Goal: Task Accomplishment & Management: Complete application form

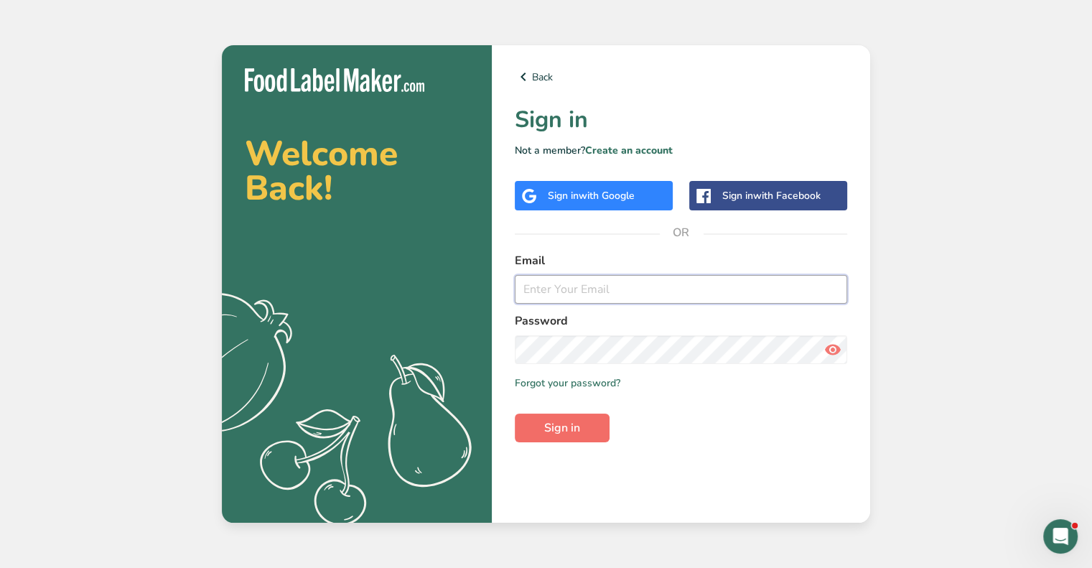
type input "ksmith@maryannsbaking.com"
click at [545, 424] on span "Sign in" at bounding box center [562, 427] width 36 height 17
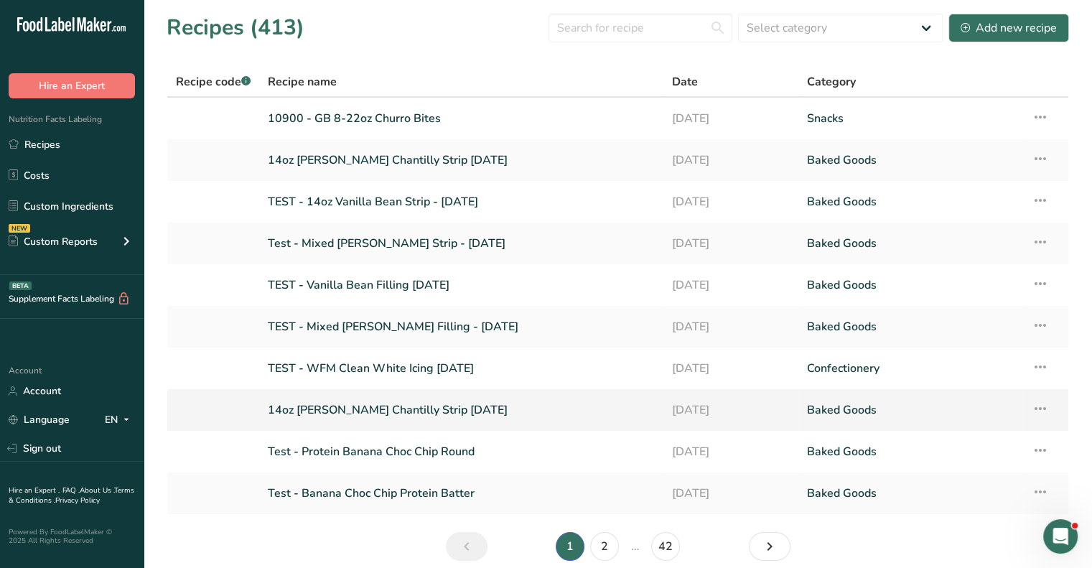
click at [317, 401] on link "14oz Berry Chantilly Strip 7-8-2025" at bounding box center [461, 410] width 387 height 30
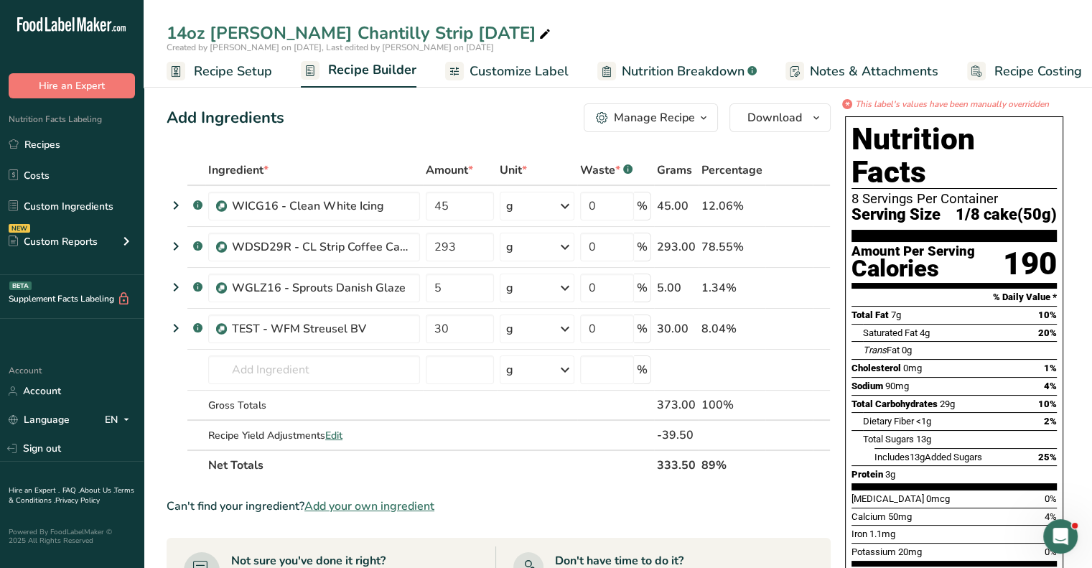
click at [538, 34] on icon at bounding box center [544, 34] width 13 height 20
click at [169, 31] on input "14oz Berry Chantilly Strip 7-8-2025" at bounding box center [618, 33] width 902 height 26
type input "TEST 14oz Berry Chantilly Strip 7-8-2025"
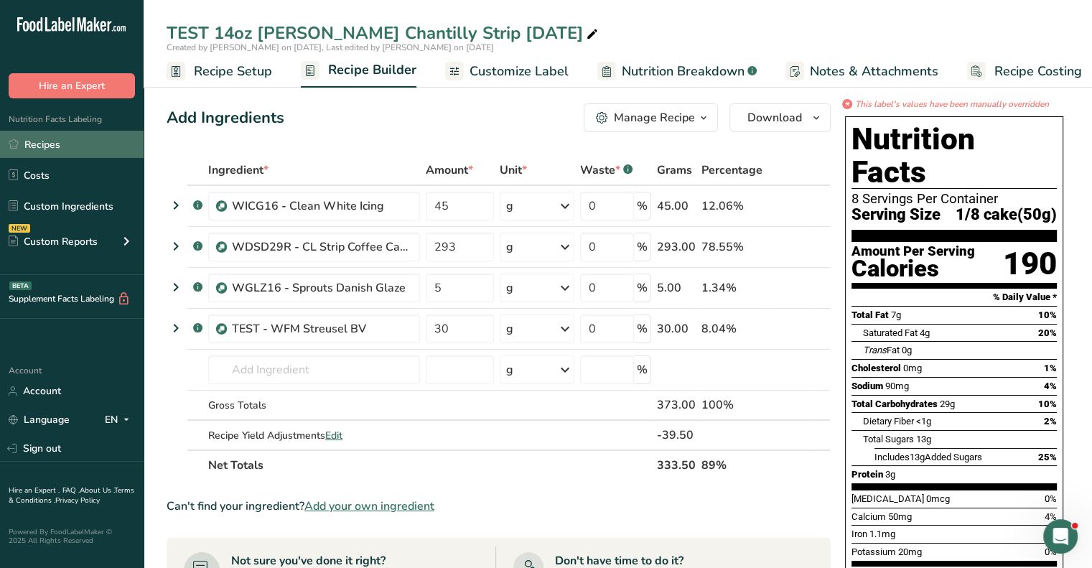
click at [52, 147] on link "Recipes" at bounding box center [72, 144] width 144 height 27
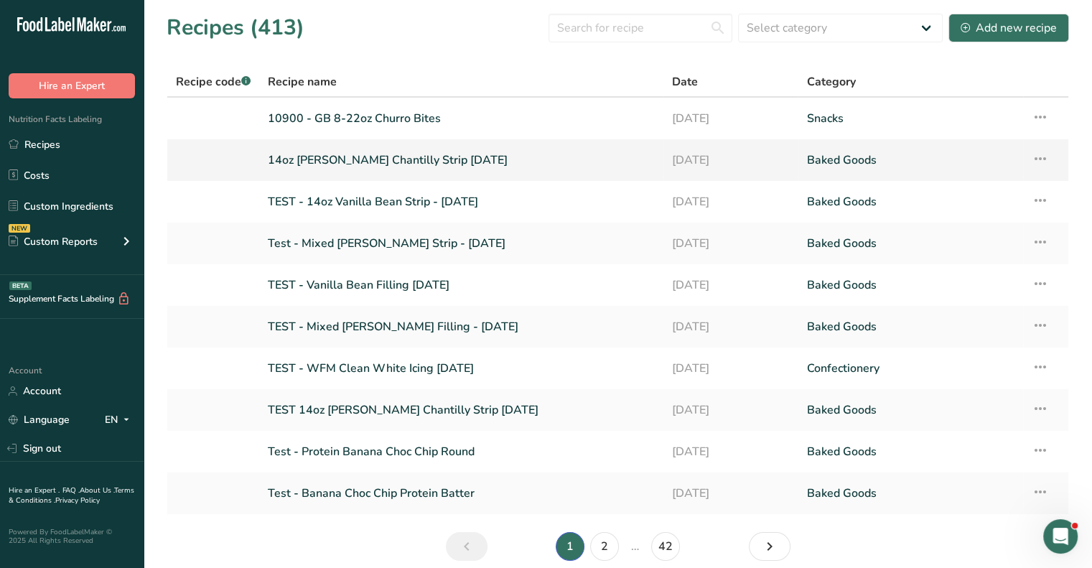
click at [340, 163] on link "14oz Berry Chantilly Strip 7-29-2025" at bounding box center [461, 160] width 387 height 30
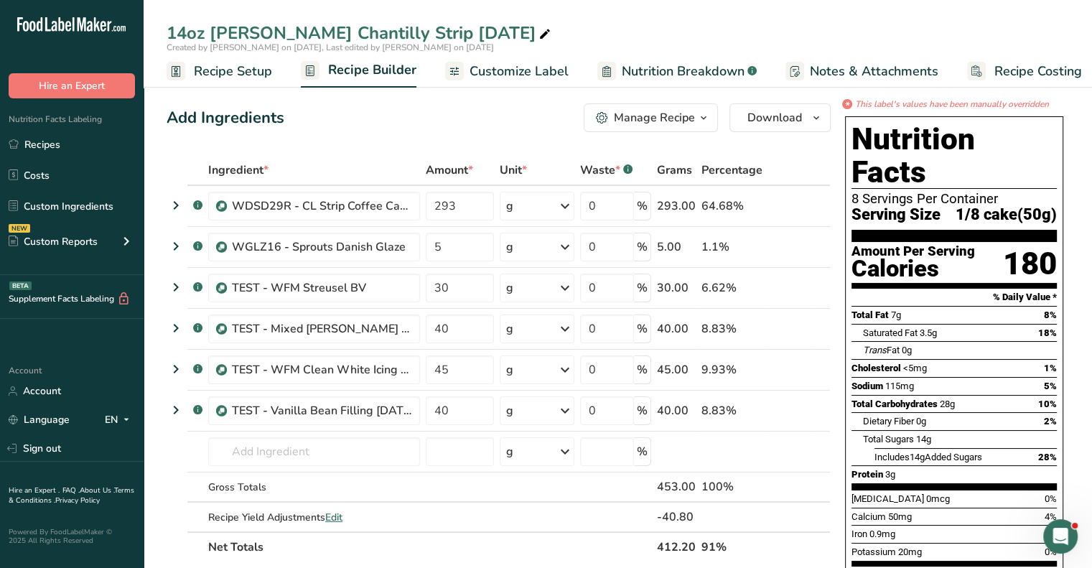
click at [538, 35] on icon at bounding box center [544, 34] width 13 height 20
click at [169, 29] on input "14oz Berry Chantilly Strip 7-29-2025" at bounding box center [618, 33] width 902 height 26
click at [677, 33] on input "TEST 14oz Berry Chantilly Strip 7-29-2025" at bounding box center [618, 33] width 902 height 26
type input "TEST 14oz Berry Chantilly Strip 7-29-2025"
click at [775, 501] on tbody ".a-a{fill:#347362;}.b-a{fill:#fff;} WDSD29R - CL Strip Coffee Cake Dough 6-11-2…" at bounding box center [498, 358] width 663 height 345
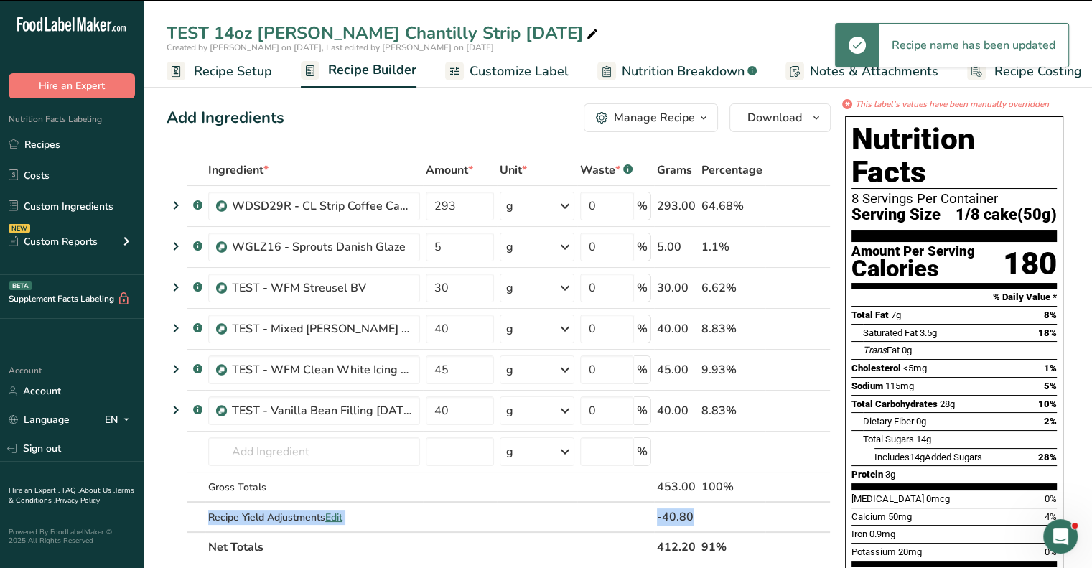
drag, startPoint x: 240, startPoint y: 67, endPoint x: 239, endPoint y: 83, distance: 15.8
click at [240, 67] on span "Recipe Setup" at bounding box center [233, 71] width 78 height 19
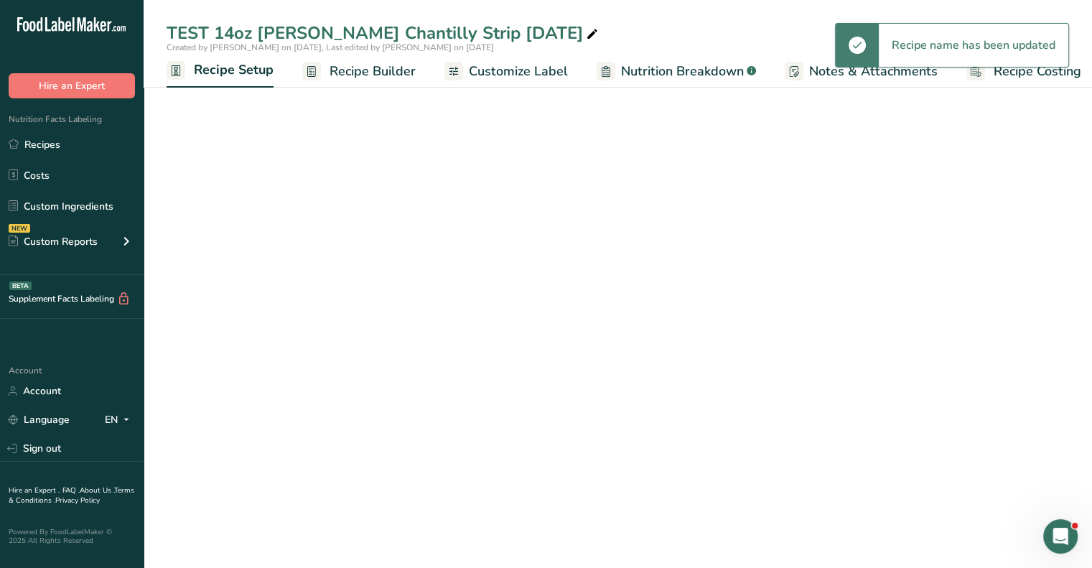
scroll to position [0, 5]
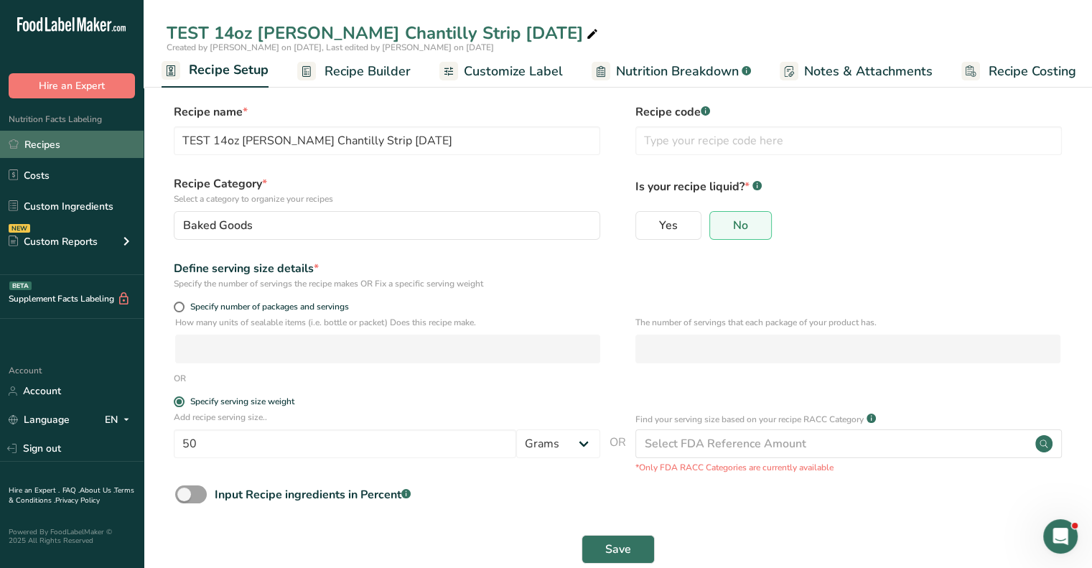
click at [92, 149] on link "Recipes" at bounding box center [72, 144] width 144 height 27
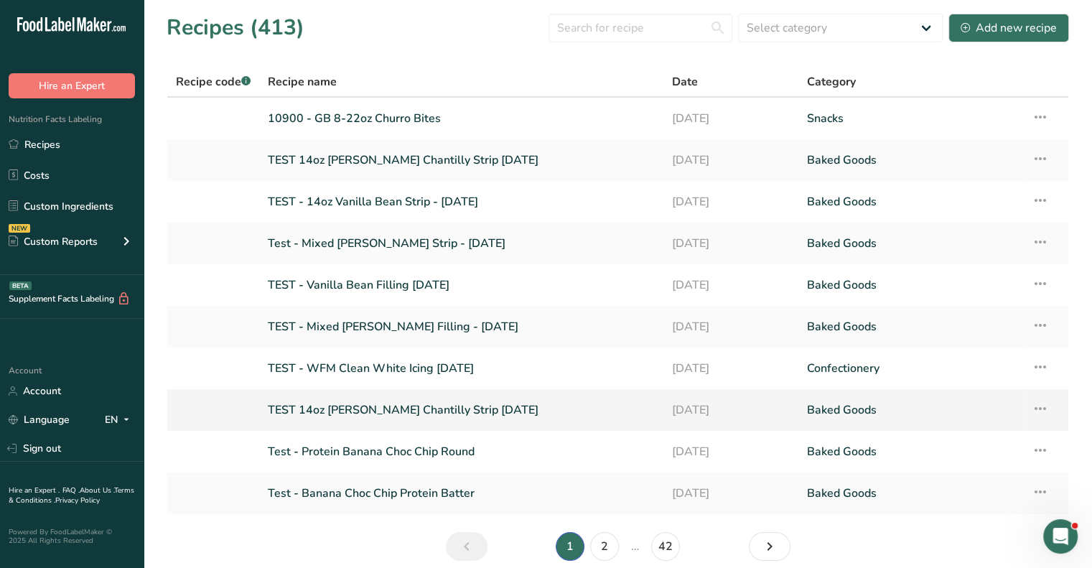
click at [312, 411] on link "TEST 14oz Berry Chantilly Strip 7-8-2025" at bounding box center [461, 410] width 387 height 30
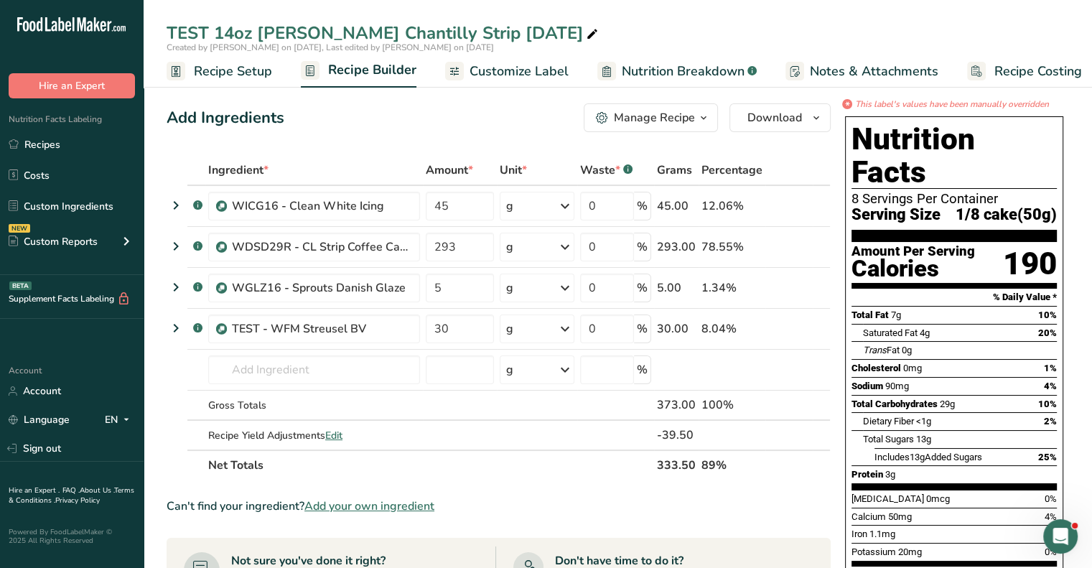
click at [586, 34] on icon at bounding box center [592, 34] width 13 height 20
click at [210, 28] on input "TEST 14oz Berry Chantilly Strip 7-8-2025" at bounding box center [618, 33] width 902 height 26
type input "TEST - 14oz Berry Chantilly Strip 7-8-2025"
click at [560, 235] on icon at bounding box center [564, 247] width 17 height 26
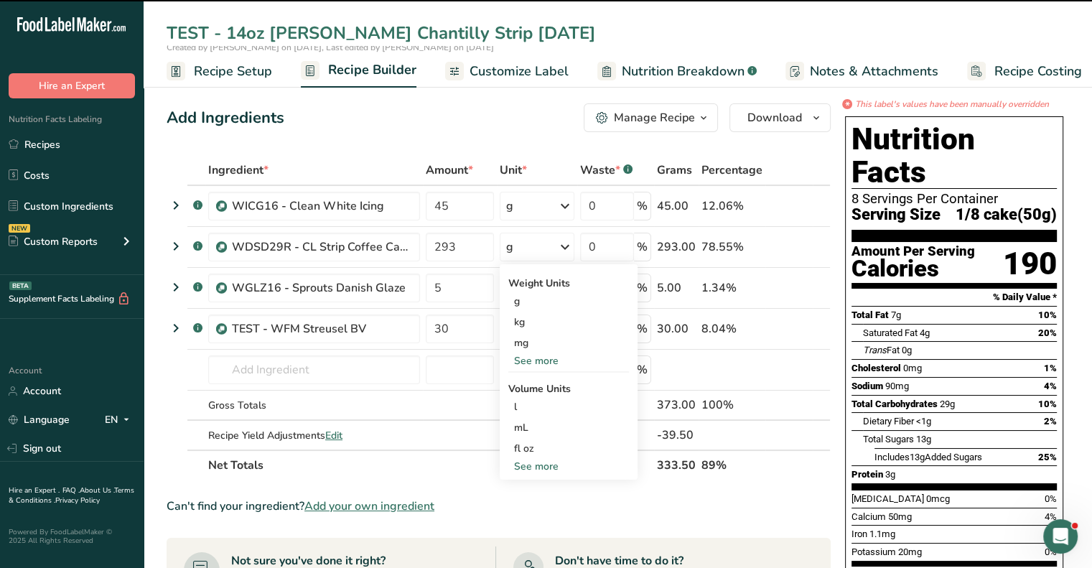
click at [798, 505] on div "Can't find your ingredient? Add your own ingredient" at bounding box center [499, 505] width 664 height 17
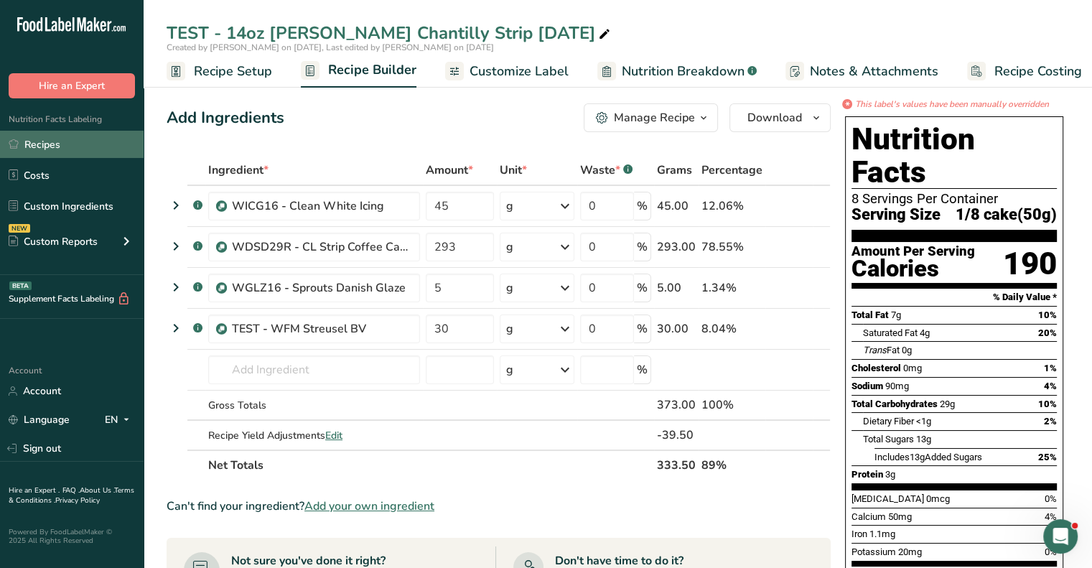
click at [57, 146] on link "Recipes" at bounding box center [72, 144] width 144 height 27
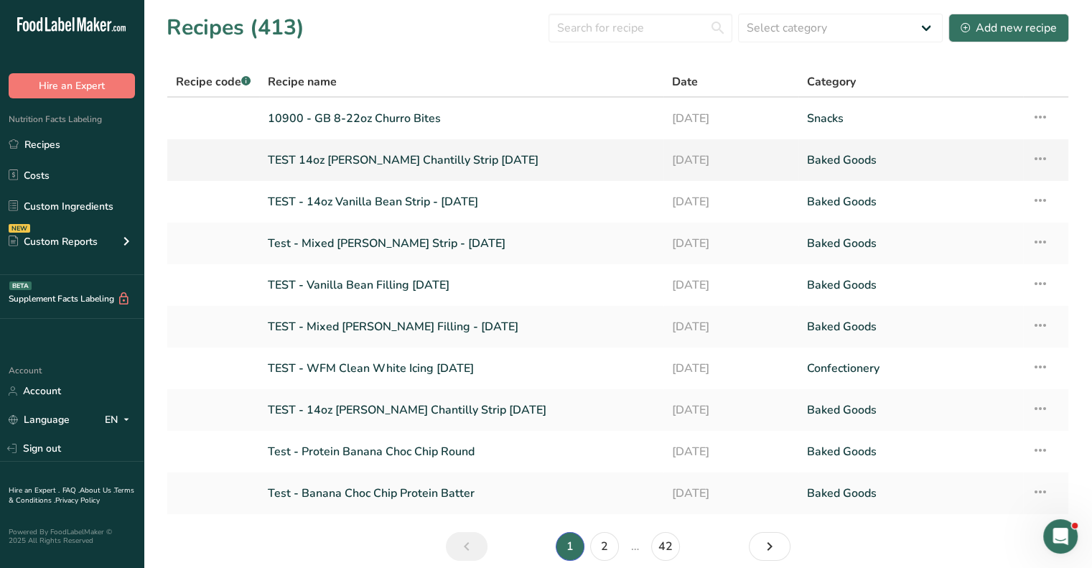
click at [327, 149] on link "TEST 14oz Berry Chantilly Strip 7-29-2025" at bounding box center [461, 160] width 387 height 30
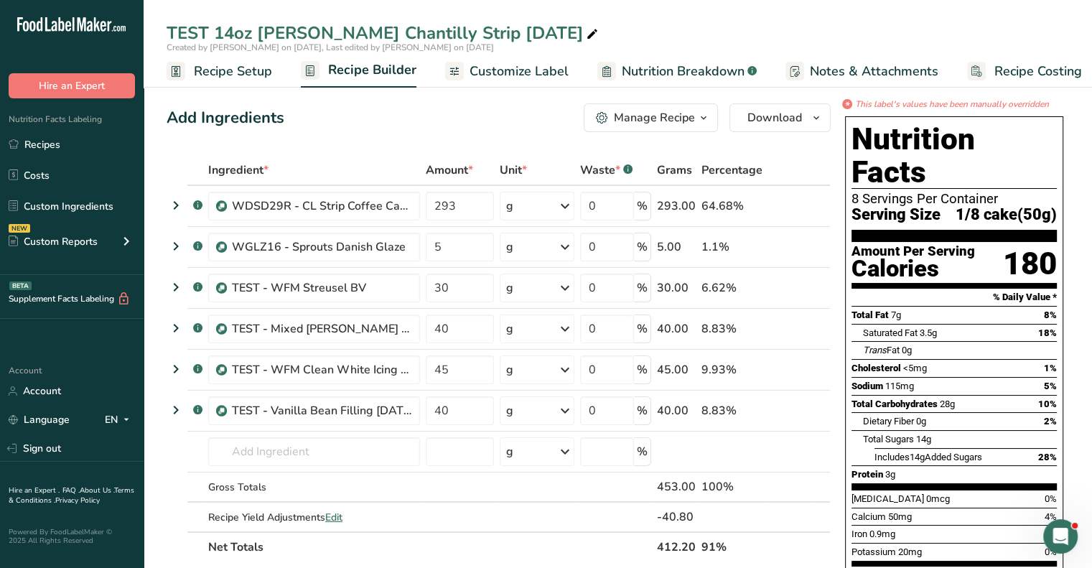
click at [586, 32] on icon at bounding box center [592, 34] width 13 height 20
click at [210, 32] on input "TEST 14oz Berry Chantilly Strip 7-29-2025" at bounding box center [618, 33] width 902 height 26
type input "TEST - 14oz Berry Chantilly Strip 7-29-2025"
click at [589, 19] on div "TEST - 14oz Berry Chantilly Strip 7-29-2025 Created by Kristen Smith on 2025-08…" at bounding box center [618, 44] width 948 height 88
click at [570, 104] on div "Add Ingredients Manage Recipe Delete Recipe Duplicate Recipe Scale Recipe Save …" at bounding box center [499, 117] width 664 height 29
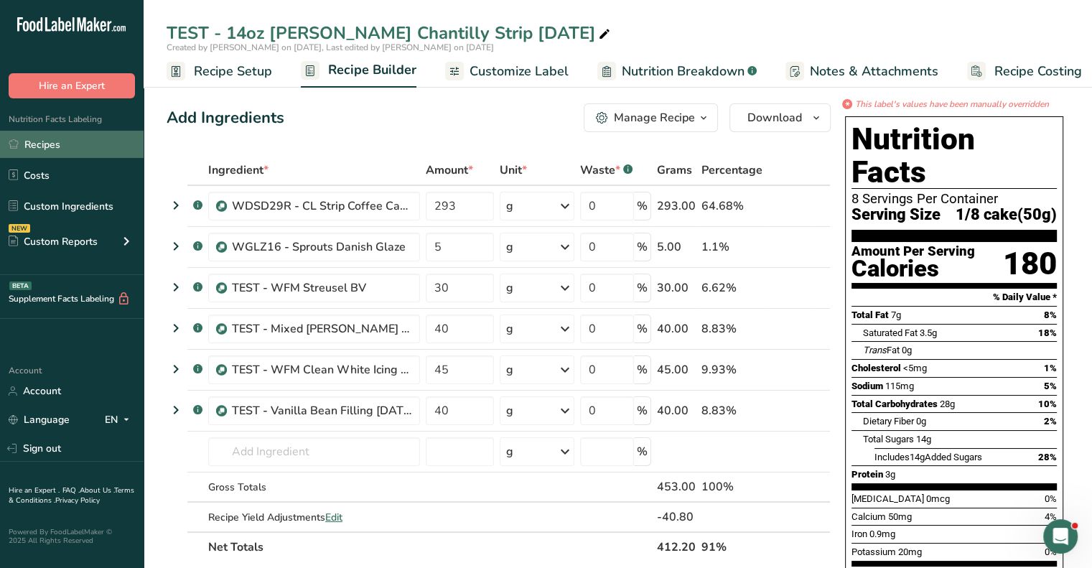
drag, startPoint x: 570, startPoint y: 104, endPoint x: 58, endPoint y: 137, distance: 512.9
click at [58, 137] on link "Recipes" at bounding box center [72, 144] width 144 height 27
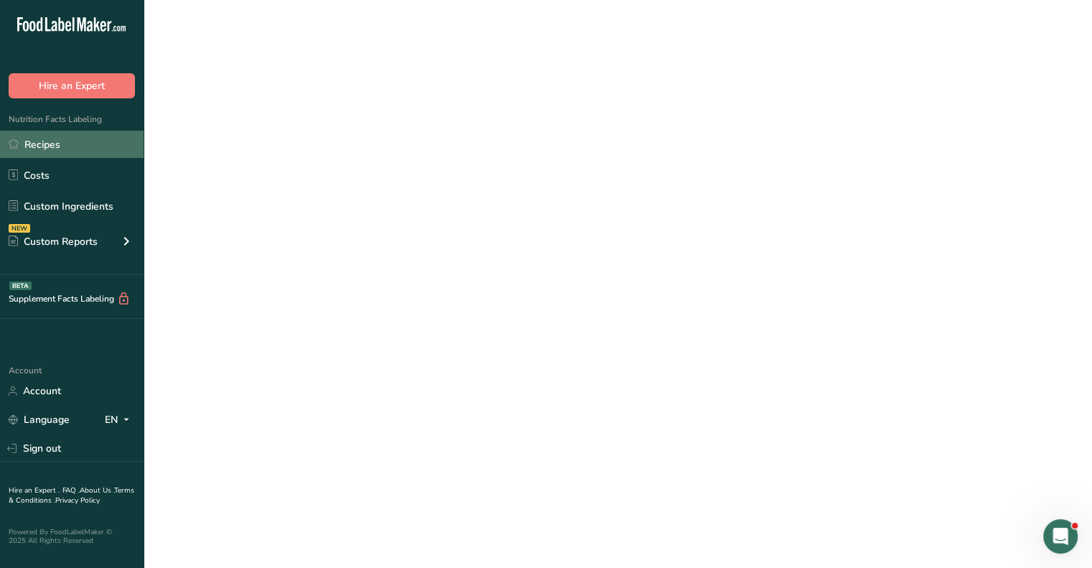
click at [56, 141] on link "Recipes" at bounding box center [72, 144] width 144 height 27
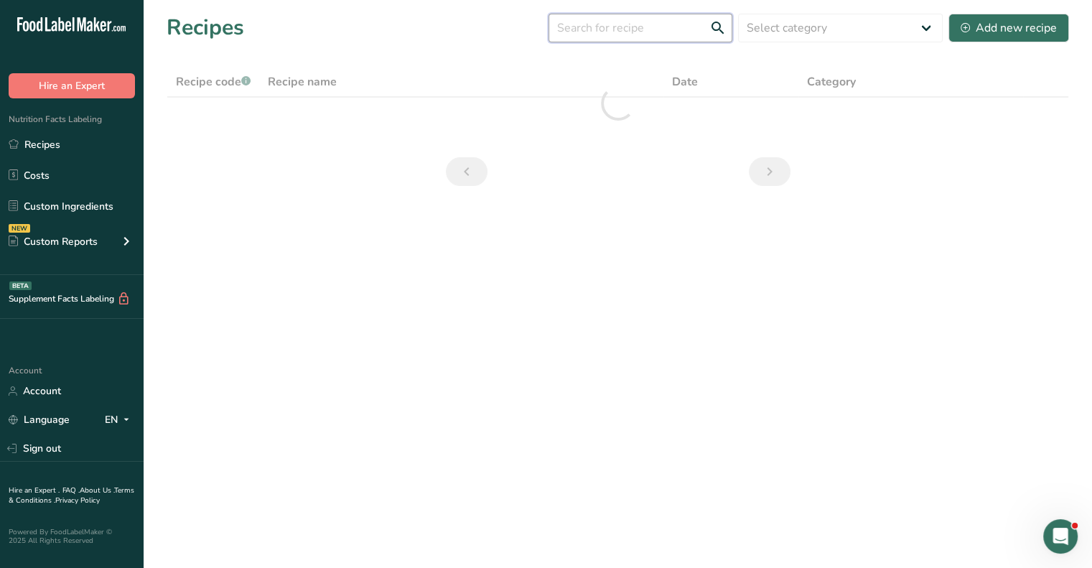
click at [609, 31] on input "text" at bounding box center [640, 28] width 184 height 29
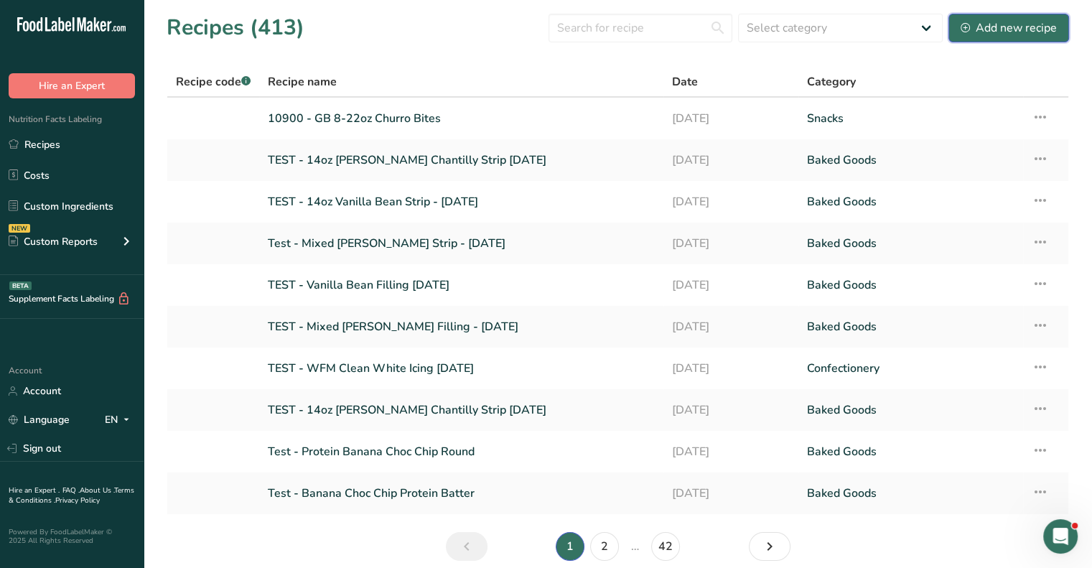
click at [988, 33] on div "Add new recipe" at bounding box center [1008, 27] width 96 height 17
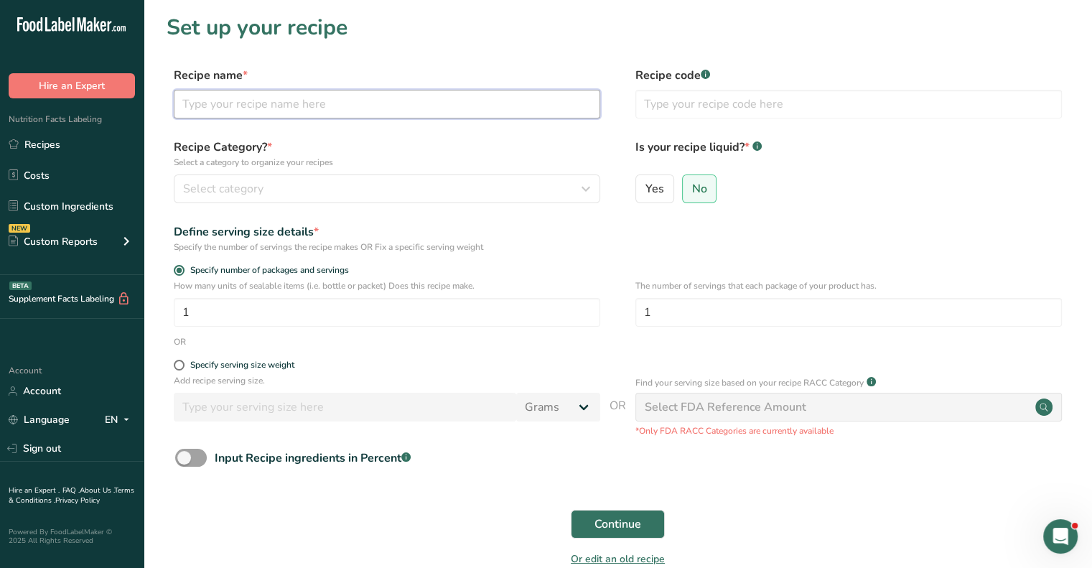
click at [261, 107] on input "text" at bounding box center [387, 104] width 426 height 29
type input "TEST - Chee"
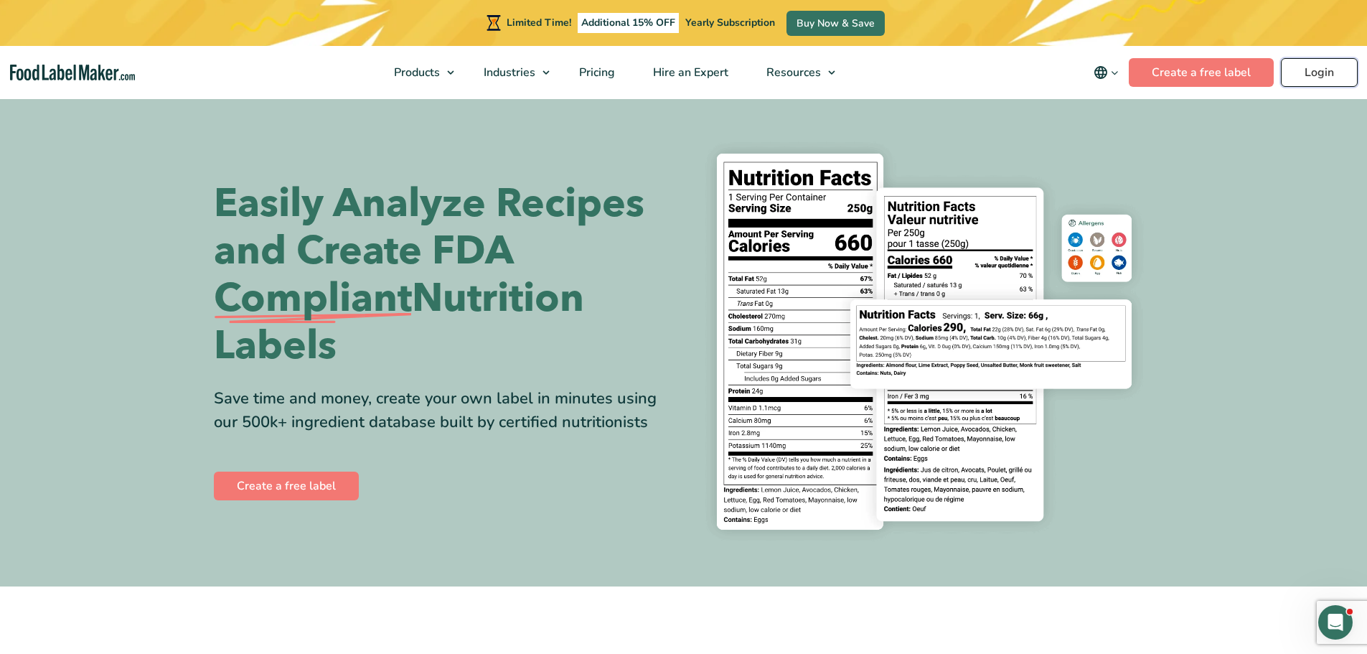
click at [1303, 80] on link "Login" at bounding box center [1319, 72] width 77 height 29
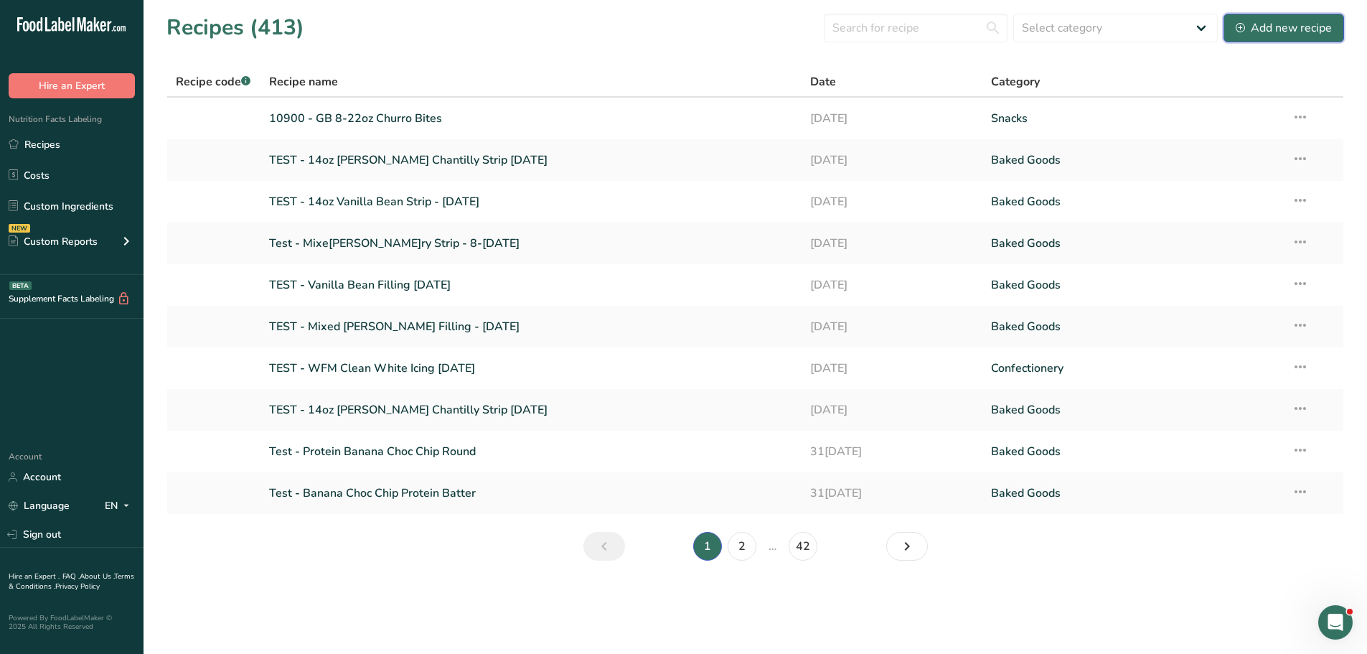
click at [1296, 32] on div "Add new recipe" at bounding box center [1284, 27] width 96 height 17
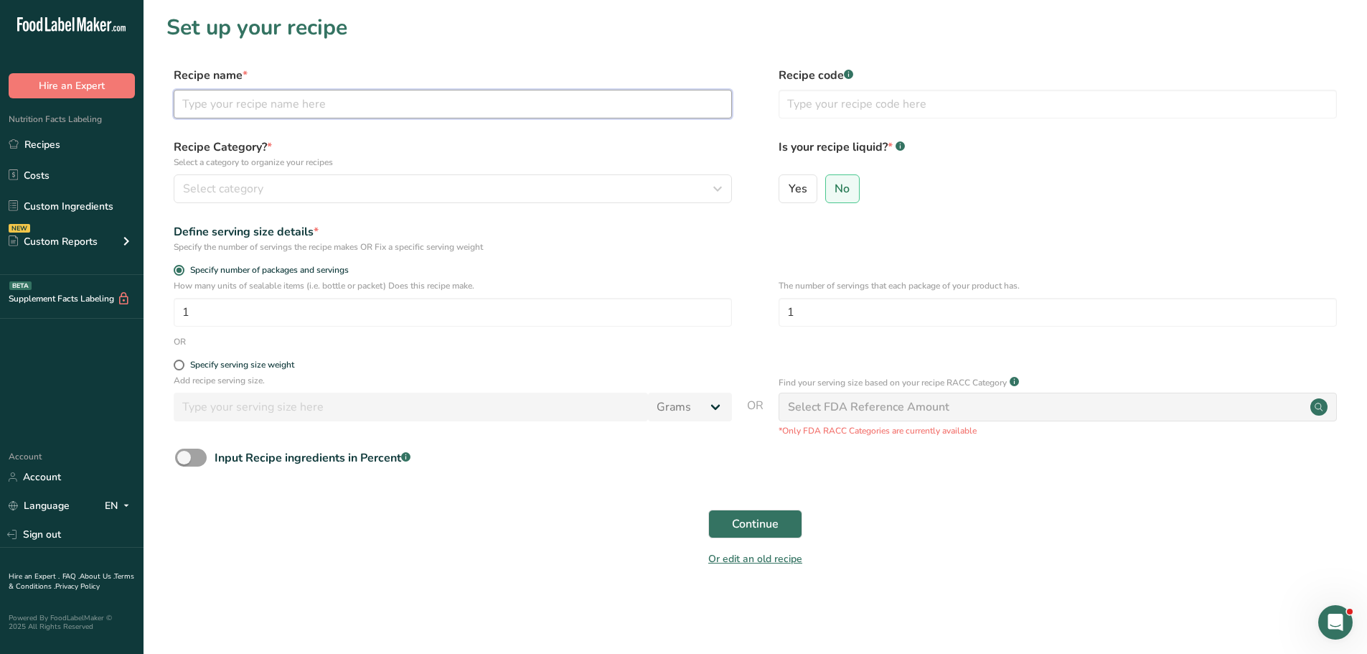
click at [233, 108] on input "text" at bounding box center [453, 104] width 558 height 29
type input "TEST - WFM Cheese Strip Danish 8-12-2025"
click at [820, 113] on input "text" at bounding box center [1058, 104] width 558 height 29
click at [841, 197] on label "No" at bounding box center [843, 188] width 35 height 29
click at [836, 193] on input "No" at bounding box center [830, 188] width 9 height 9
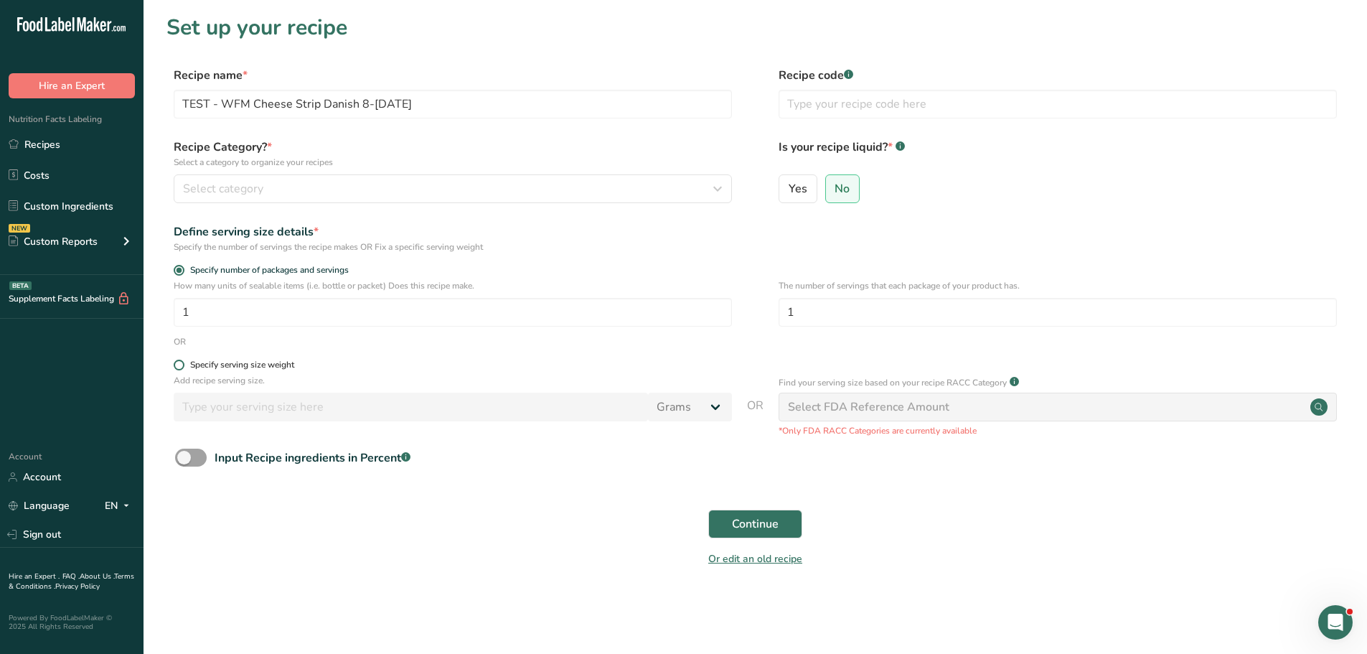
click at [181, 363] on span at bounding box center [179, 365] width 11 height 11
click at [181, 363] on input "Specify serving size weight" at bounding box center [178, 364] width 9 height 9
radio input "true"
radio input "false"
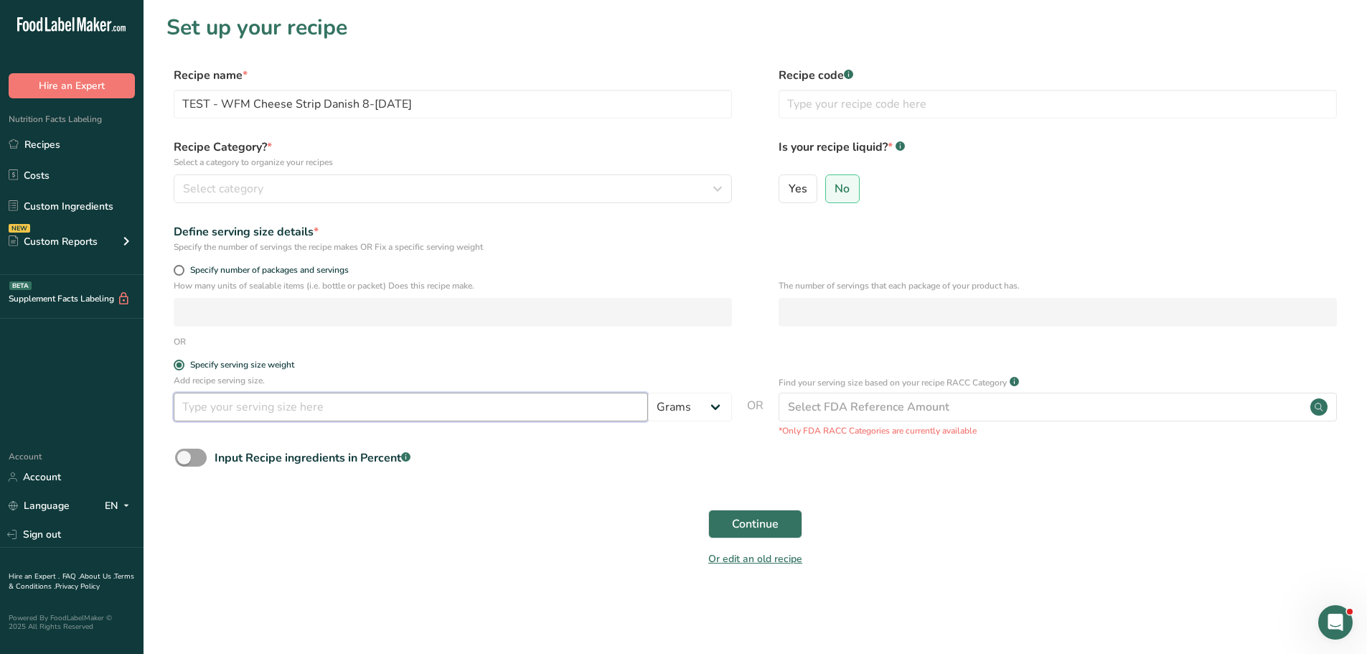
click at [564, 407] on input "number" at bounding box center [411, 407] width 474 height 29
type input "50"
click at [781, 518] on button "Continue" at bounding box center [756, 524] width 94 height 29
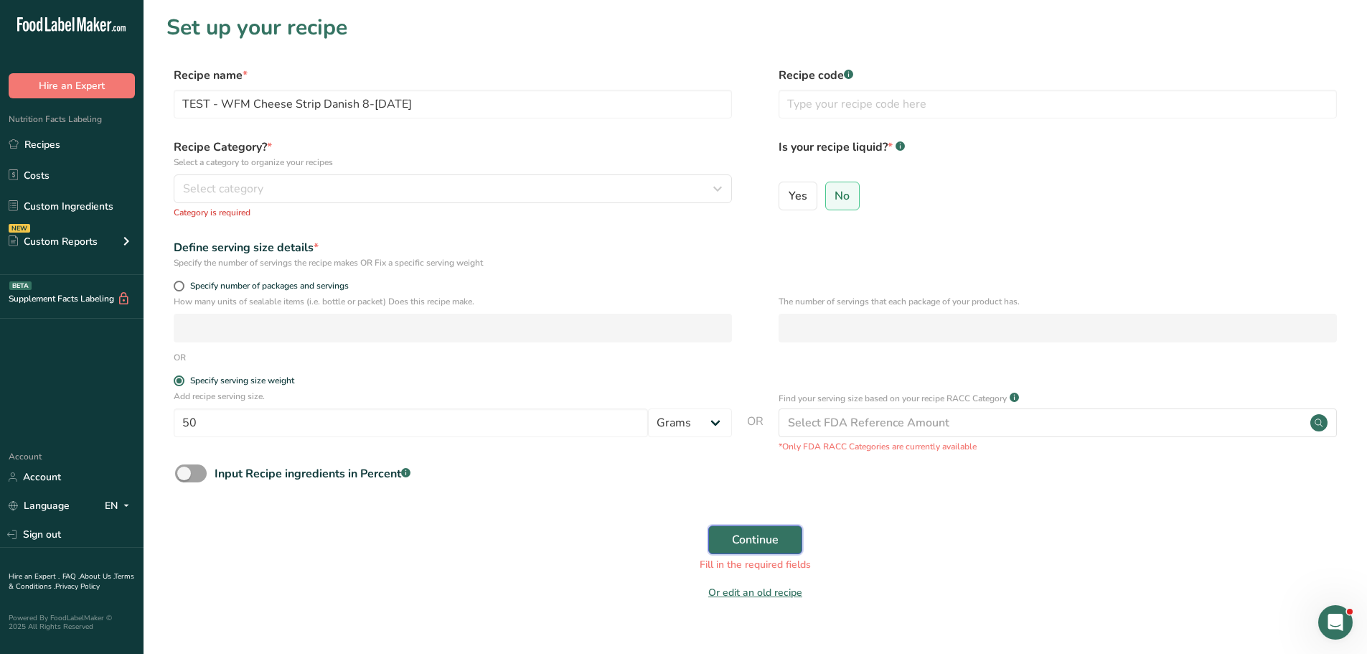
click at [771, 540] on span "Continue" at bounding box center [755, 539] width 47 height 17
click at [183, 288] on span at bounding box center [179, 286] width 11 height 11
click at [183, 288] on input "Specify number of packages and servings" at bounding box center [178, 285] width 9 height 9
radio input "true"
radio input "false"
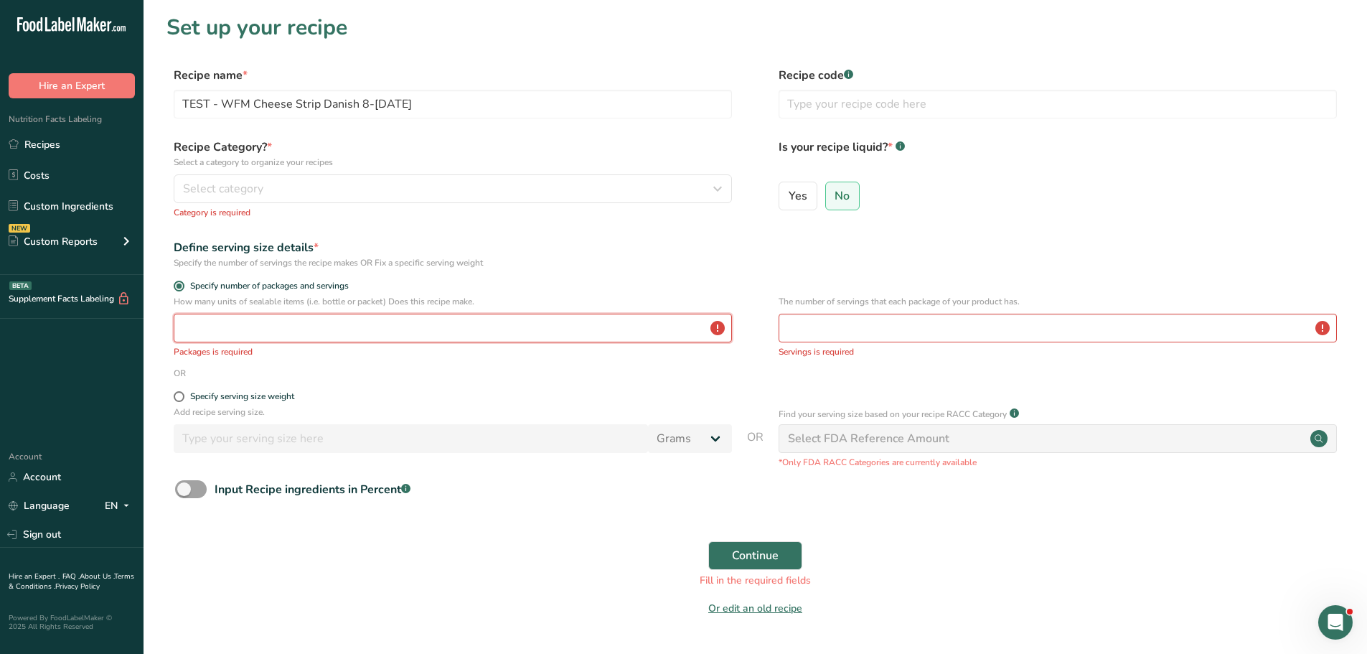
click at [322, 334] on input "number" at bounding box center [453, 328] width 558 height 29
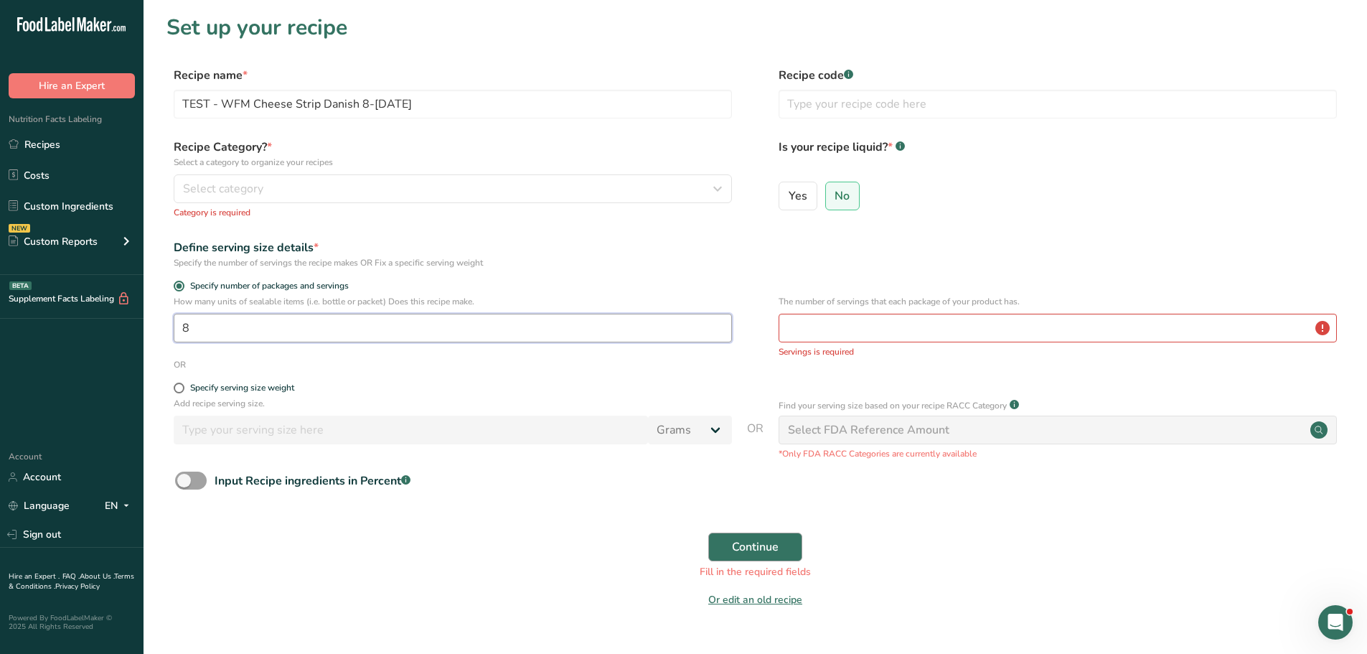
type input "8"
click at [739, 538] on button "Continue" at bounding box center [756, 547] width 94 height 29
click at [855, 327] on input "number" at bounding box center [1058, 328] width 558 height 29
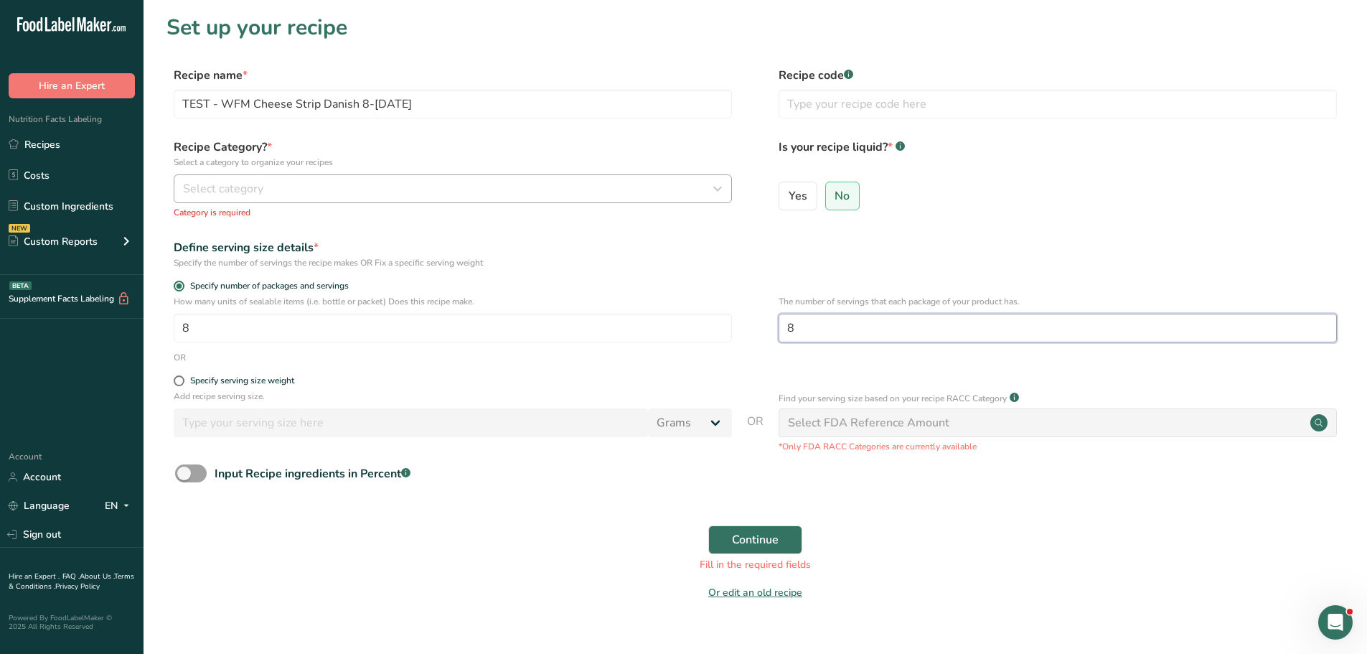
type input "8"
click at [218, 192] on span "Select category" at bounding box center [223, 188] width 80 height 17
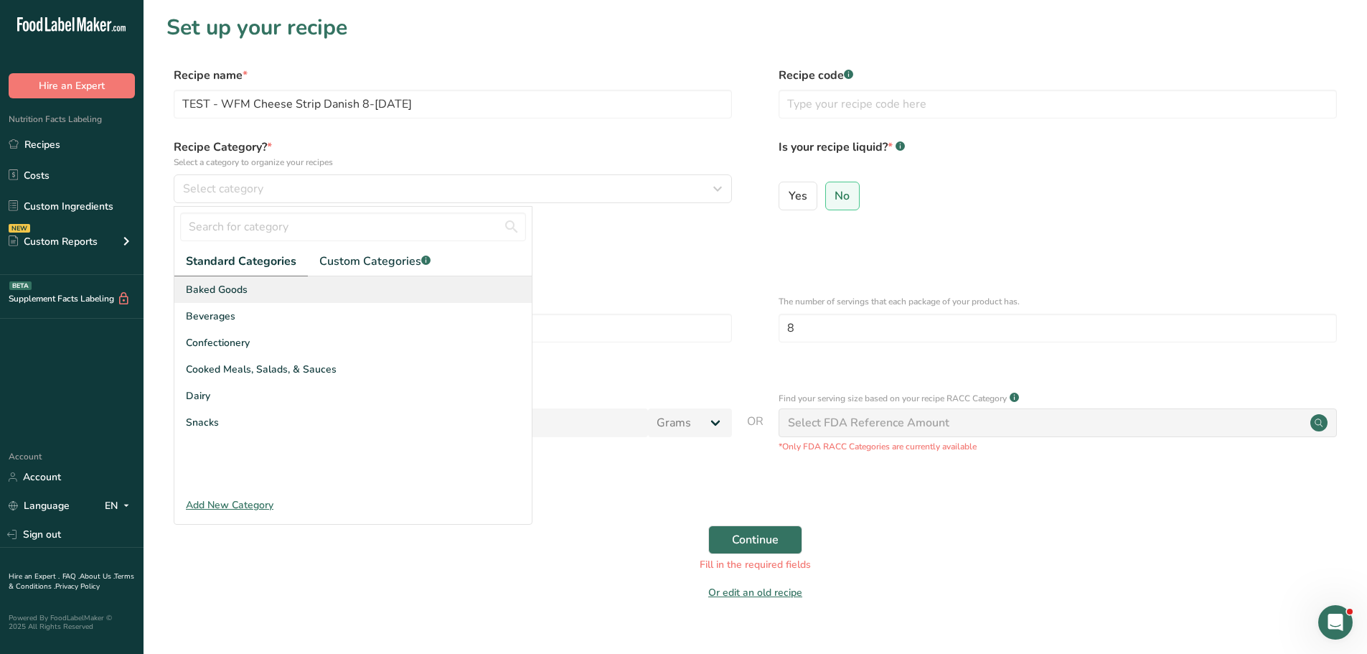
click at [274, 285] on div "Baked Goods" at bounding box center [352, 289] width 357 height 27
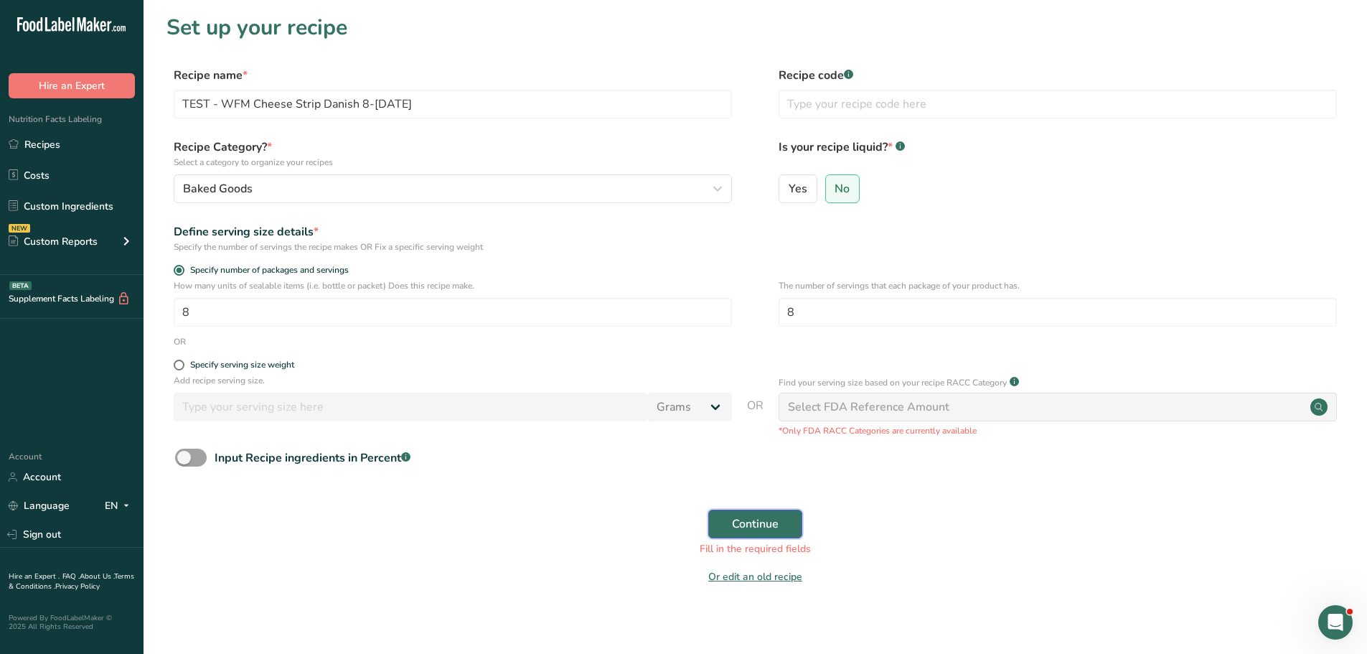
click at [767, 531] on span "Continue" at bounding box center [755, 523] width 47 height 17
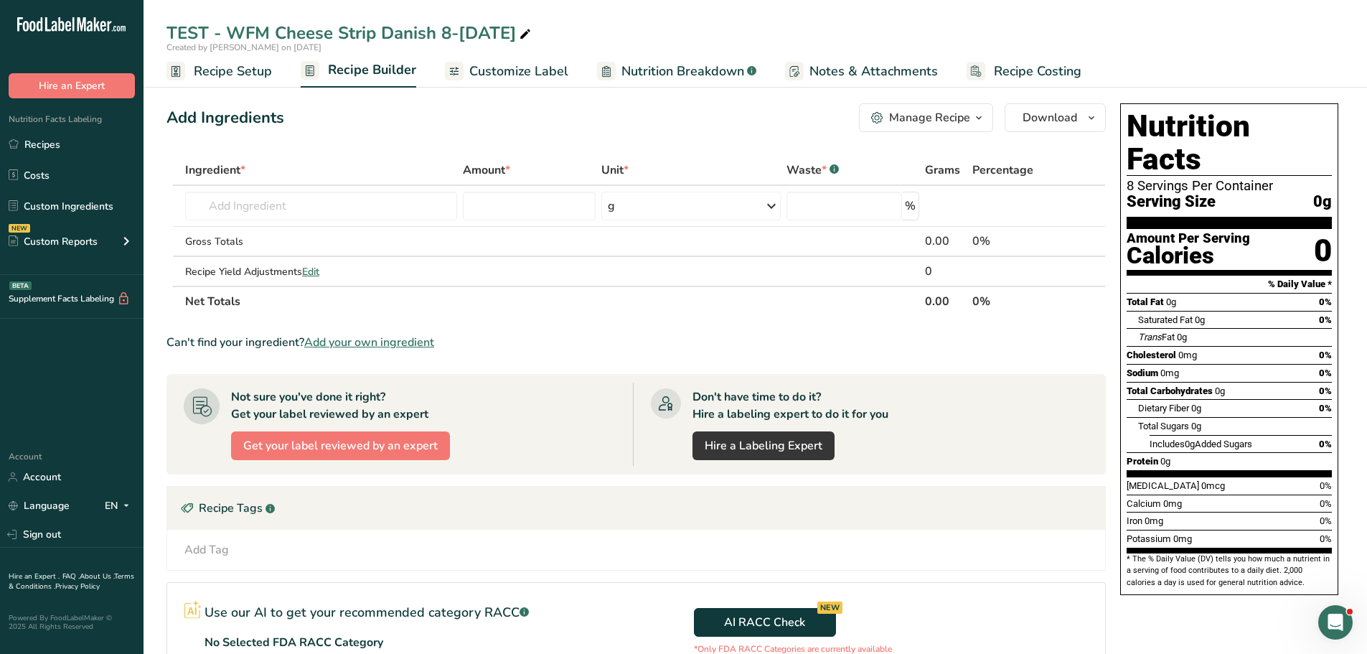
click at [498, 67] on span "Customize Label" at bounding box center [518, 71] width 99 height 19
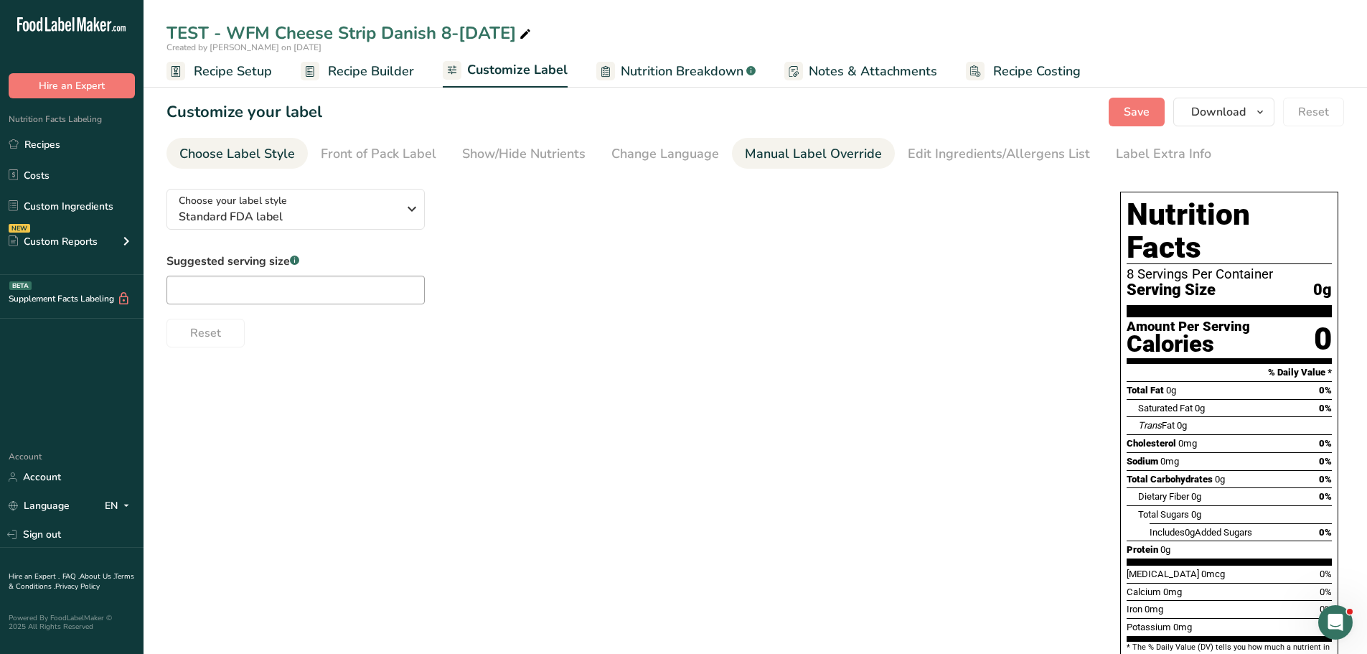
click at [795, 162] on div "Manual Label Override" at bounding box center [813, 153] width 137 height 19
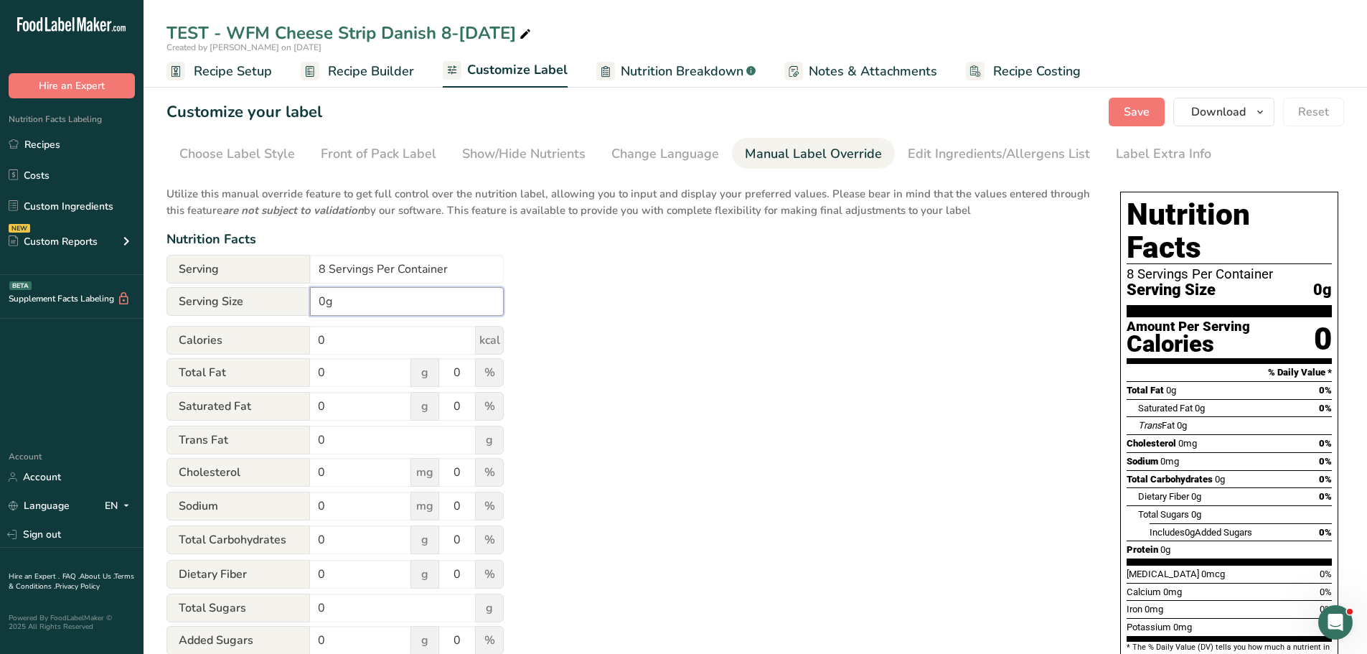
click at [374, 308] on input "0g" at bounding box center [407, 301] width 194 height 29
type input "0"
type input "1/8 cake(50g)"
click at [1116, 116] on button "Save" at bounding box center [1137, 112] width 56 height 29
click at [388, 155] on div "Front of Pack Label" at bounding box center [379, 153] width 116 height 19
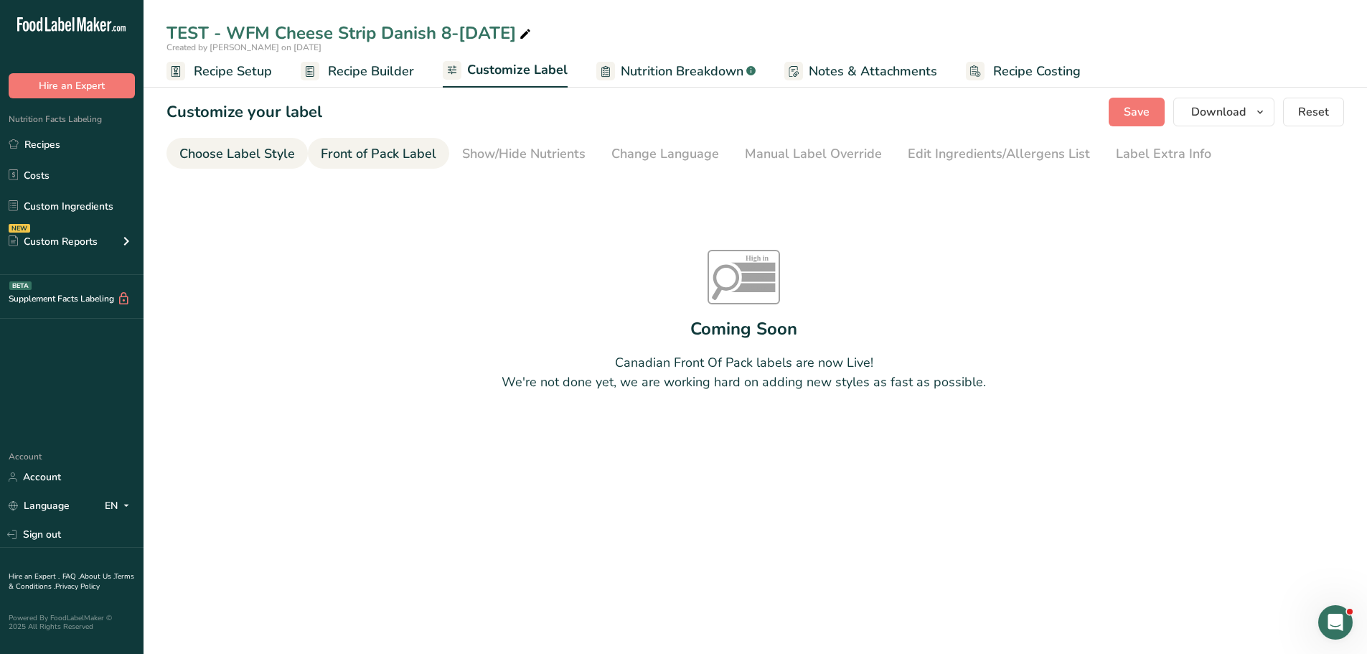
click at [272, 151] on div "Choose Label Style" at bounding box center [237, 153] width 116 height 19
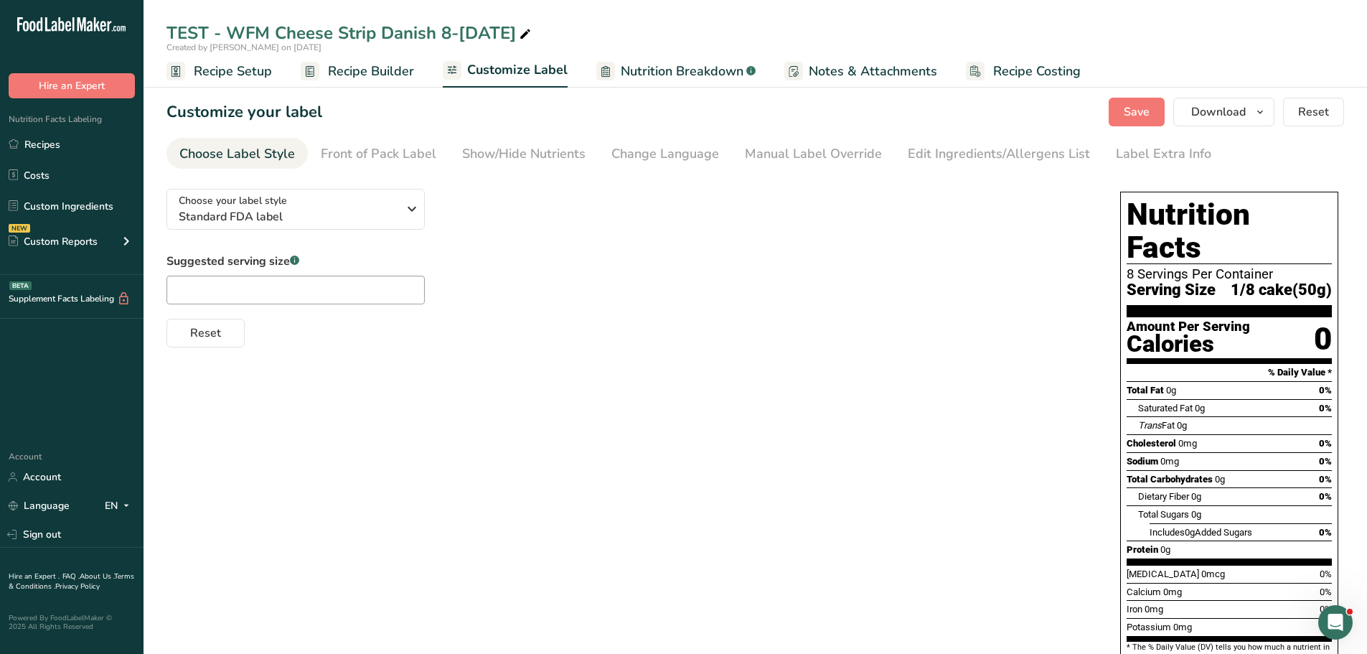
click at [336, 65] on span "Recipe Builder" at bounding box center [371, 71] width 86 height 19
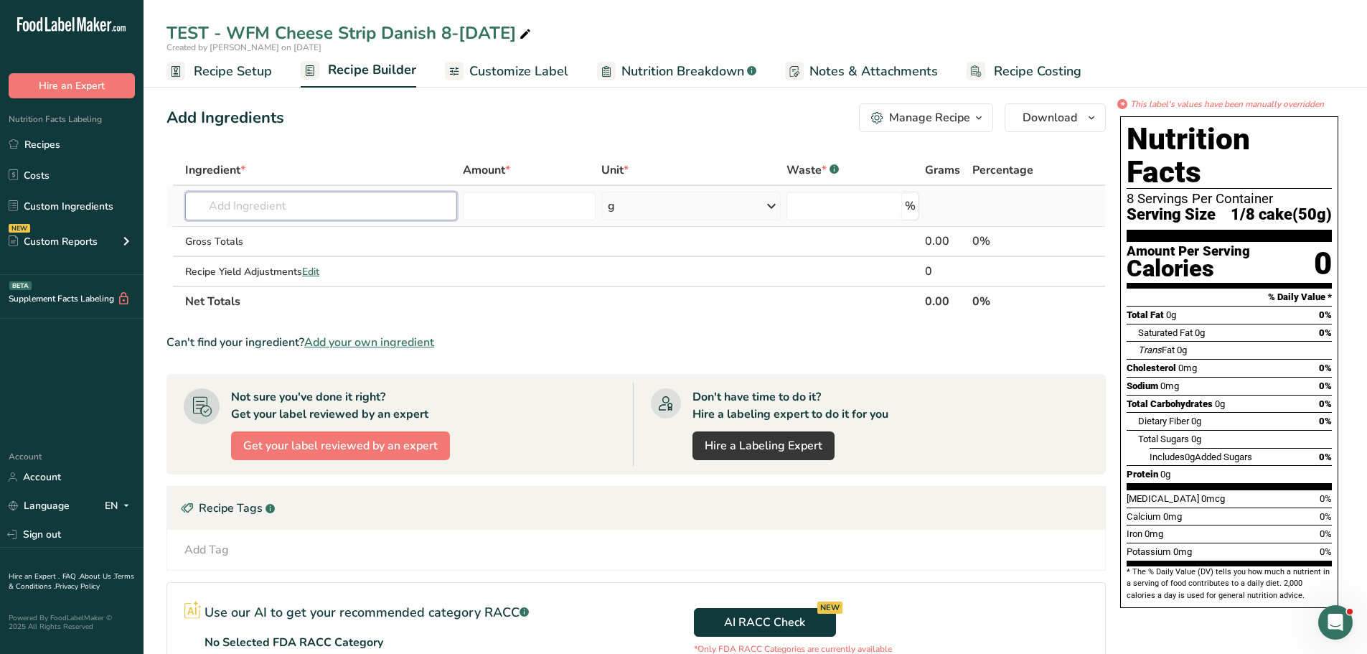
click at [294, 199] on input "text" at bounding box center [321, 206] width 272 height 29
drag, startPoint x: 294, startPoint y: 199, endPoint x: 386, endPoint y: 113, distance: 126.0
click at [386, 113] on div "Add Ingredients Manage Recipe Delete Recipe Duplicate Recipe Scale Recipe Save …" at bounding box center [637, 117] width 940 height 29
click at [716, 27] on div "TEST - WFM Cheese Strip Danish 8-12-2025" at bounding box center [756, 33] width 1224 height 26
click at [51, 141] on link "Recipes" at bounding box center [72, 144] width 144 height 27
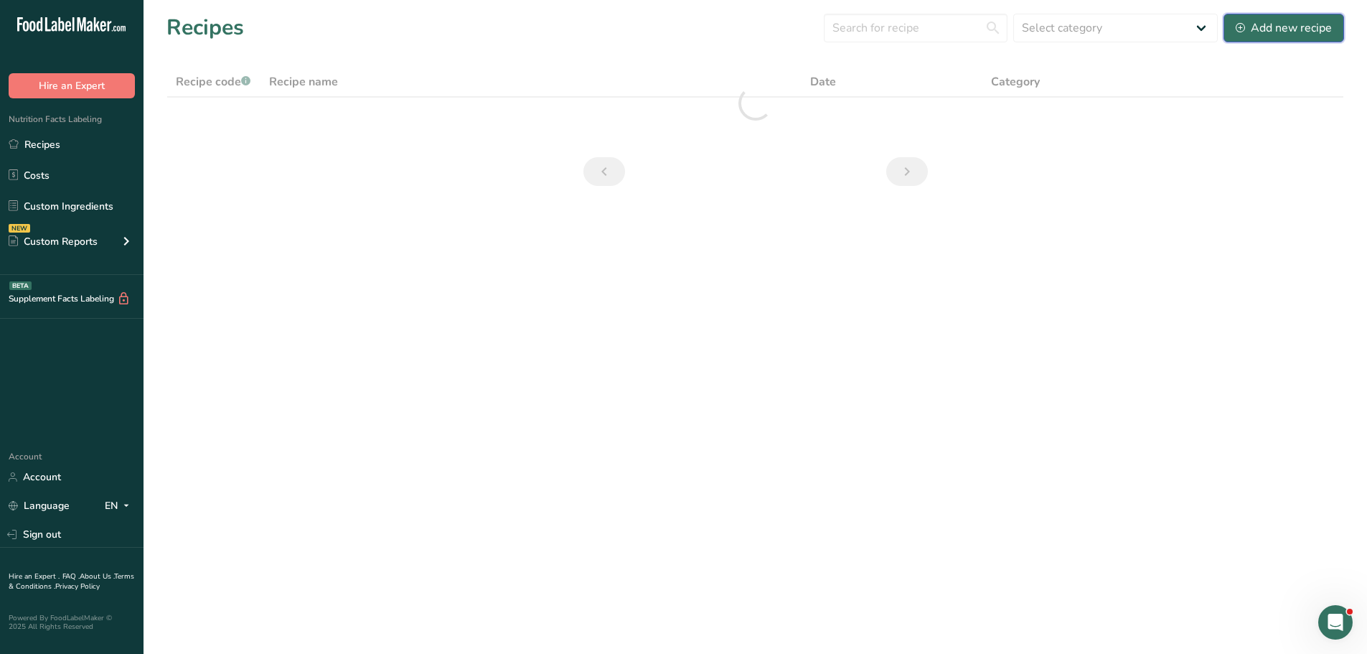
click at [1272, 35] on div "Add new recipe" at bounding box center [1284, 27] width 96 height 17
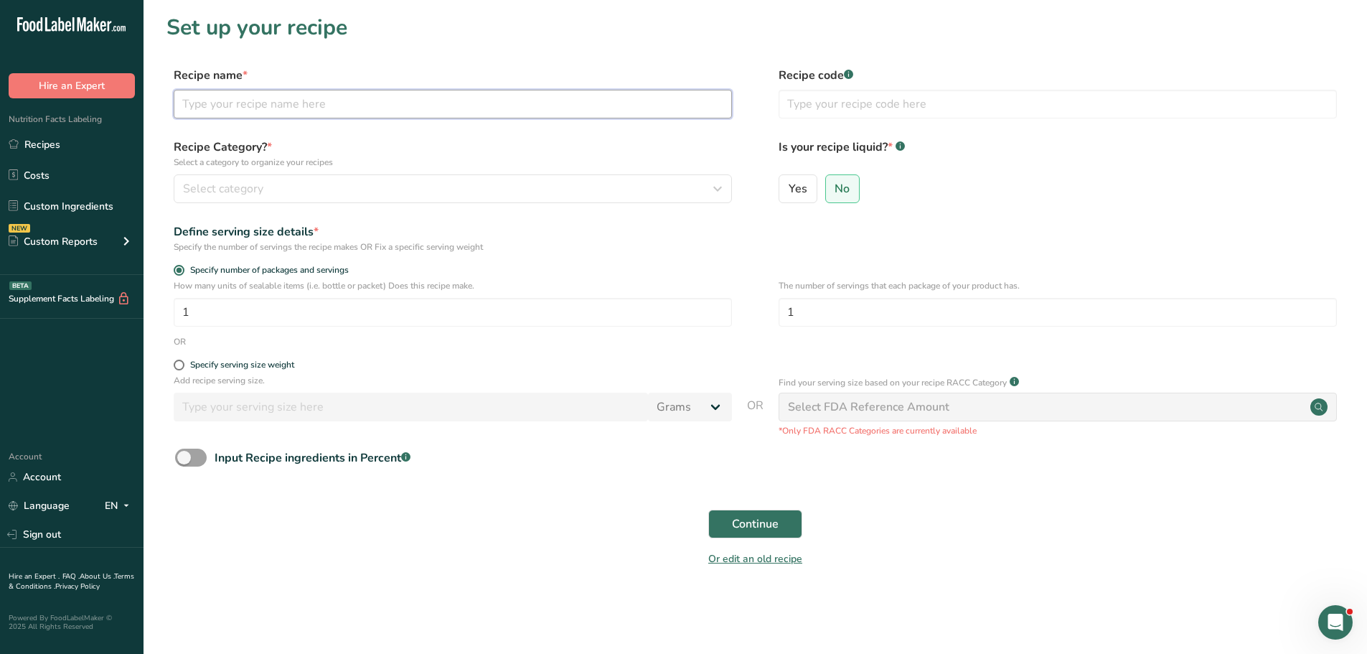
click at [318, 113] on input "text" at bounding box center [453, 104] width 558 height 29
type input "TEST - Berry Cheese Strip (cheese edelweiss) 8-12-2025"
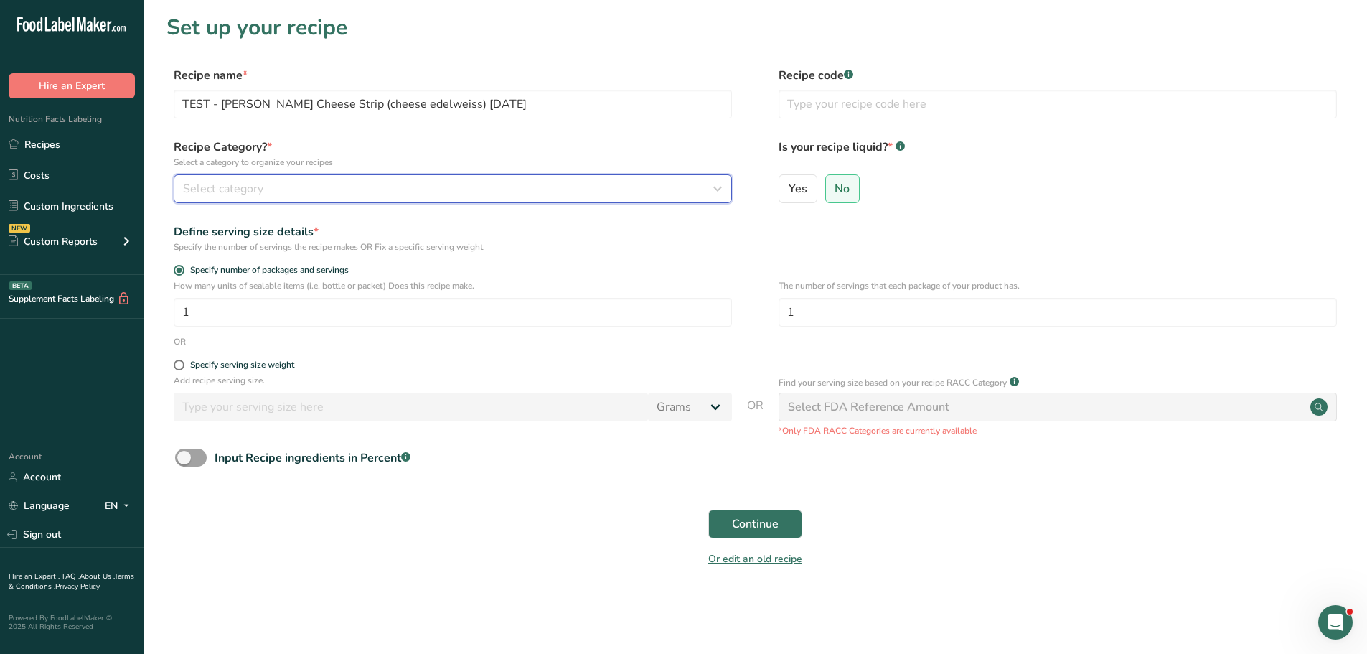
click at [241, 184] on span "Select category" at bounding box center [223, 188] width 80 height 17
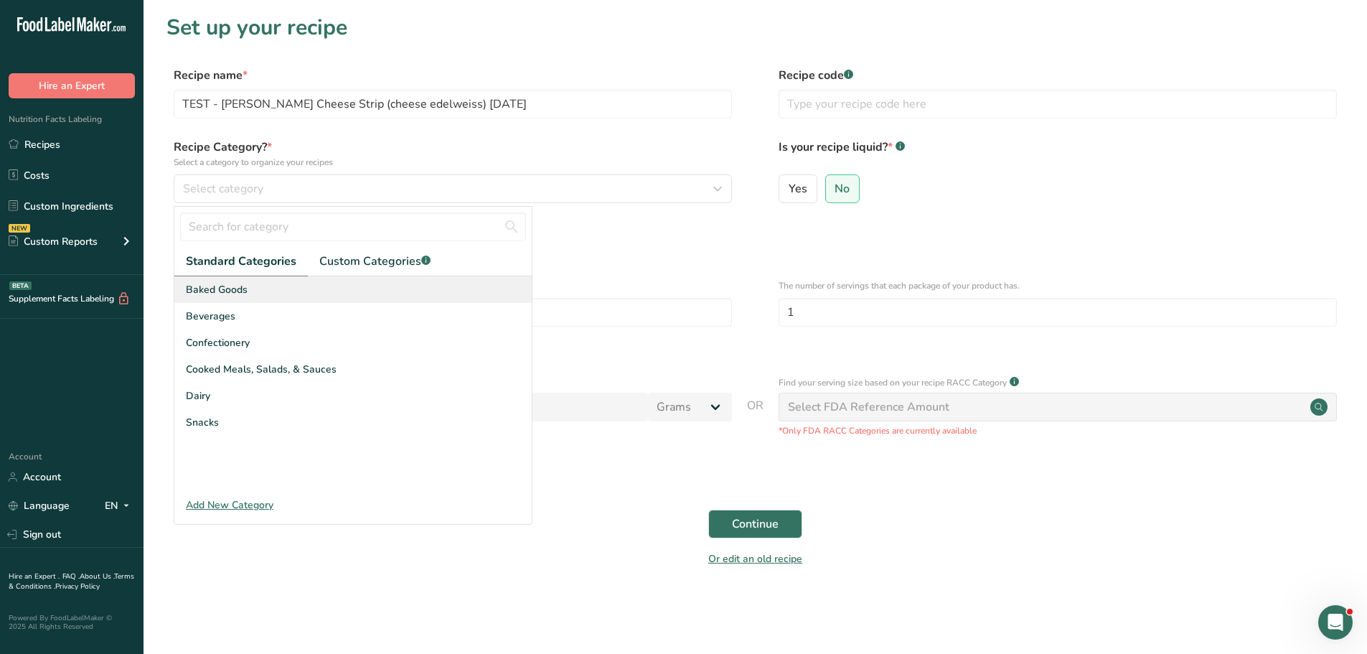
click at [245, 297] on div "Baked Goods" at bounding box center [352, 289] width 357 height 27
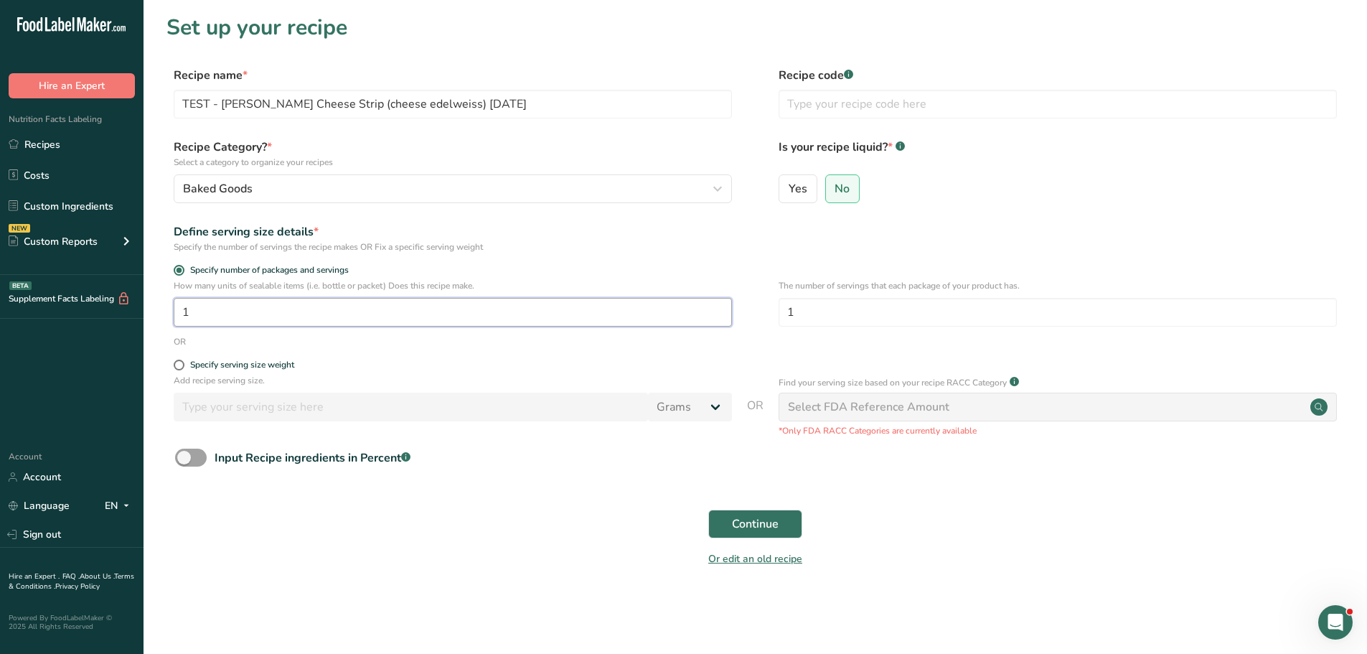
click at [245, 317] on input "1" at bounding box center [453, 312] width 558 height 29
click at [841, 307] on input "1" at bounding box center [1058, 312] width 558 height 29
drag, startPoint x: 833, startPoint y: 308, endPoint x: 763, endPoint y: 309, distance: 69.6
click at [763, 309] on div "How many units of sealable items (i.e. bottle or packet) Does this recipe make.…" at bounding box center [756, 307] width 1178 height 56
type input "8"
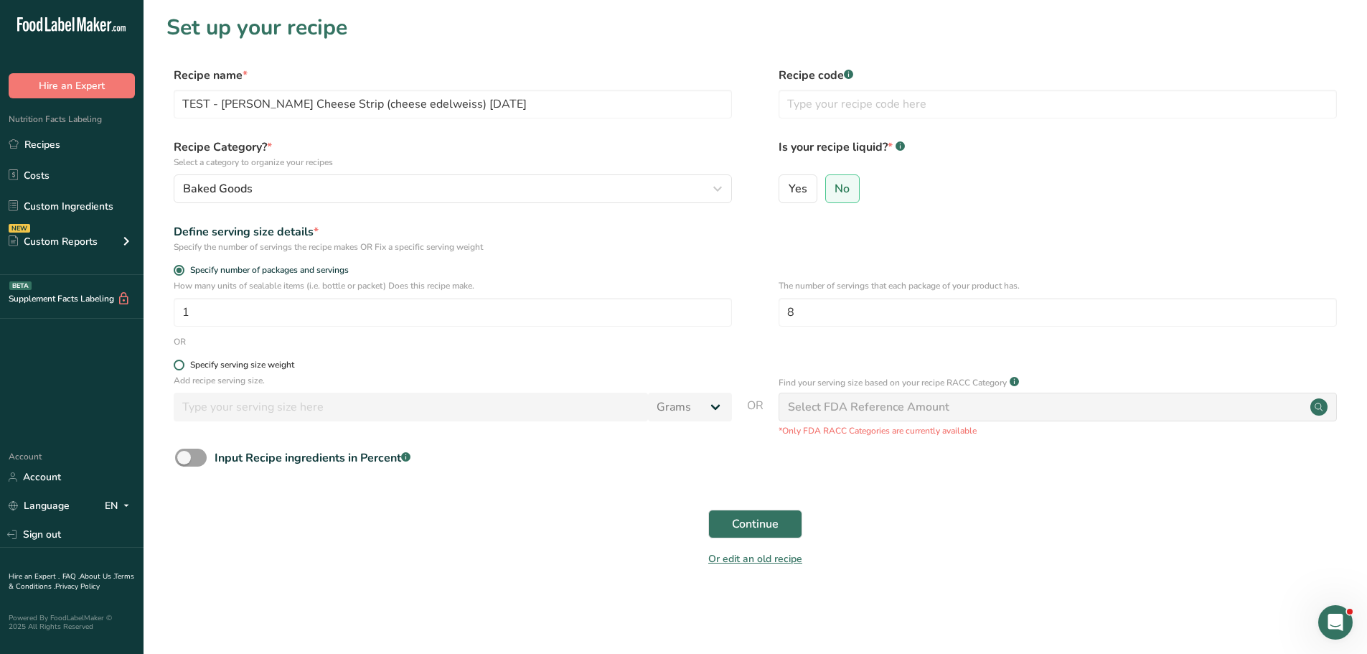
click at [179, 365] on span at bounding box center [179, 365] width 11 height 11
click at [179, 365] on input "Specify serving size weight" at bounding box center [178, 364] width 9 height 9
radio input "true"
radio input "false"
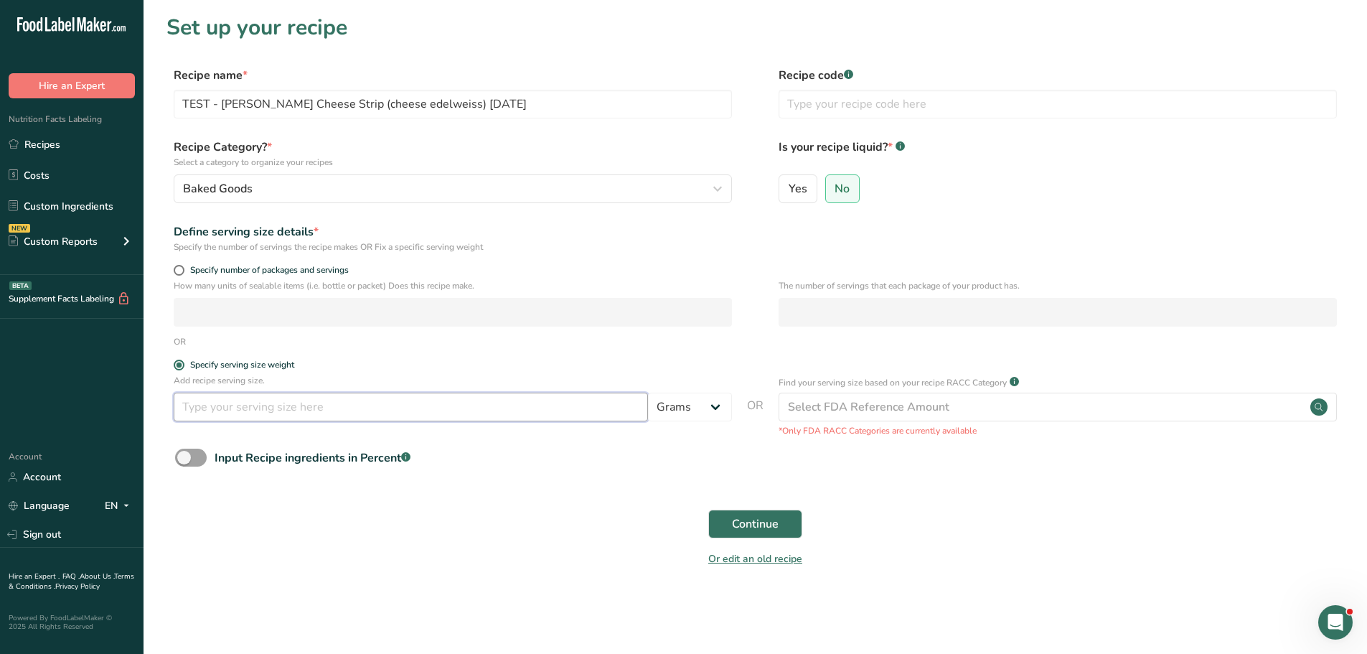
click at [200, 411] on input "number" at bounding box center [411, 407] width 474 height 29
type input "50"
click at [764, 524] on span "Continue" at bounding box center [755, 523] width 47 height 17
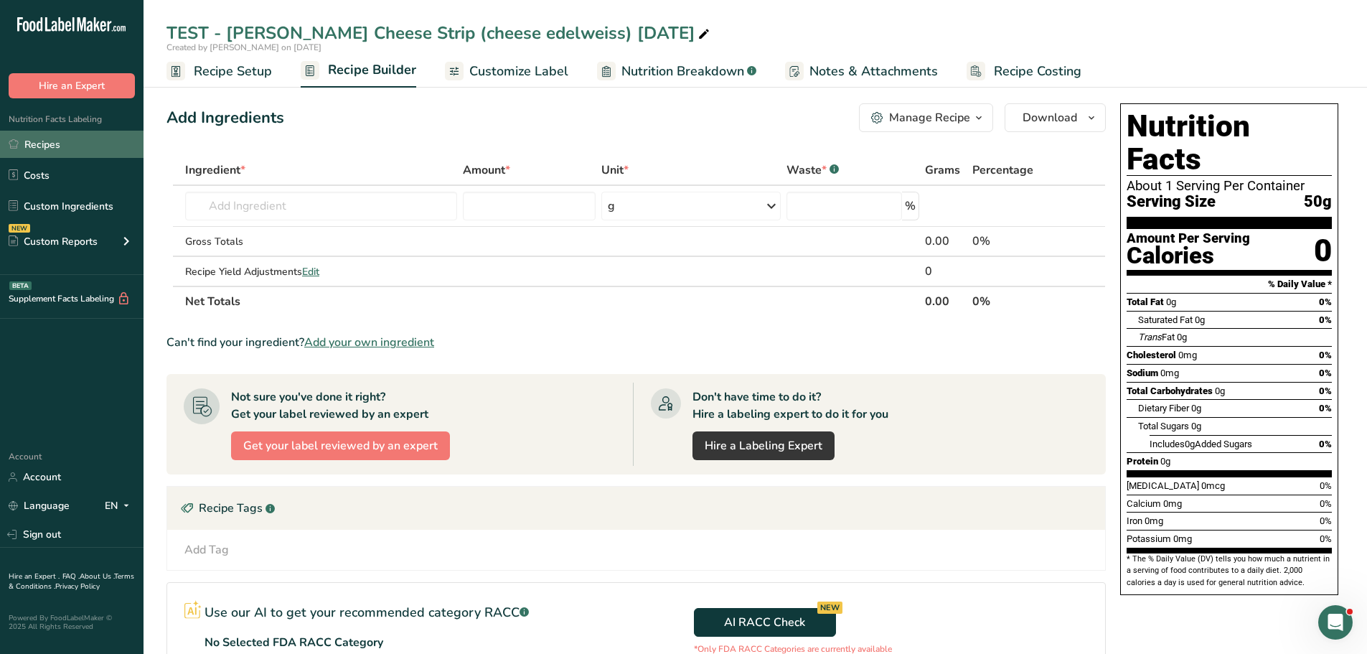
click at [39, 149] on link "Recipes" at bounding box center [72, 144] width 144 height 27
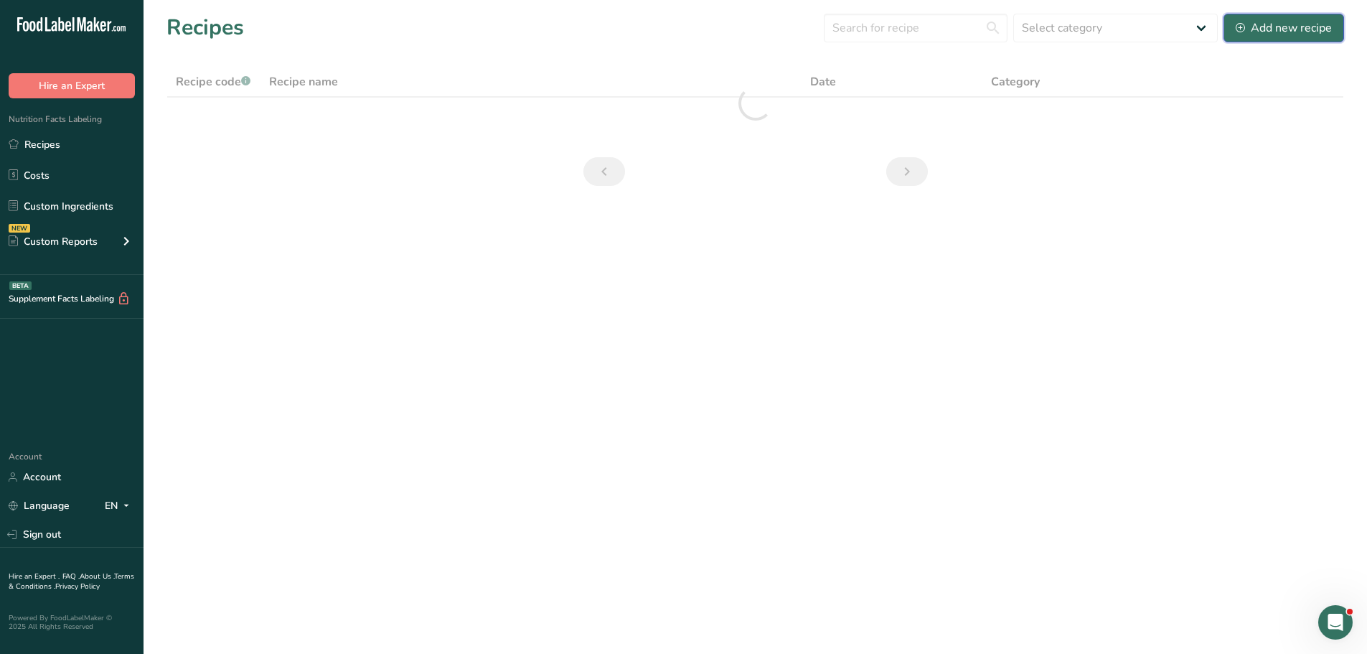
click at [1276, 32] on div "Add new recipe" at bounding box center [1284, 27] width 96 height 17
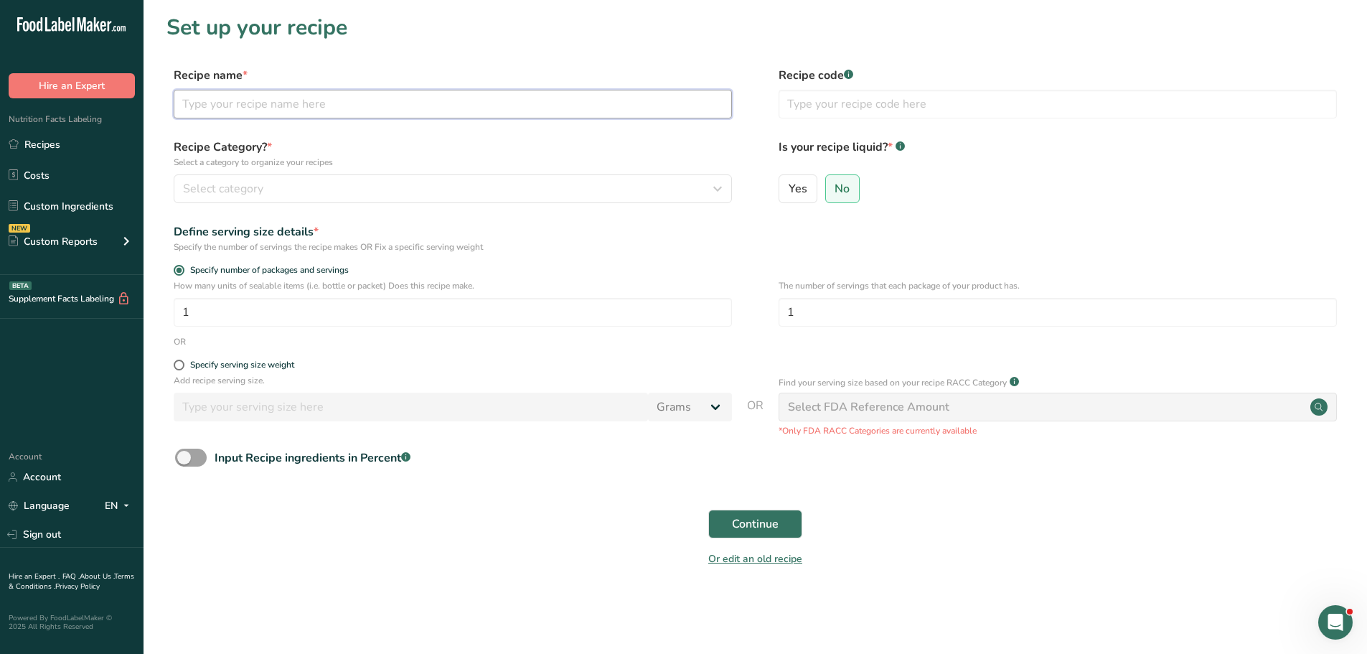
click at [242, 103] on input "text" at bounding box center [453, 104] width 558 height 29
type input "TEST - Cheese Edelweiss 8-12-2025"
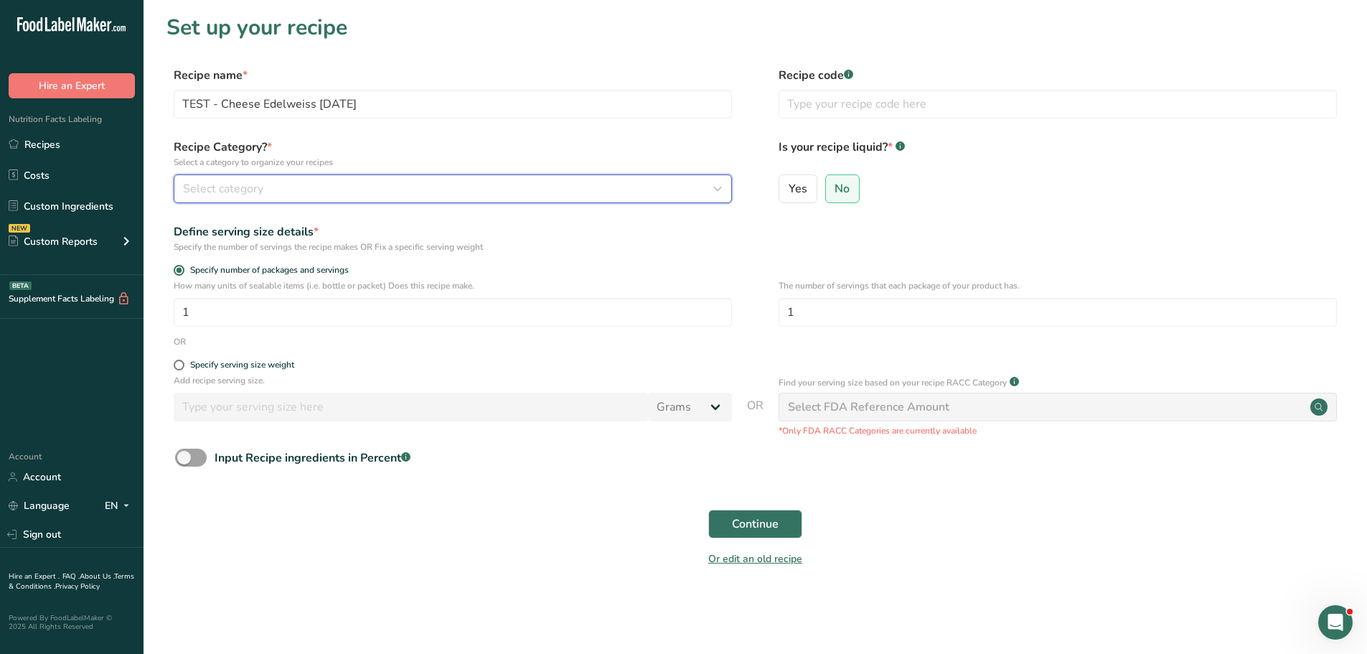
click at [232, 179] on button "Select category" at bounding box center [453, 188] width 558 height 29
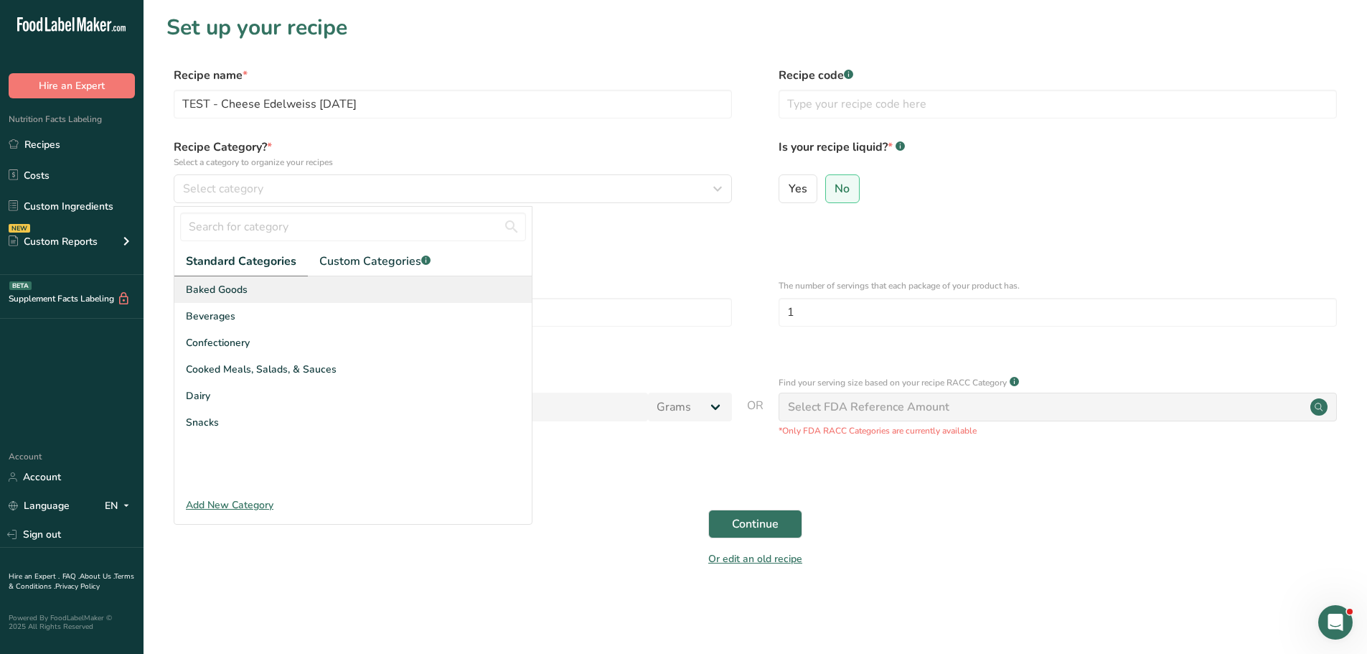
click at [258, 284] on div "Baked Goods" at bounding box center [352, 289] width 357 height 27
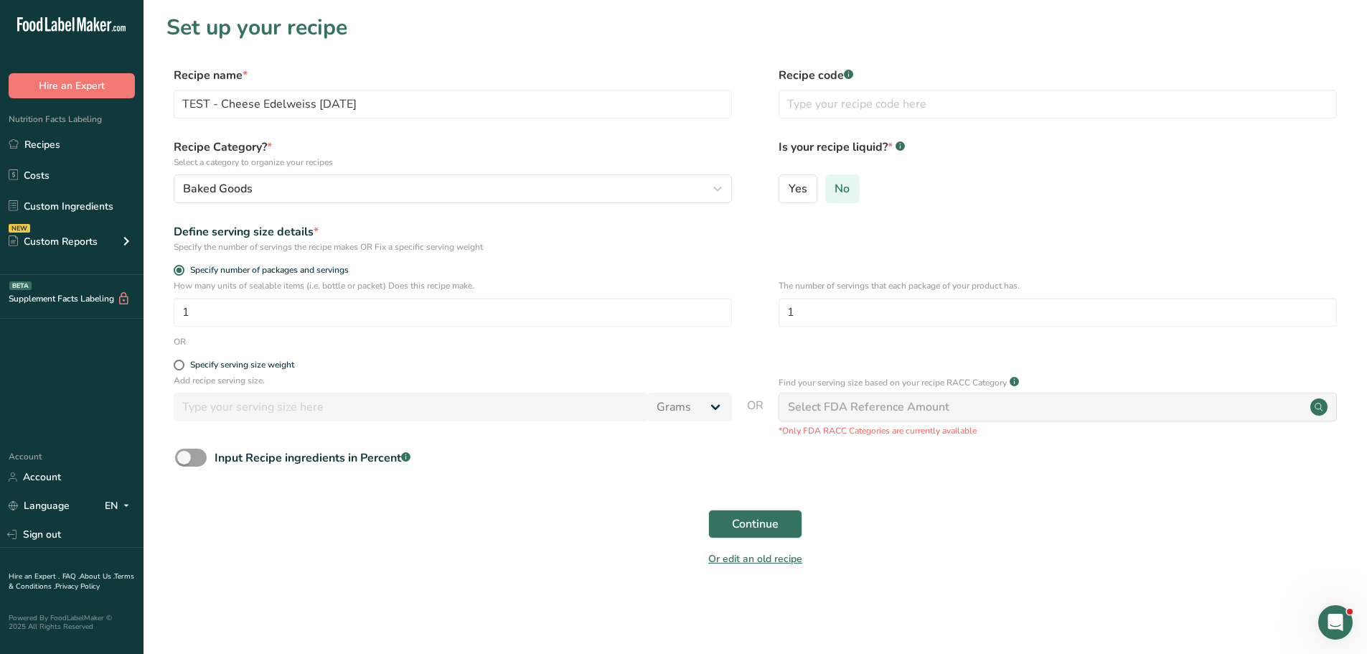
click at [828, 189] on input "No" at bounding box center [830, 188] width 9 height 9
click at [768, 519] on span "Continue" at bounding box center [755, 523] width 47 height 17
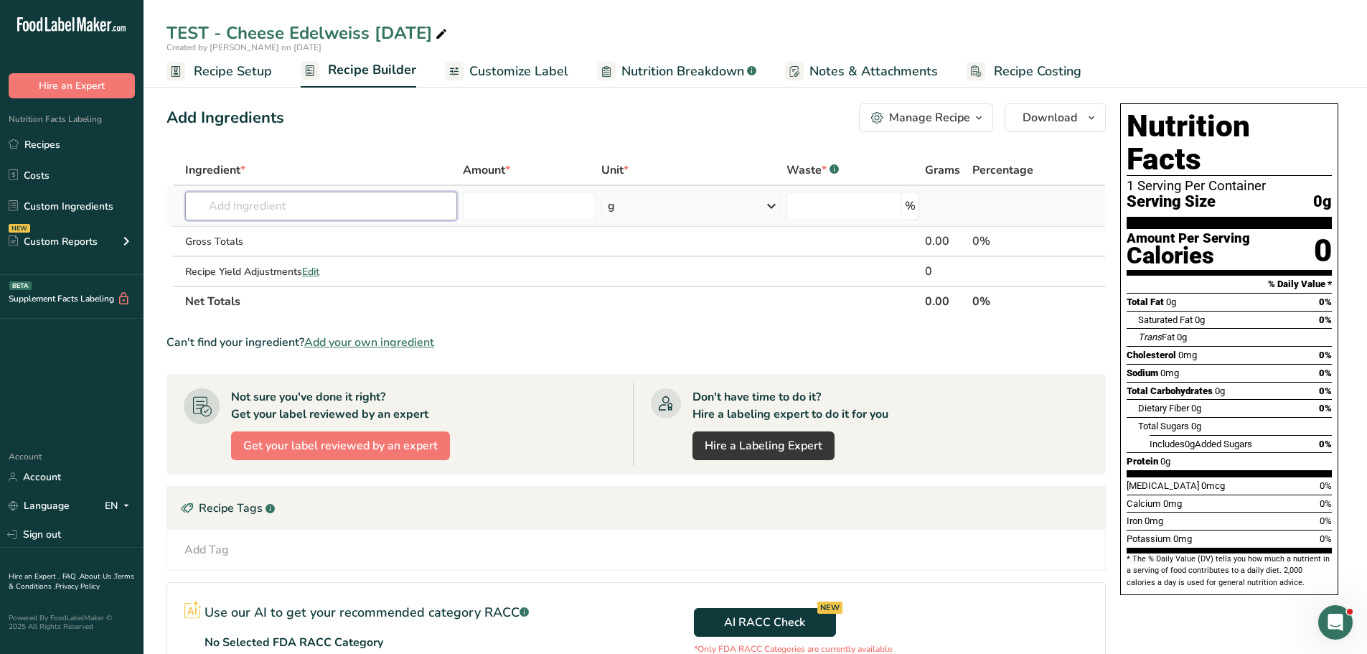
click at [264, 202] on input "text" at bounding box center [321, 206] width 272 height 29
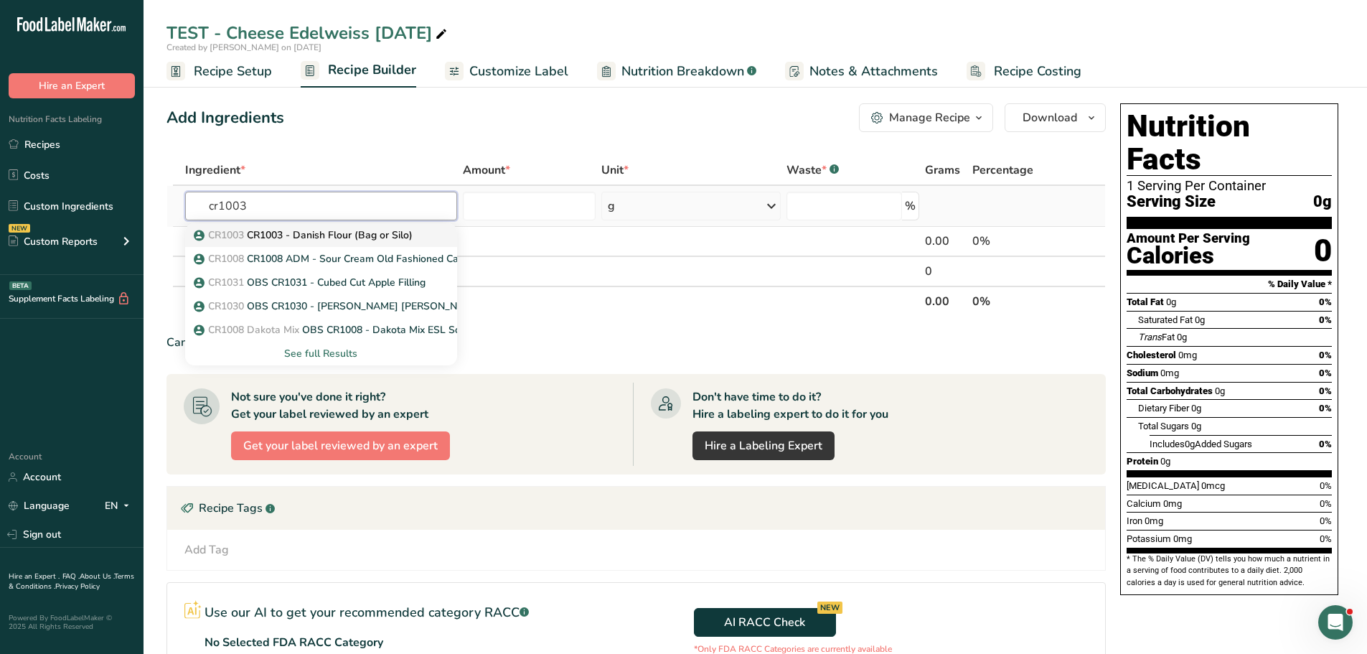
type input "cr1003"
click at [279, 231] on p "CR1003 CR1003 - Danish Flour (Bag or Silo)" at bounding box center [305, 235] width 216 height 15
type input "CR1003 - Danish Flour (Bag or Silo)"
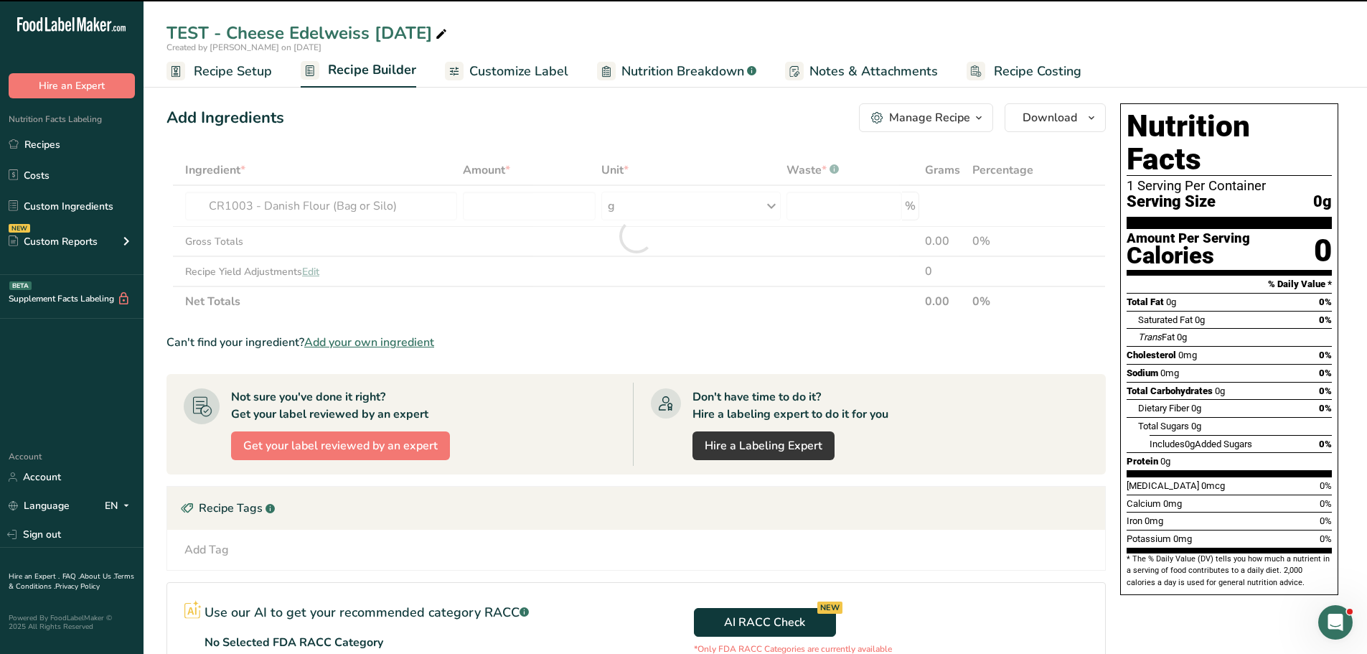
type input "0"
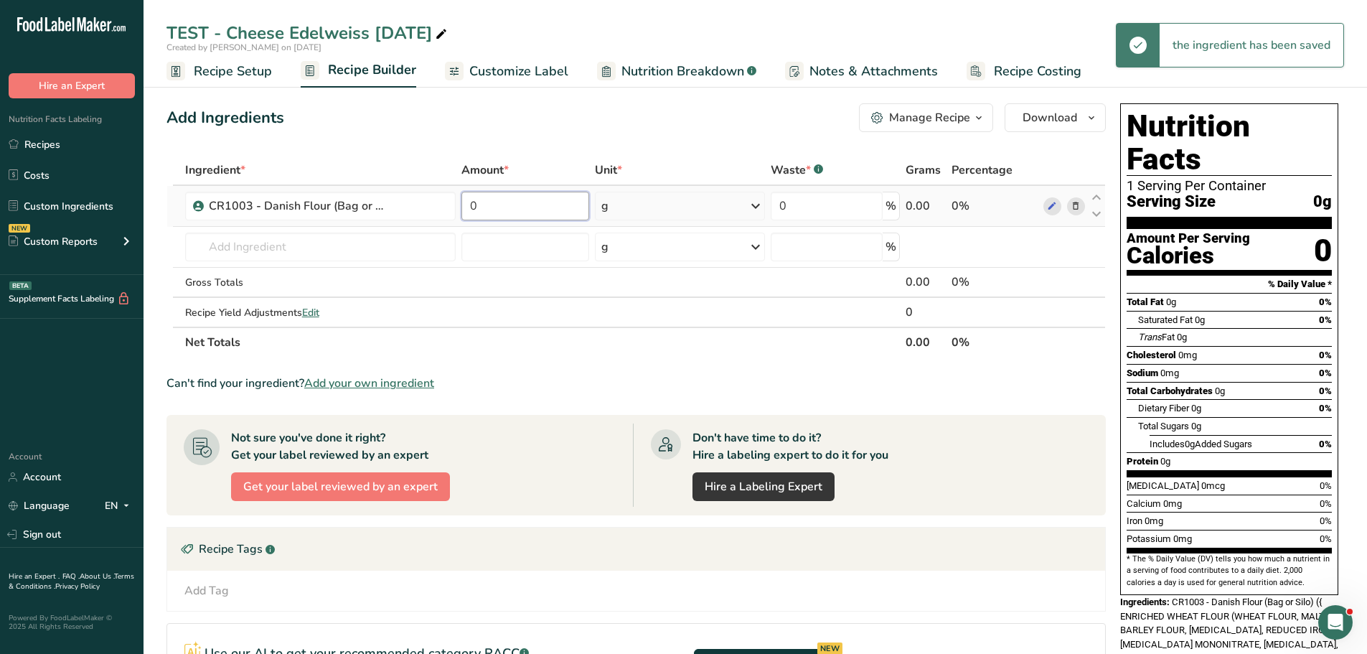
drag, startPoint x: 518, startPoint y: 212, endPoint x: 467, endPoint y: 208, distance: 51.1
click at [467, 208] on input "0" at bounding box center [526, 206] width 128 height 29
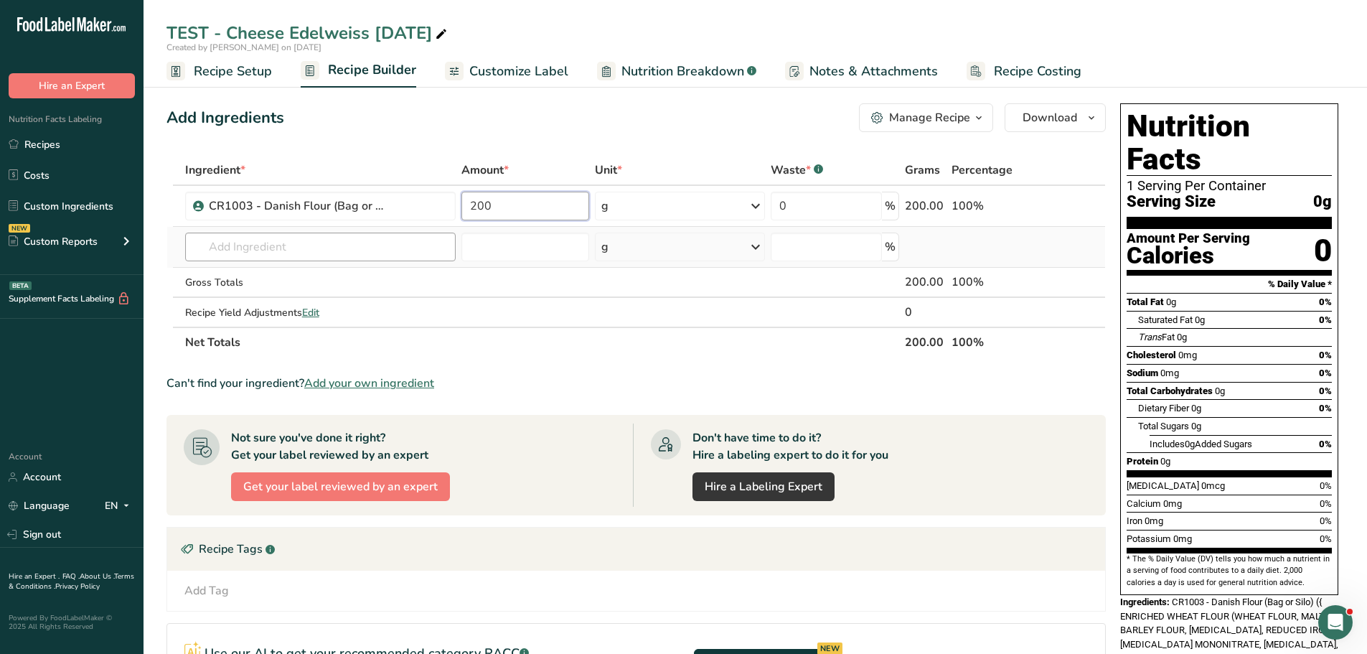
type input "200"
click at [341, 256] on div "Ingredient * Amount * Unit * Waste * .a-a{fill:#347362;}.b-a{fill:#fff;} Grams …" at bounding box center [637, 256] width 940 height 202
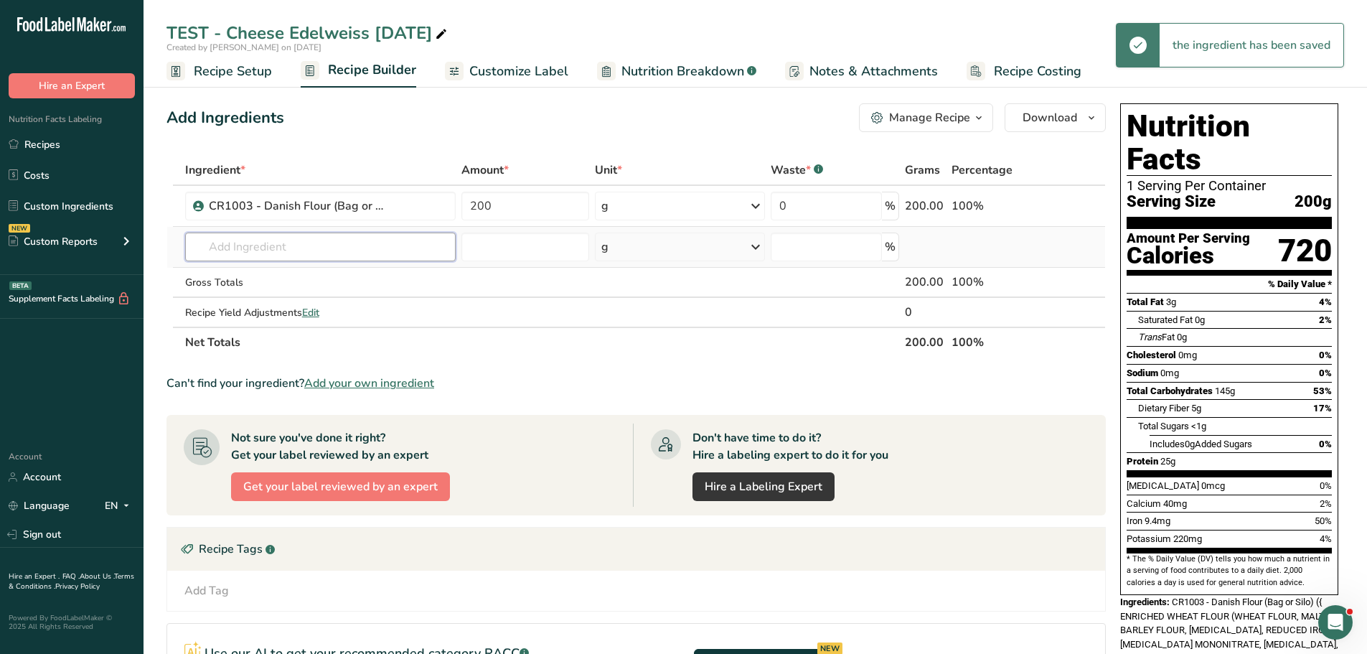
click at [340, 245] on input "text" at bounding box center [320, 247] width 271 height 29
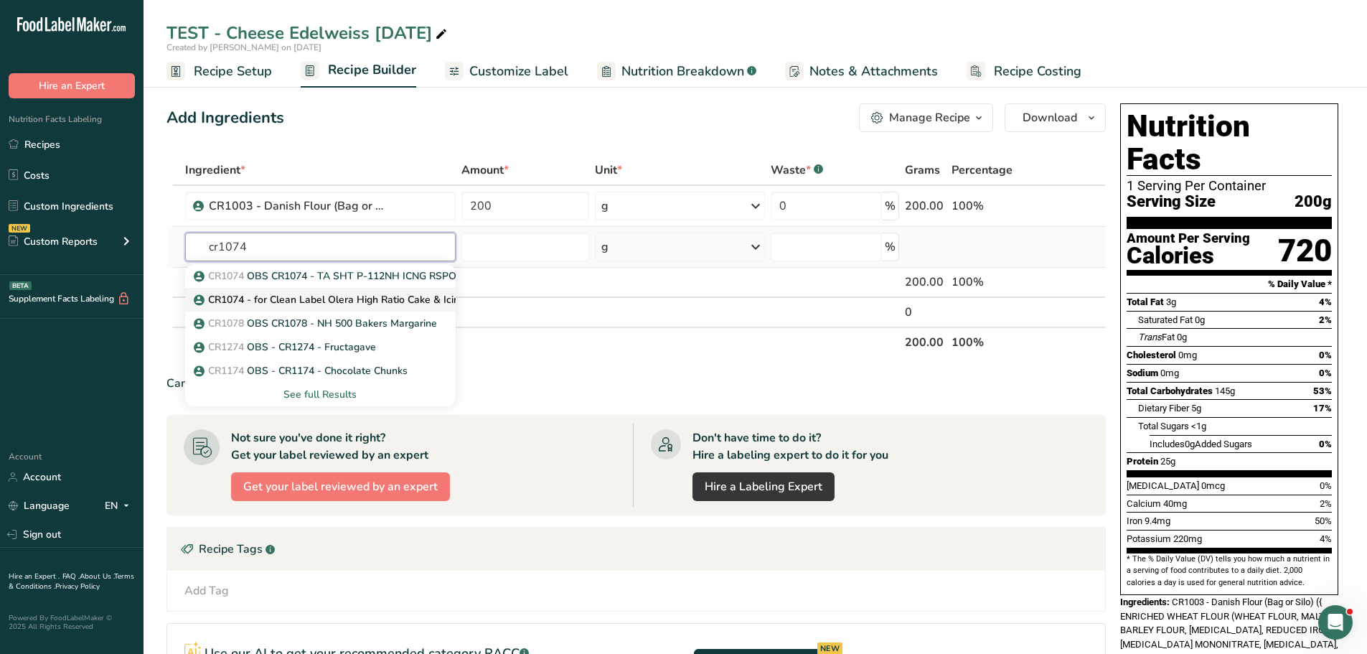
type input "cr1074"
click at [336, 292] on p "CR1074 - for Clean Label Olera High Ratio Cake & Icing Shortening" at bounding box center [358, 299] width 322 height 15
type input "CR1074 - for Clean Label Olera High Ratio Cake & Icing Shortening"
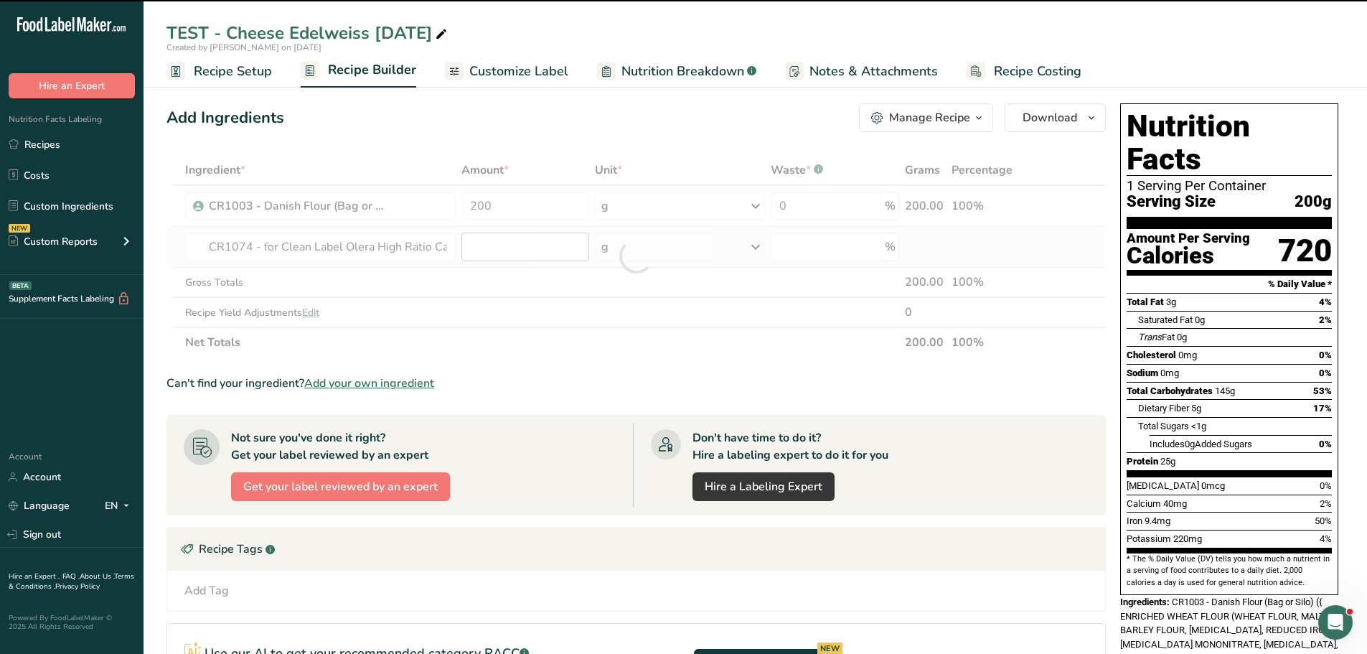
type input "0"
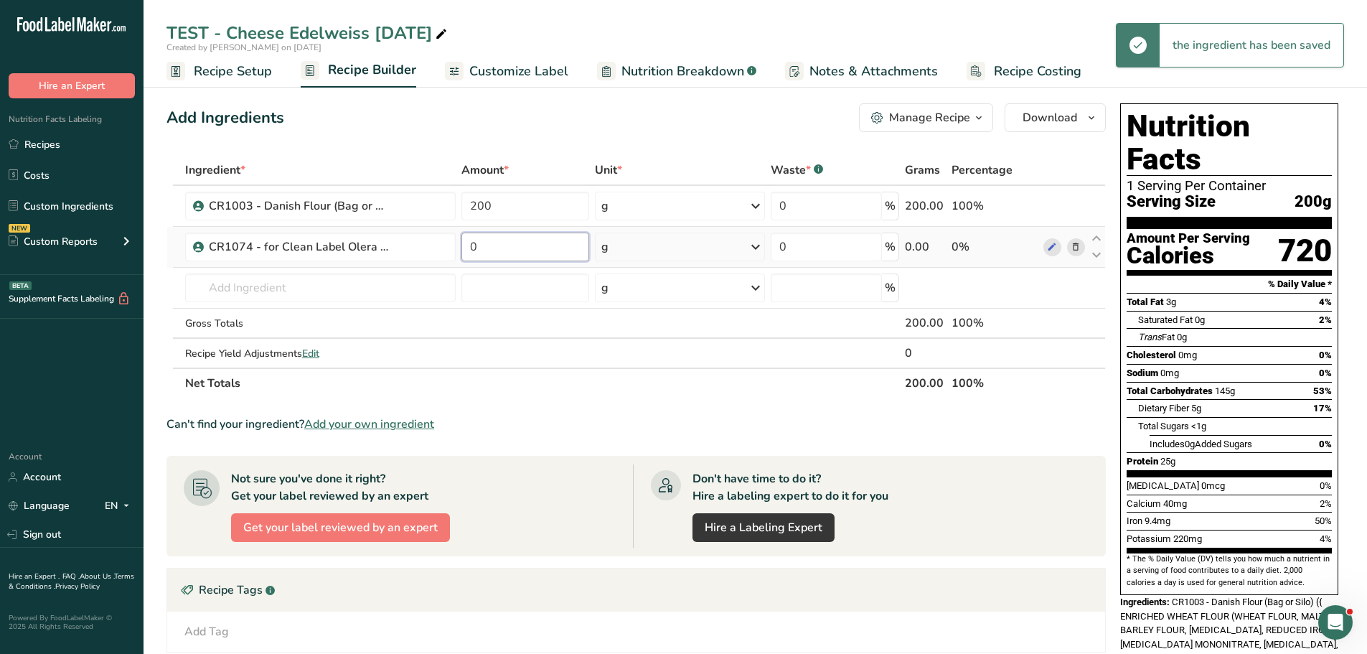
click at [500, 243] on input "0" at bounding box center [526, 247] width 128 height 29
type input "200"
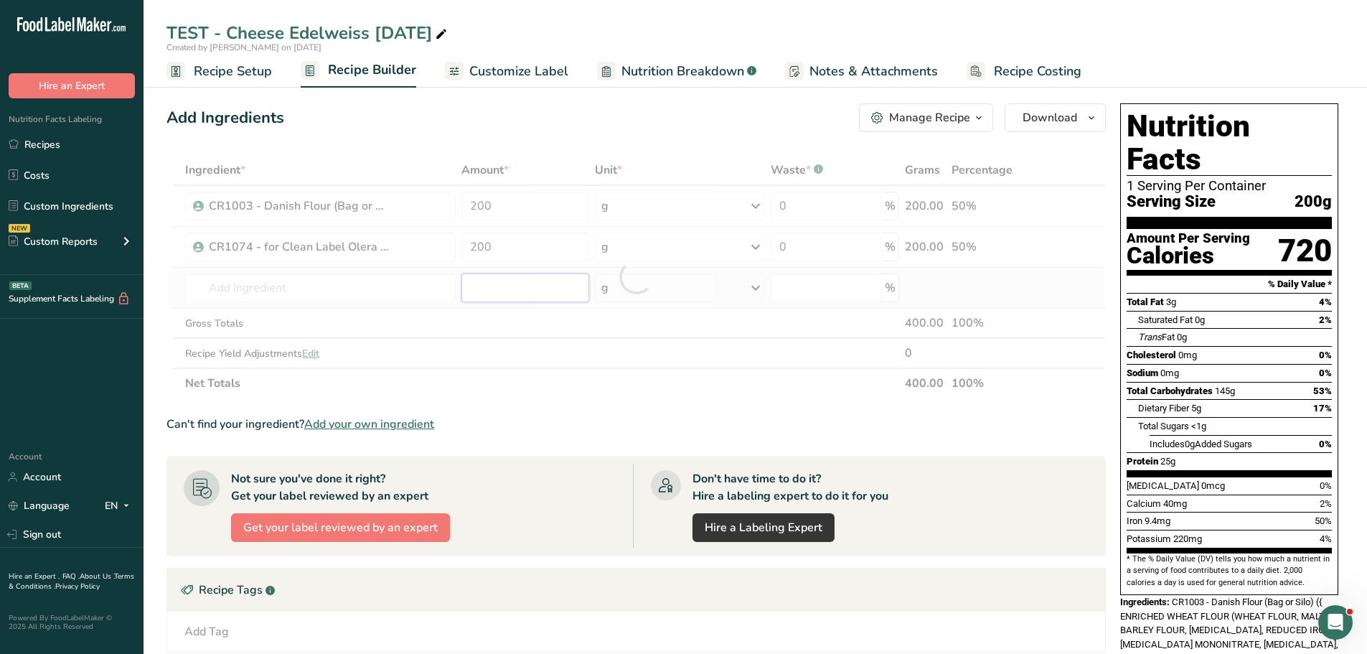
click at [540, 274] on div "Ingredient * Amount * Unit * Waste * .a-a{fill:#347362;}.b-a{fill:#fff;} Grams …" at bounding box center [637, 276] width 940 height 243
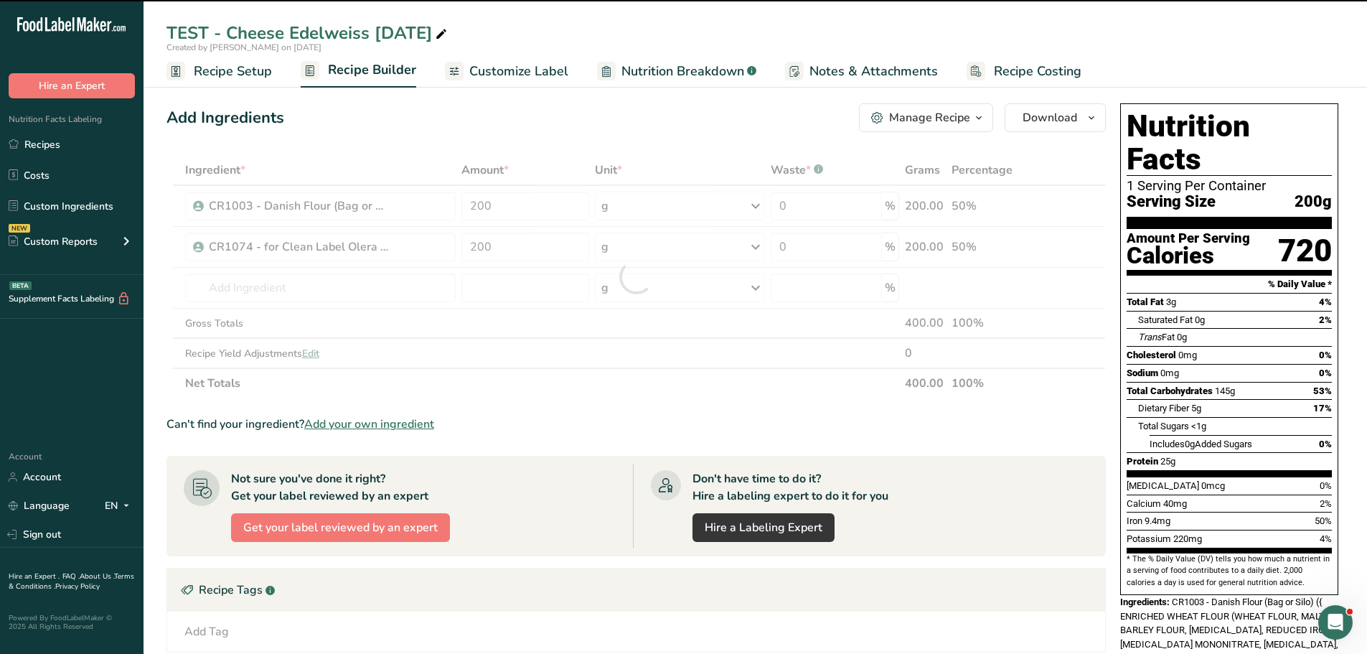
click at [652, 201] on div at bounding box center [637, 276] width 940 height 243
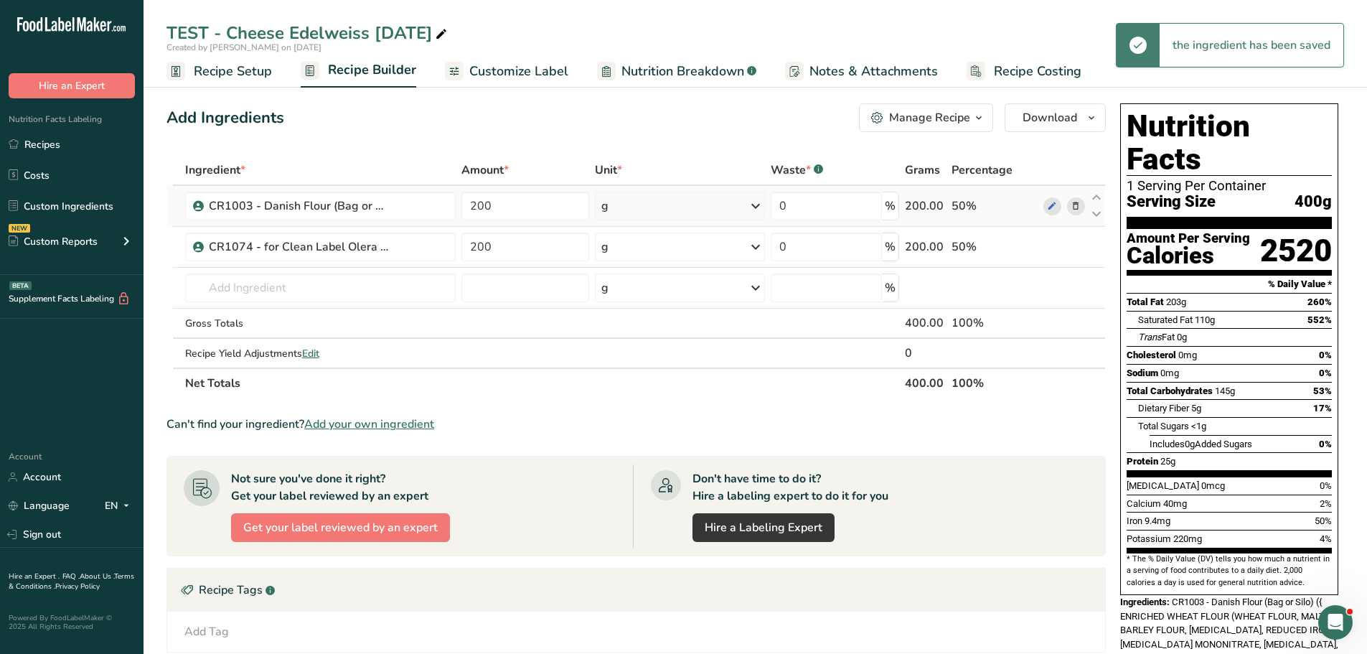
click at [744, 207] on div "g" at bounding box center [680, 206] width 170 height 29
click at [637, 322] on div "See more" at bounding box center [664, 319] width 121 height 15
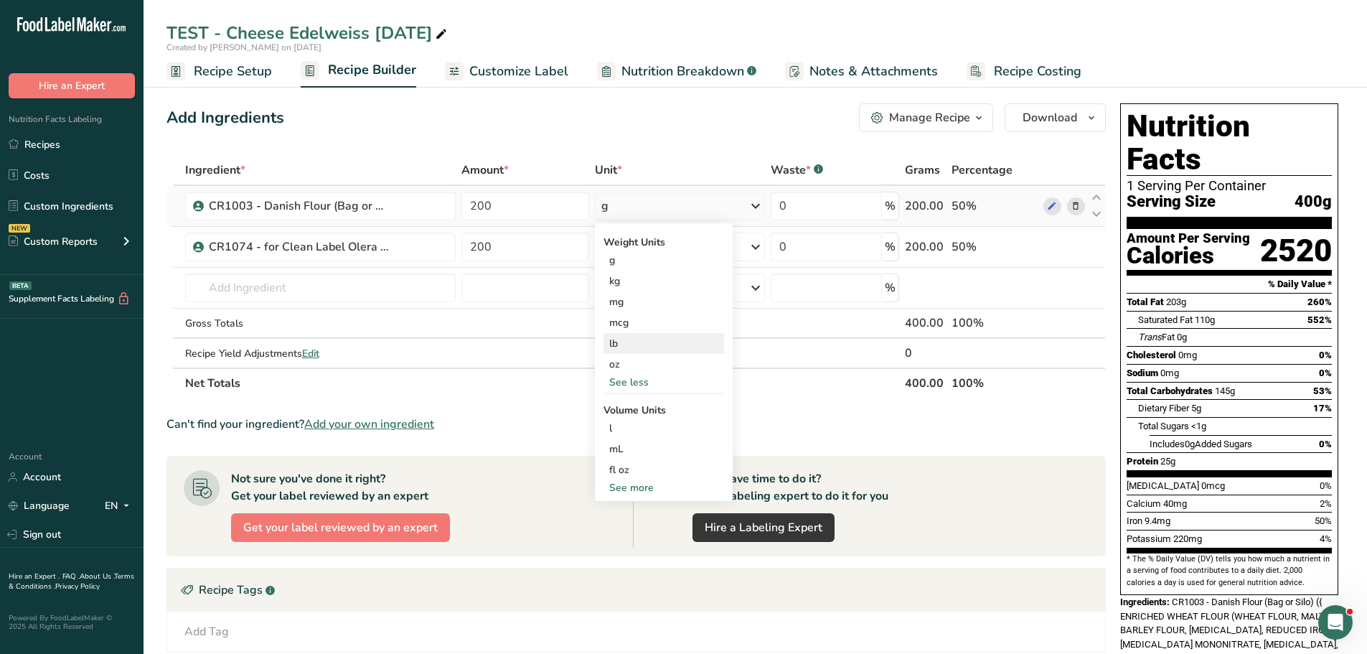
click at [625, 341] on div "lb" at bounding box center [664, 343] width 121 height 21
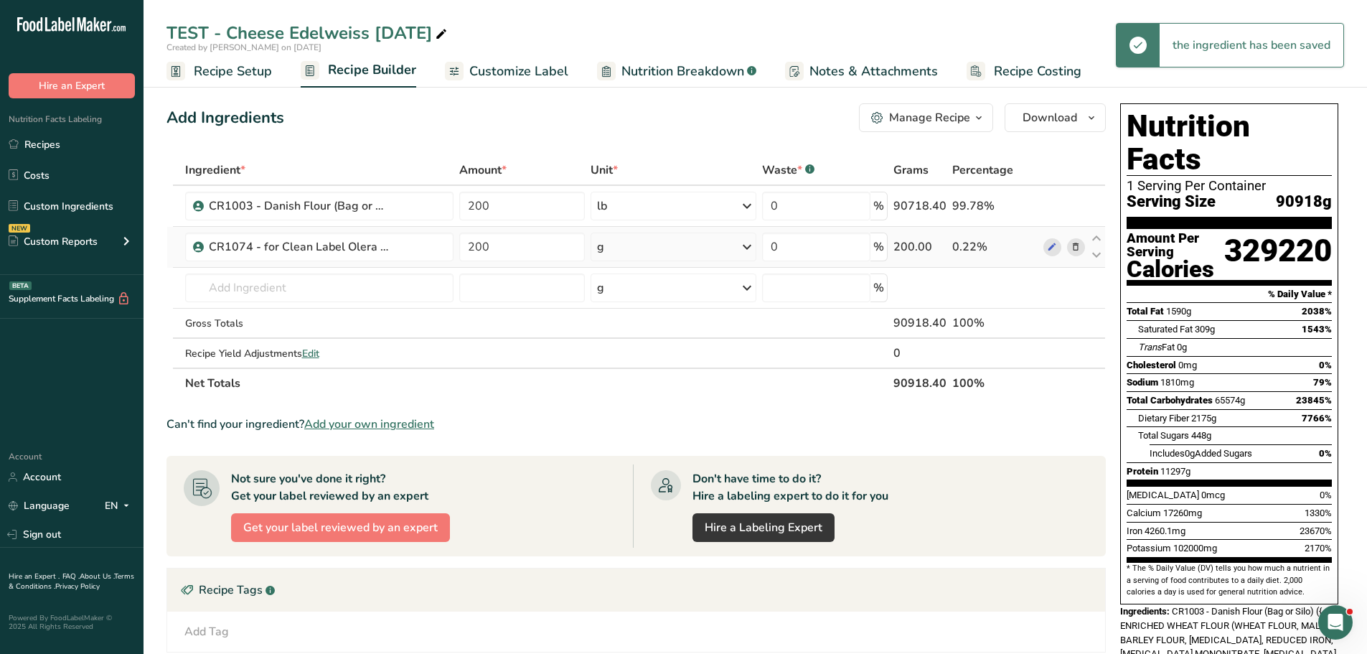
click at [746, 248] on icon at bounding box center [747, 247] width 17 height 26
click at [635, 357] on div "See more" at bounding box center [659, 360] width 121 height 15
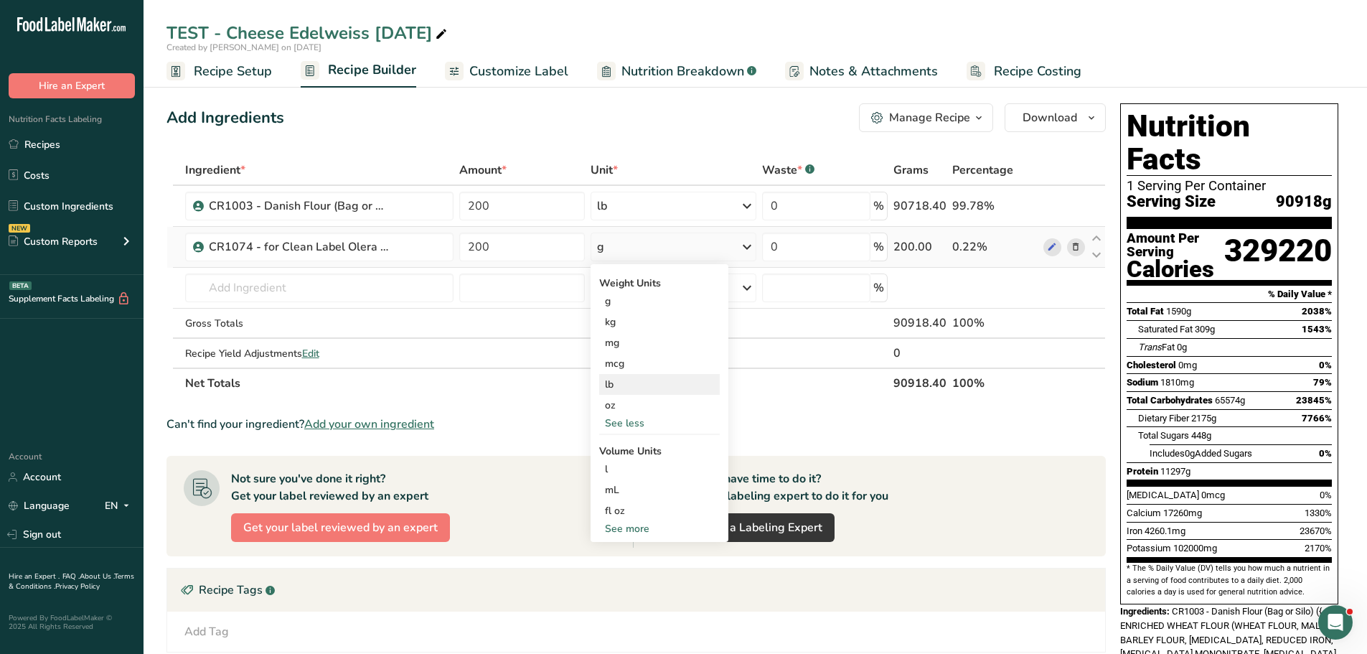
click at [629, 389] on div "lb" at bounding box center [659, 384] width 121 height 21
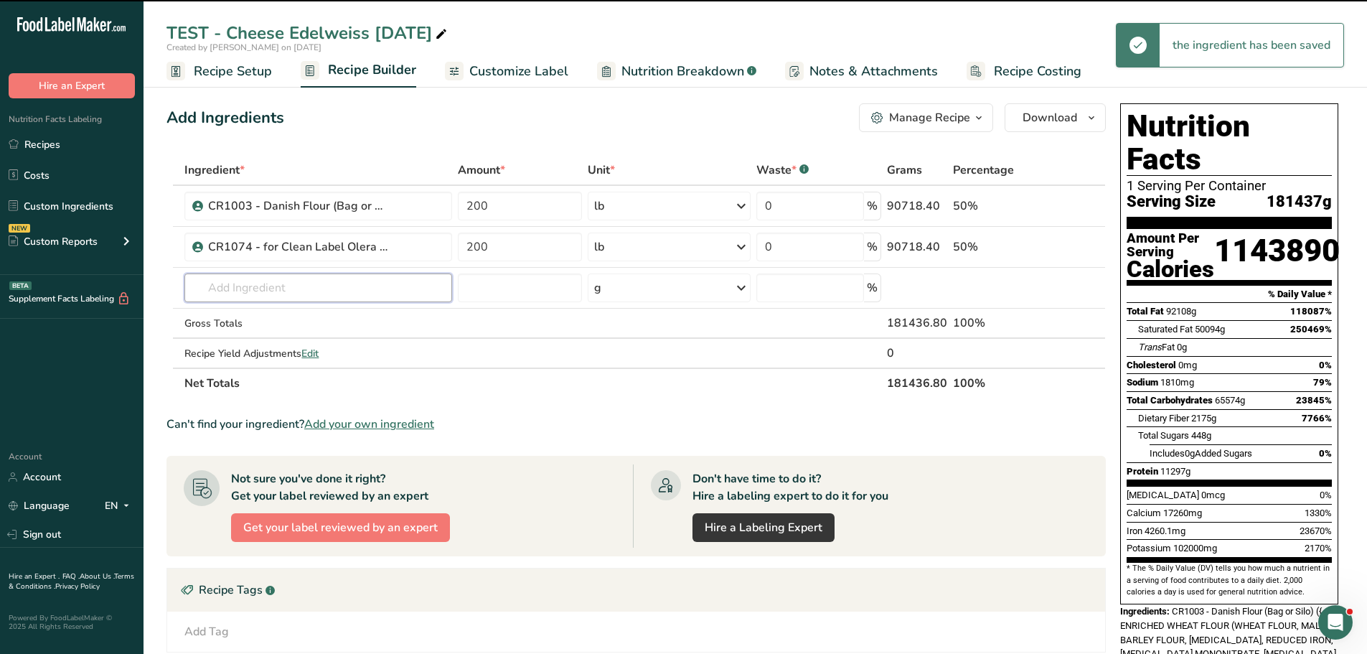
click at [293, 286] on input "text" at bounding box center [318, 287] width 268 height 29
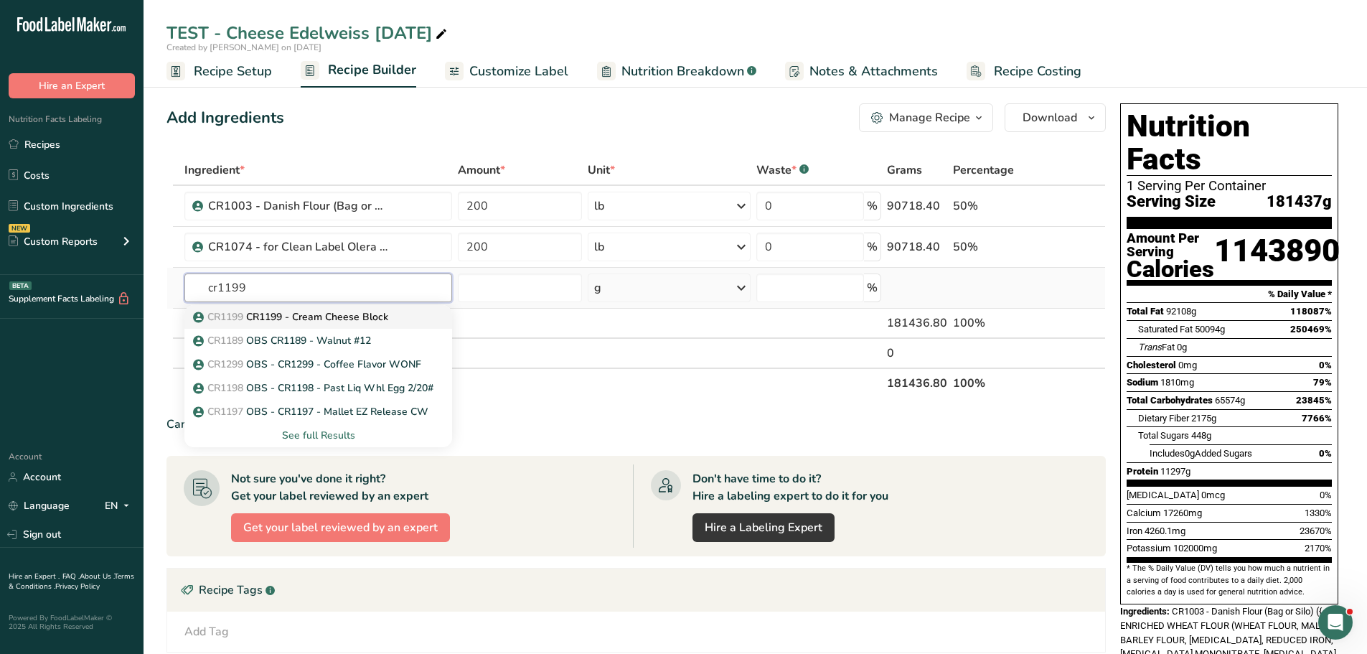
type input "cr1199"
click at [289, 316] on p "CR1199 CR1199 - Cream Cheese Block" at bounding box center [292, 316] width 192 height 15
type input "CR1199 - Cream Cheese Block"
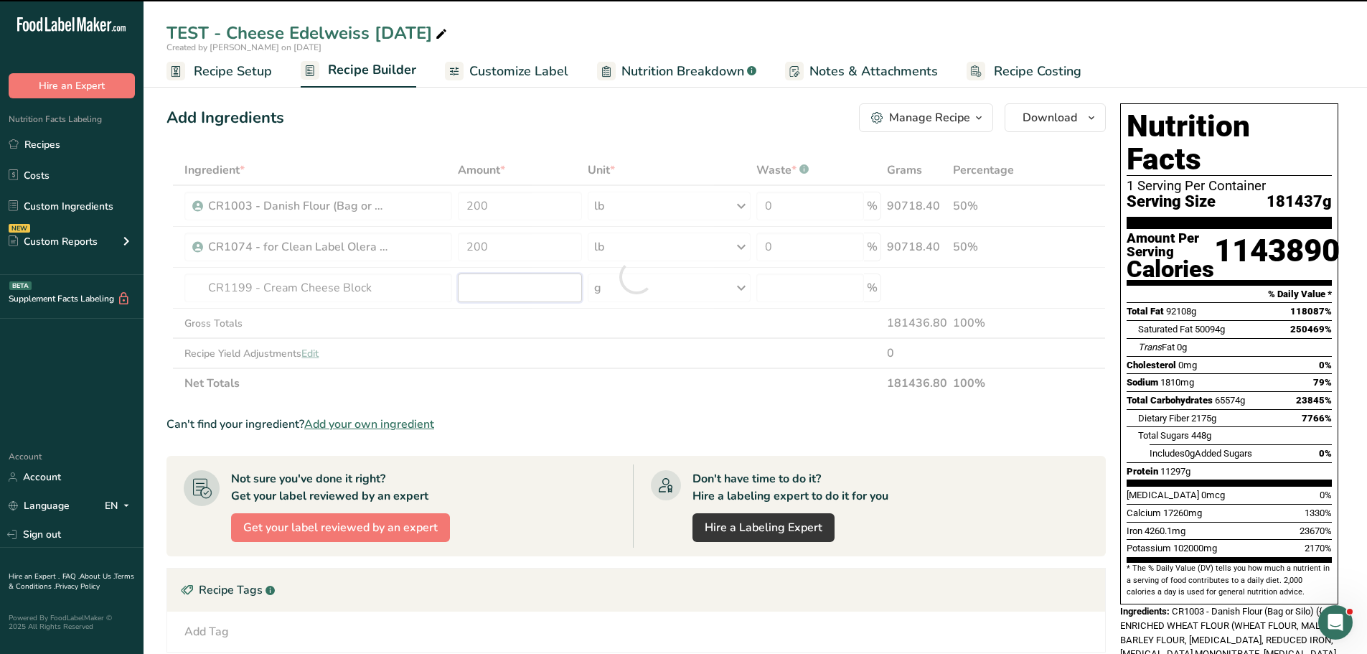
type input "0"
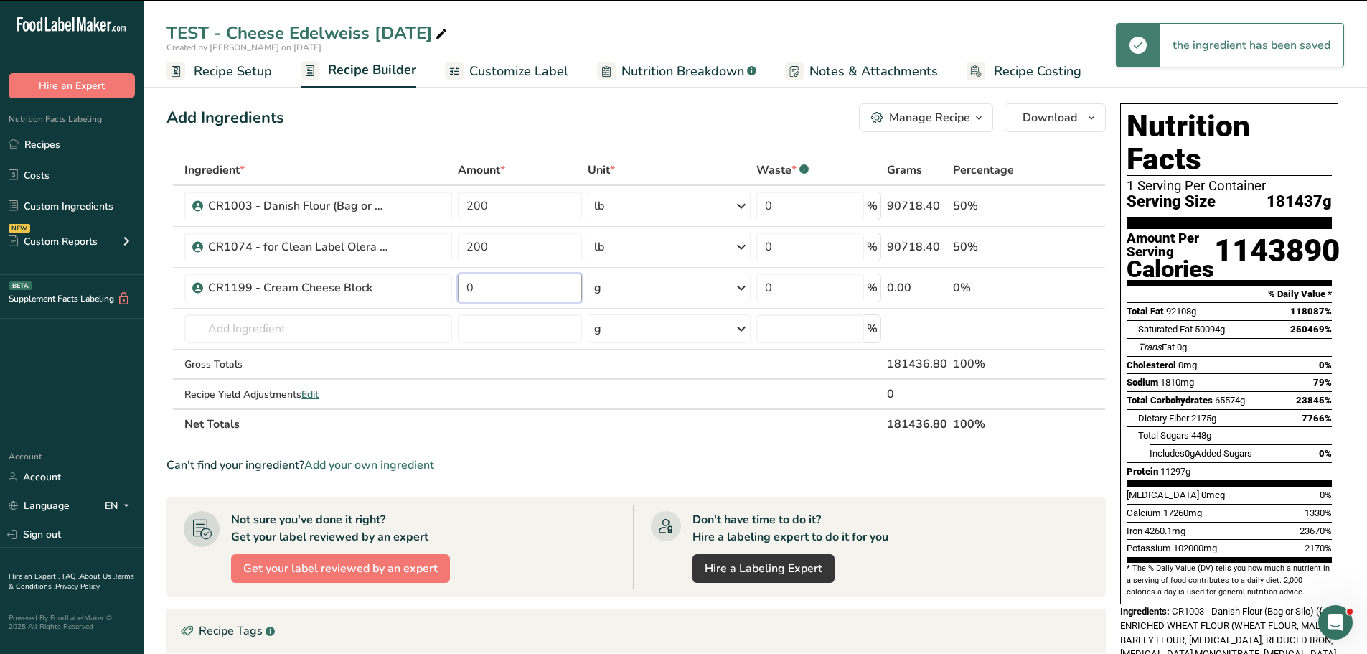
click at [488, 290] on input "0" at bounding box center [520, 287] width 124 height 29
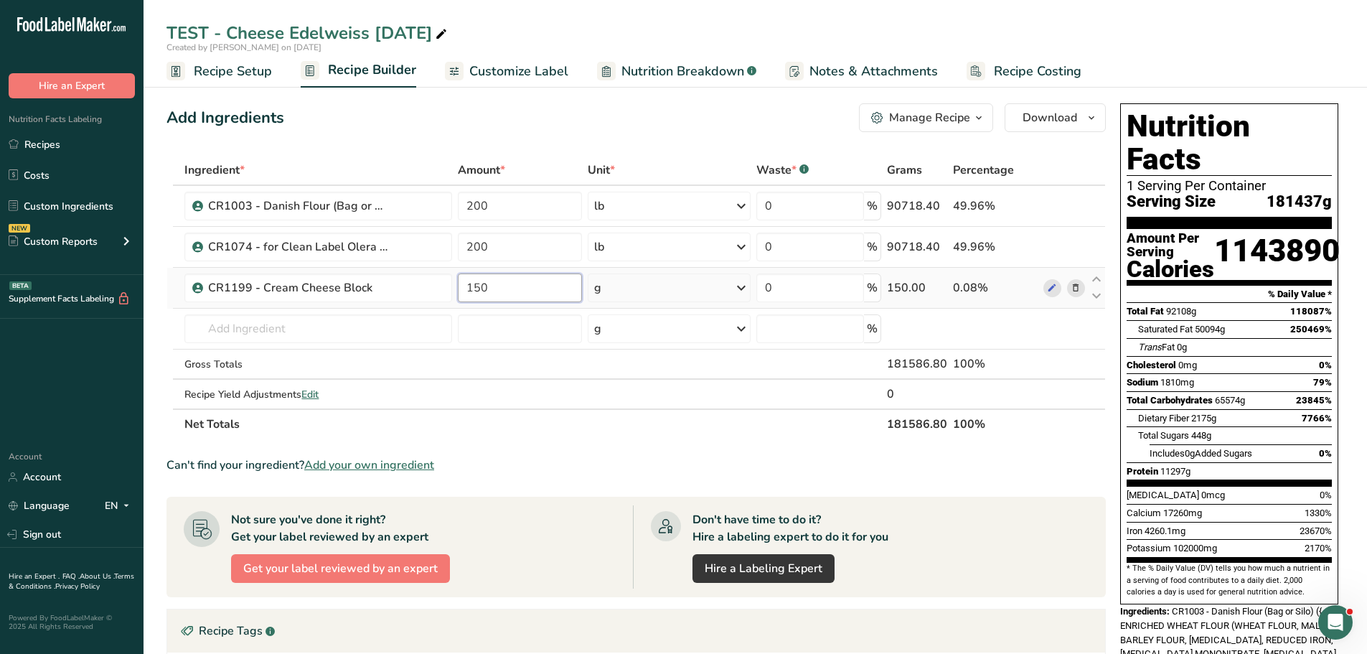
type input "150"
click at [634, 286] on div "Ingredient * Amount * Unit * Waste * .a-a{fill:#347362;}.b-a{fill:#fff;} Grams …" at bounding box center [637, 297] width 940 height 284
click at [711, 288] on div "g" at bounding box center [670, 287] width 164 height 29
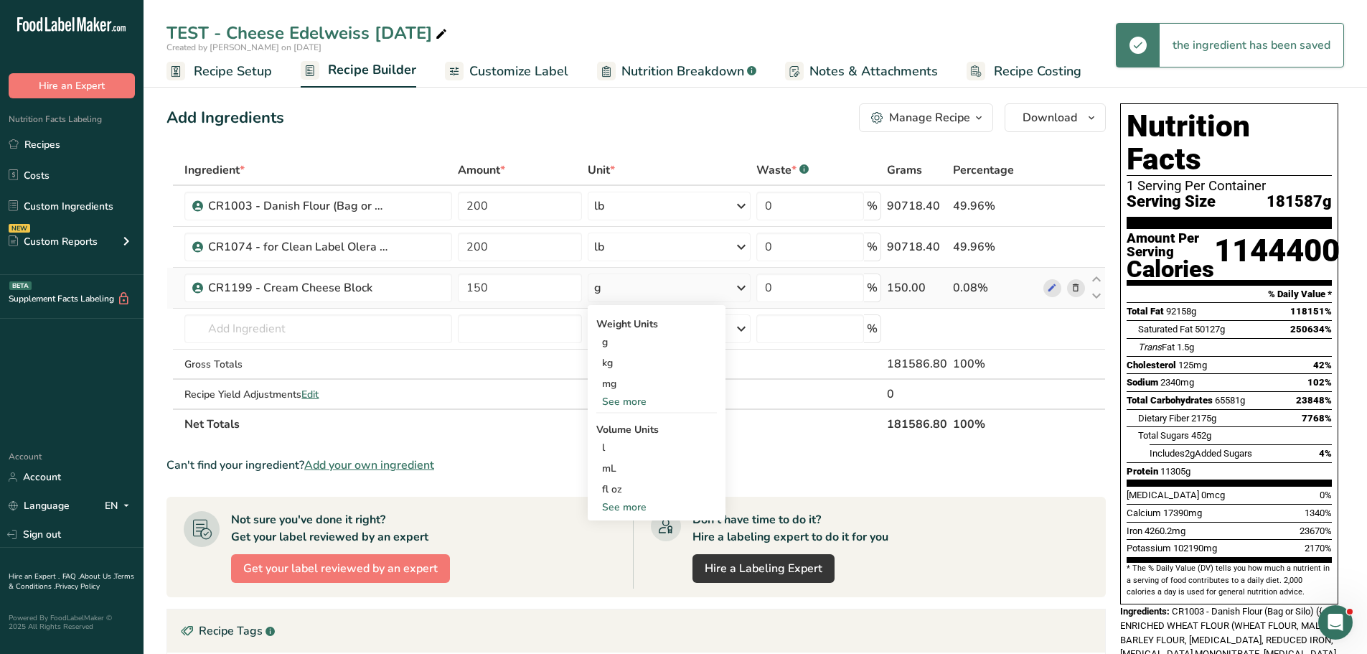
click at [631, 405] on div "See more" at bounding box center [657, 401] width 121 height 15
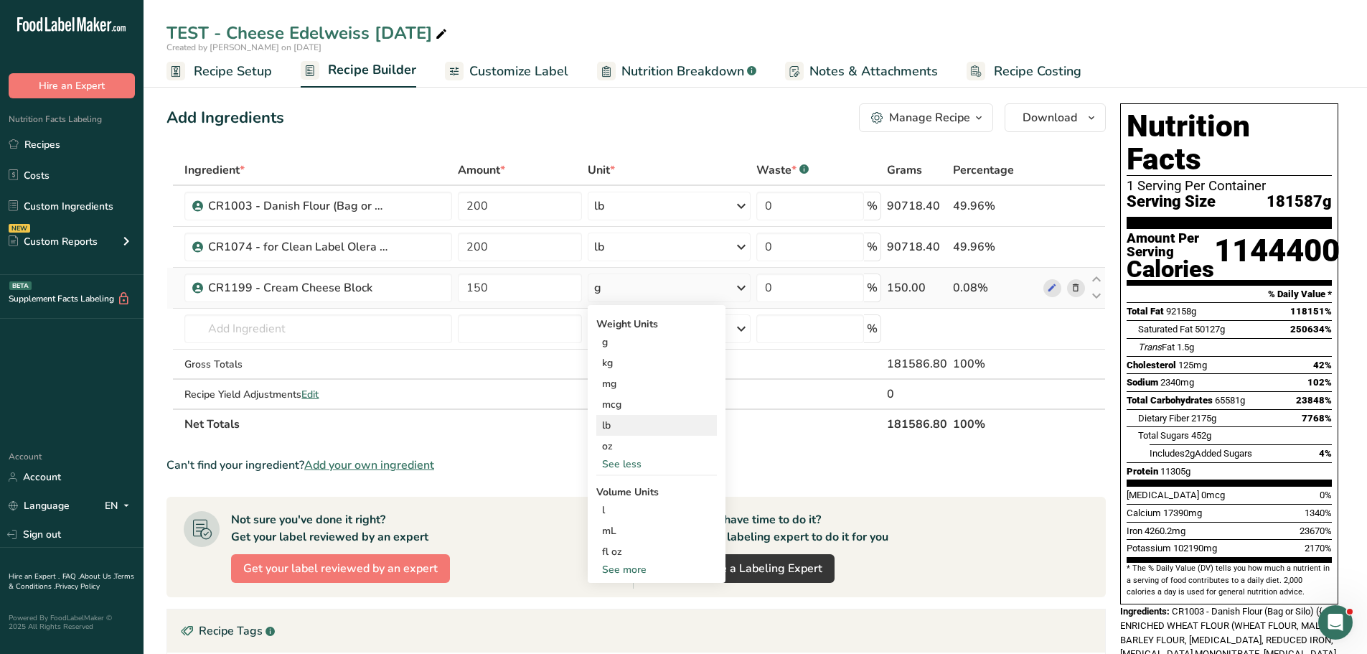
click at [627, 424] on div "lb" at bounding box center [657, 425] width 121 height 21
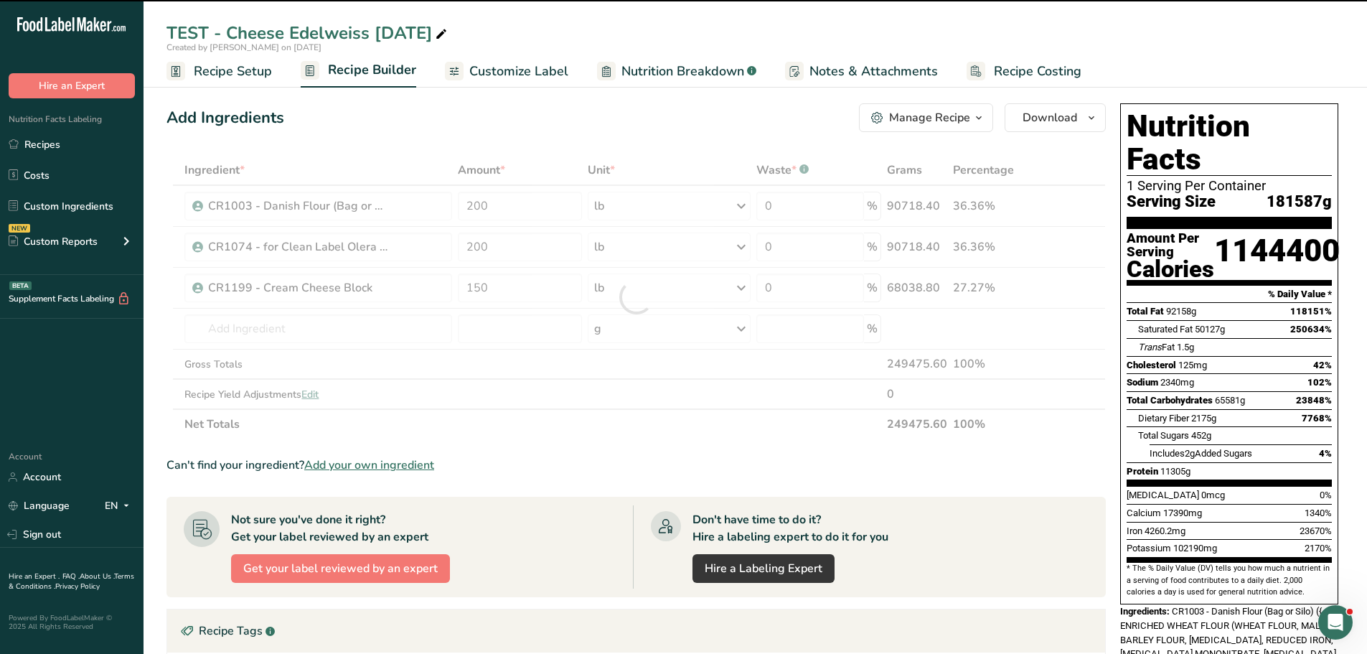
click at [247, 327] on div at bounding box center [637, 297] width 940 height 284
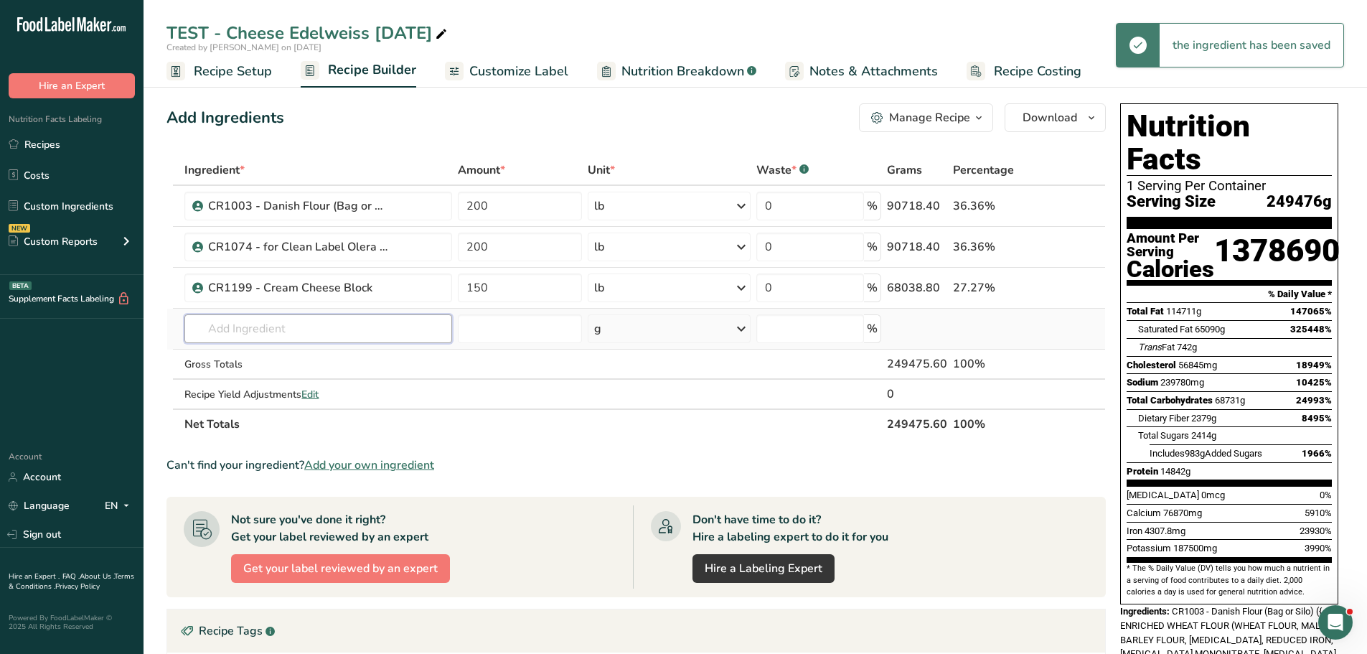
click at [253, 323] on input "text" at bounding box center [318, 328] width 268 height 29
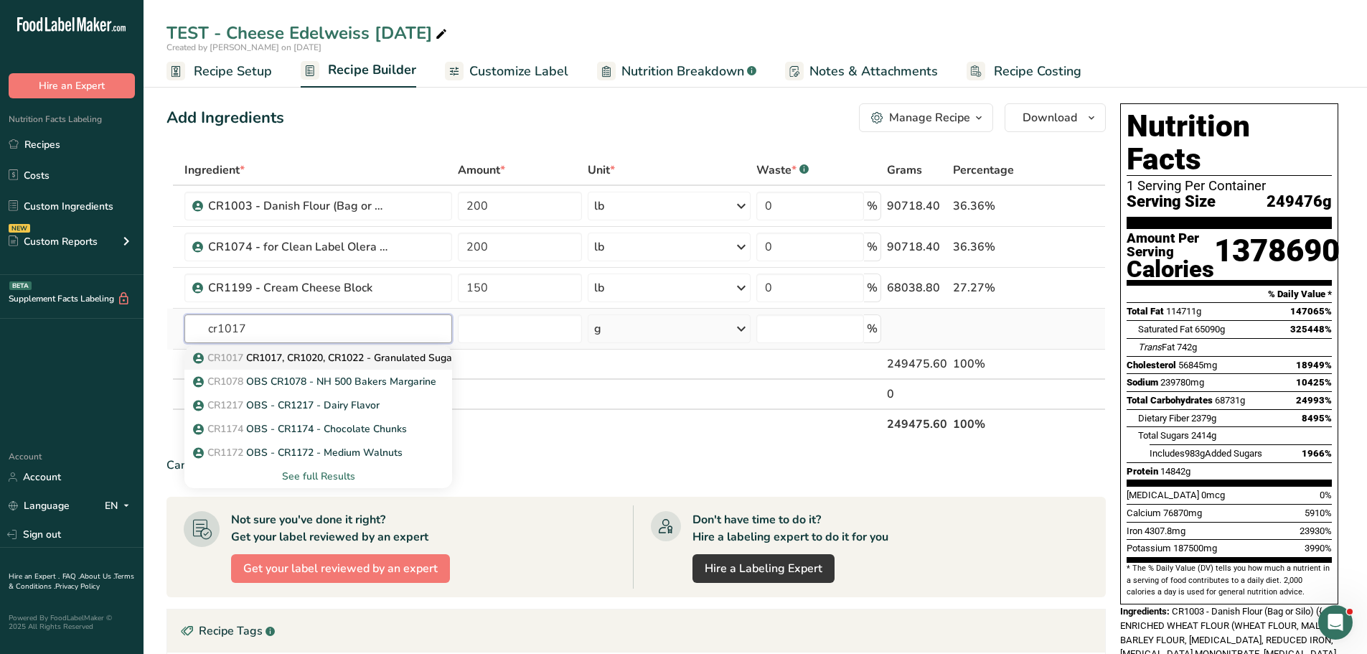
type input "cr1017"
click at [263, 357] on p "CR1017 CR1017, CR1020, CR1022 - Granulated Sugar, Extra Fine, Sanding" at bounding box center [372, 357] width 353 height 15
type input "CR1017, CR1020, CR1022 - Granulated Sugar, Extra Fine, Sanding"
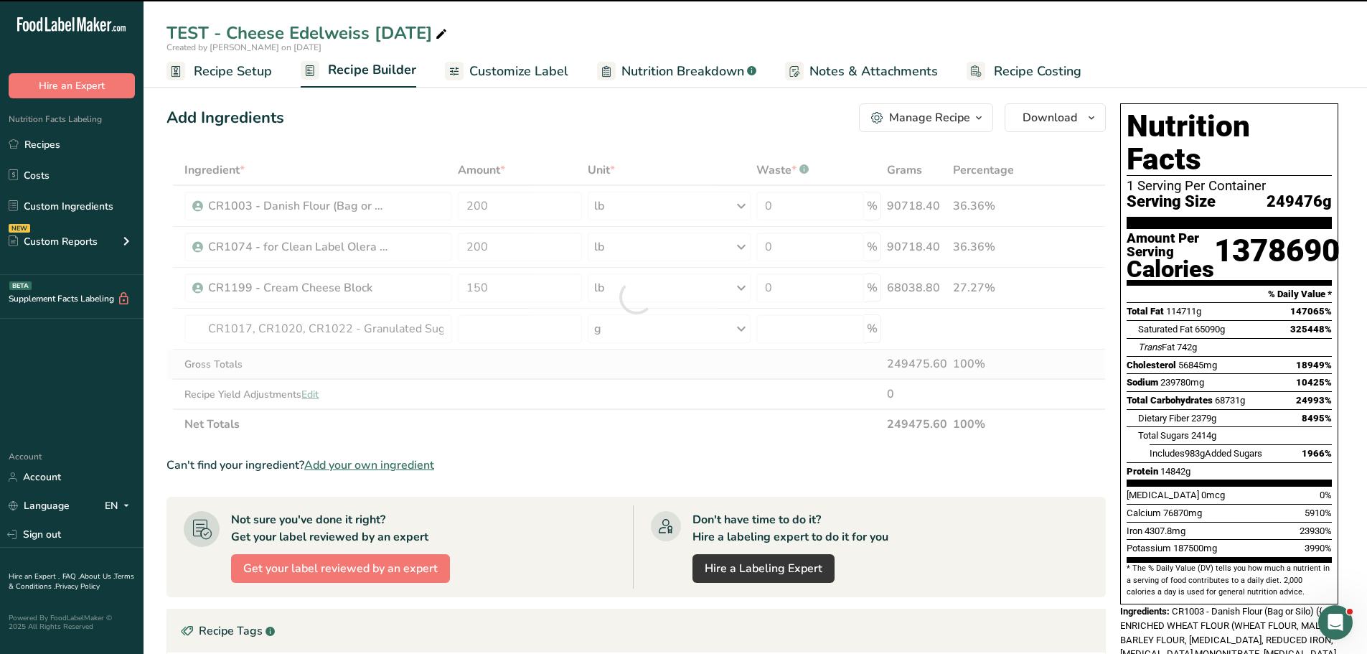
type input "0"
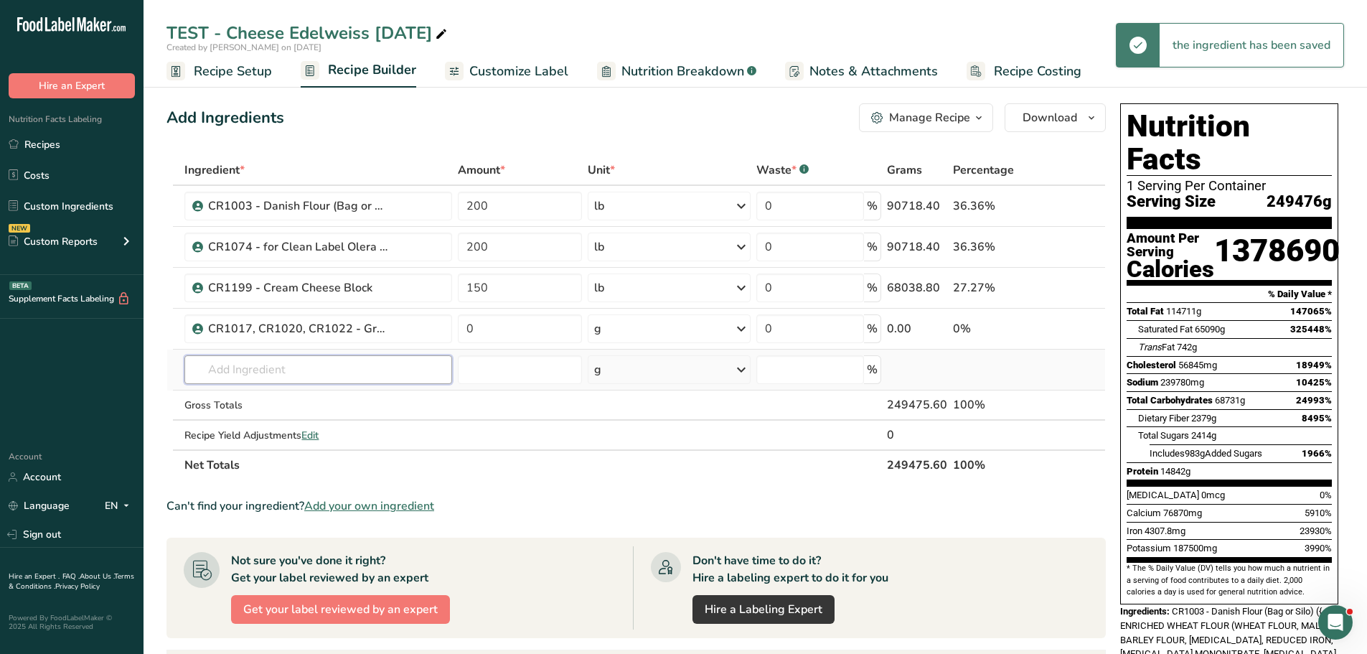
click at [281, 356] on input "text" at bounding box center [318, 369] width 268 height 29
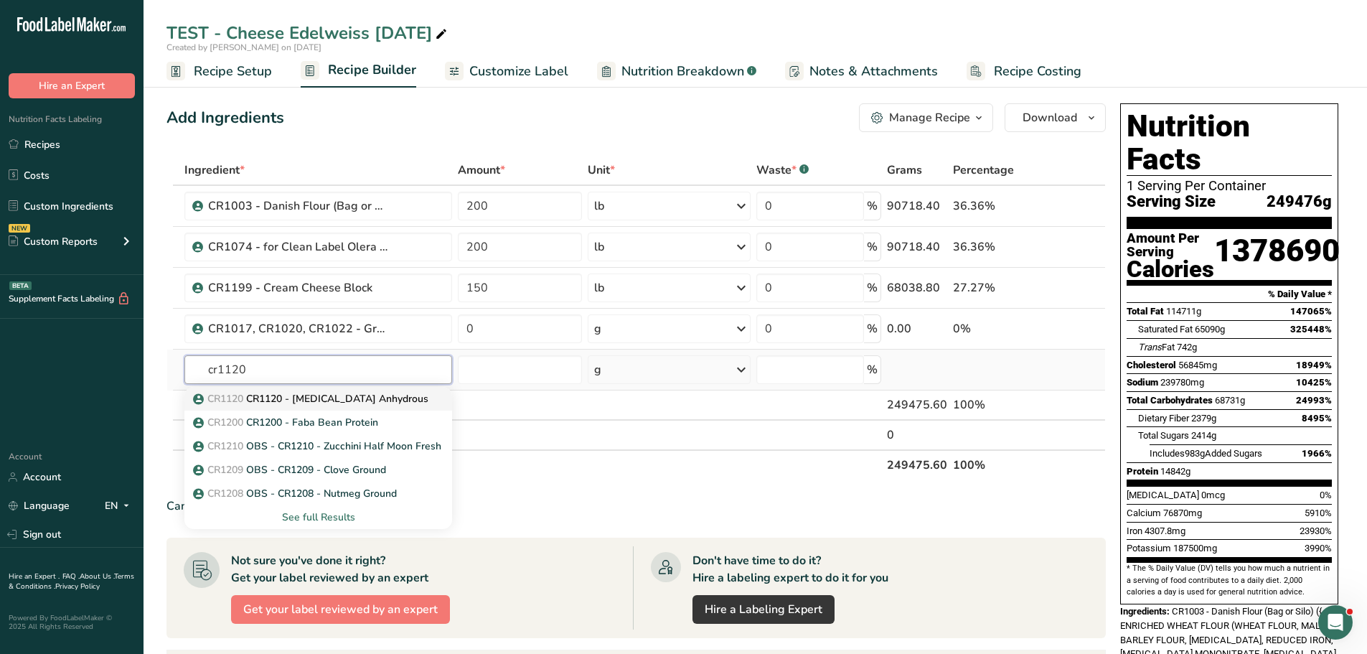
type input "cr1120"
click at [281, 401] on p "CR1120 CR1120 - Citric Acid Anhydrous" at bounding box center [312, 398] width 233 height 15
type input "CR1120 - Citric Acid Anhydrous"
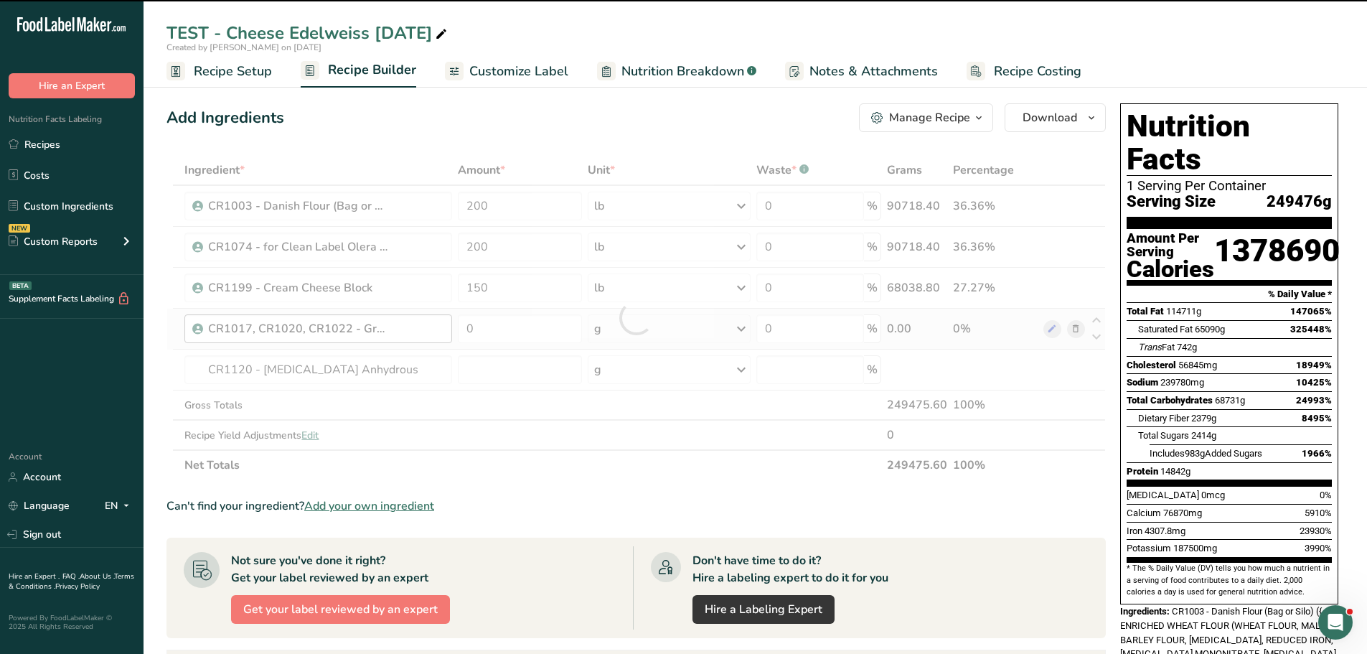
type input "0"
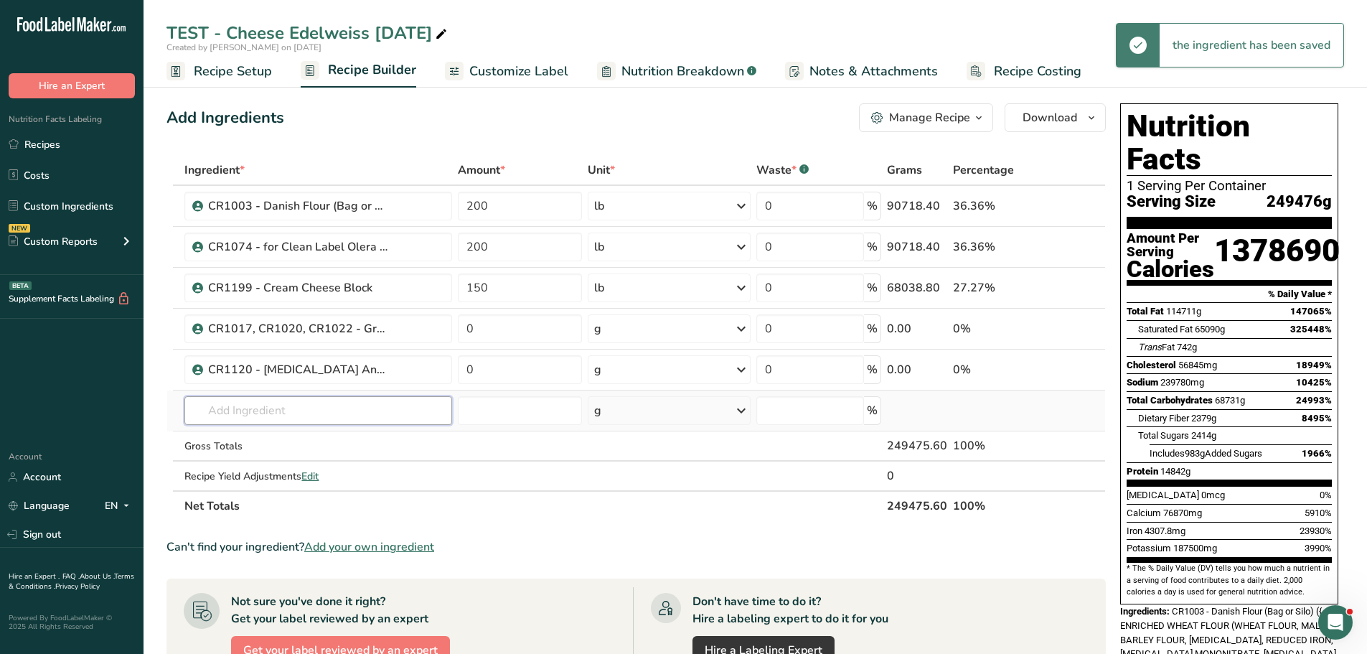
click at [238, 406] on input "text" at bounding box center [318, 410] width 268 height 29
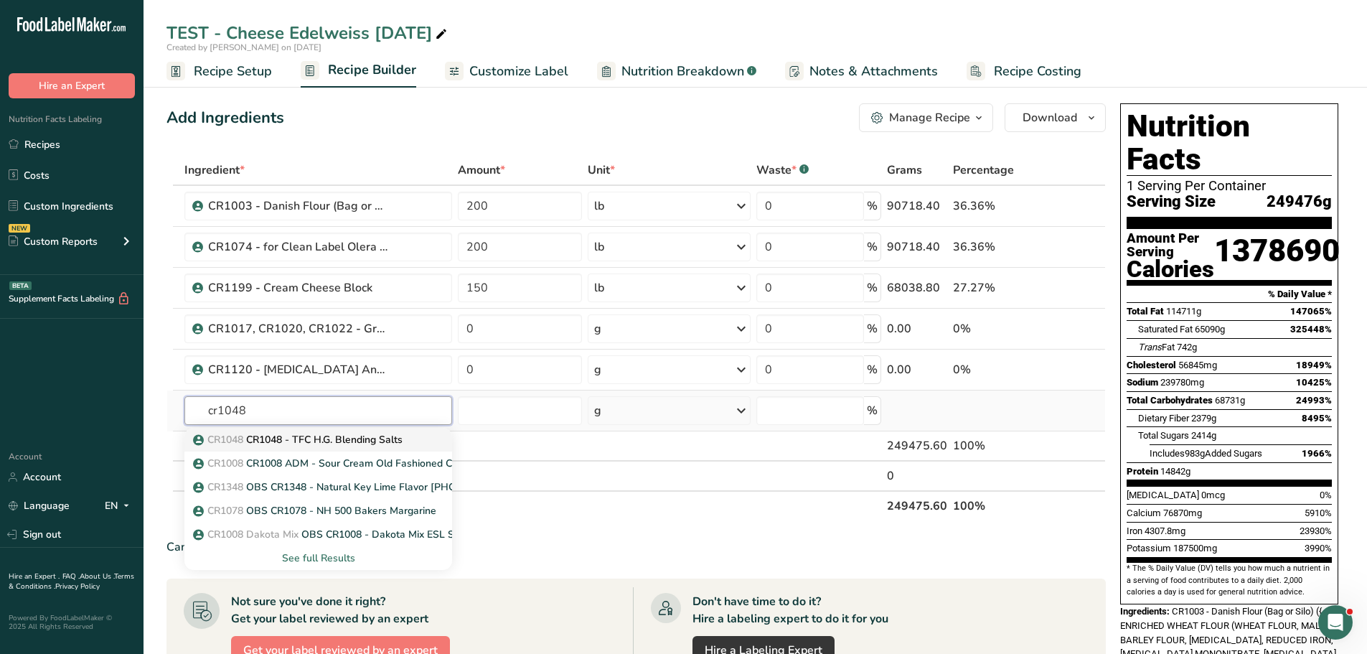
type input "cr1048"
click at [242, 441] on span "CR1048" at bounding box center [225, 440] width 36 height 14
type input "CR1048 - TFC H.G. Blending Salts"
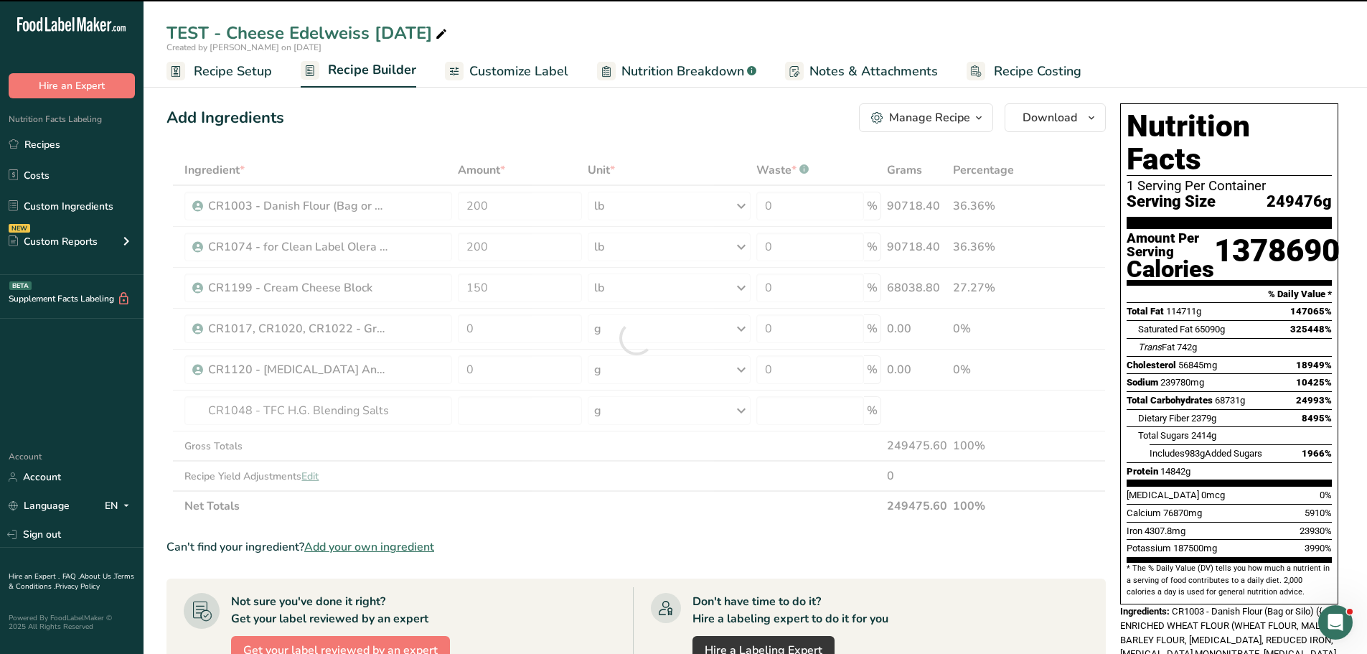
type input "0"
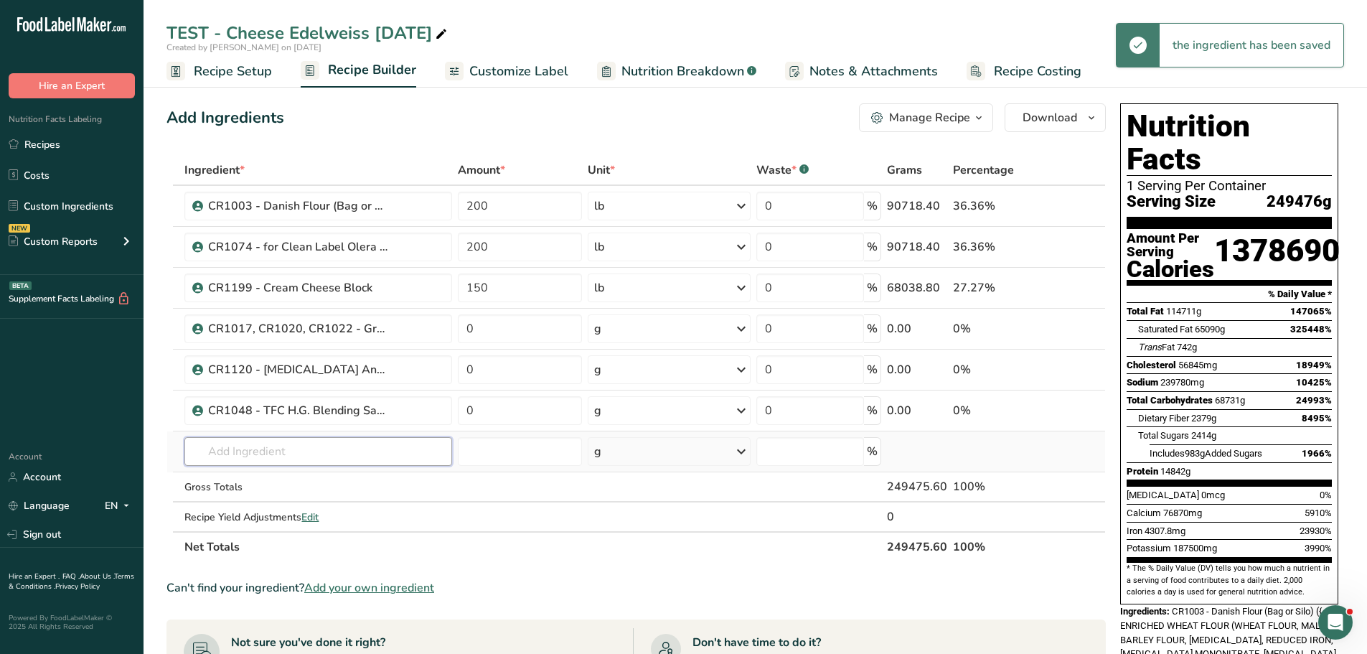
click at [238, 446] on input "text" at bounding box center [318, 451] width 268 height 29
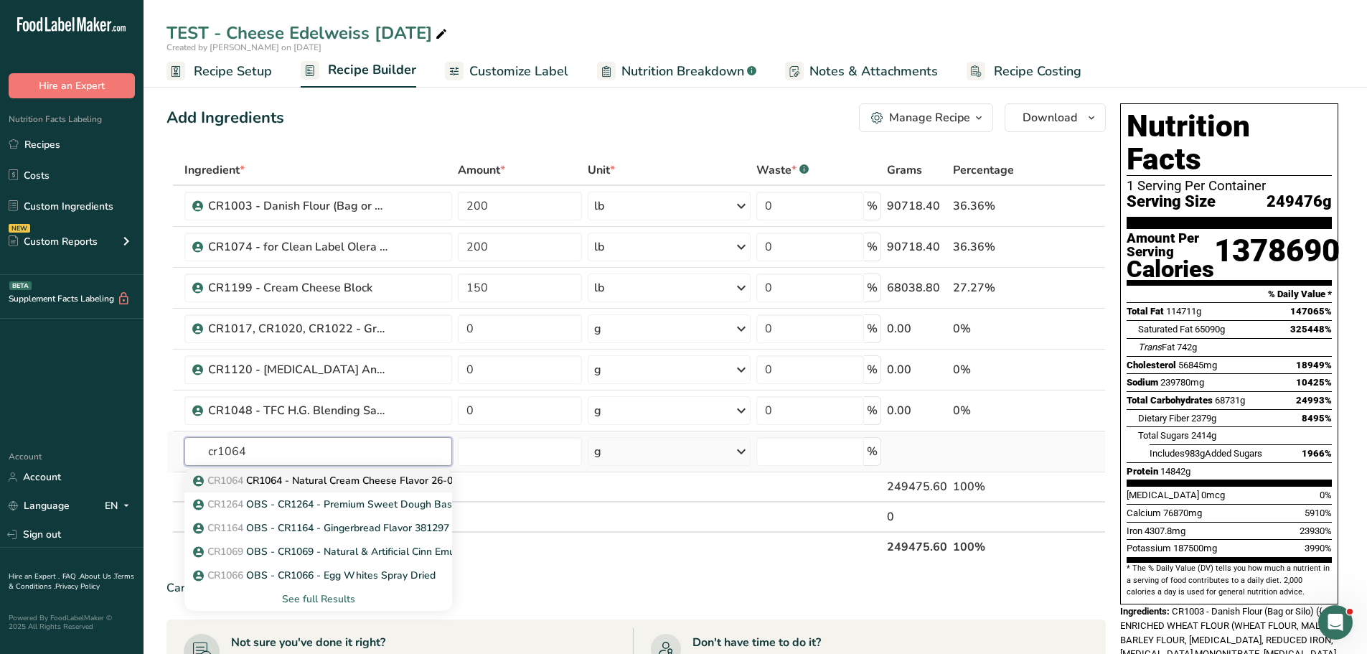
type input "cr1064"
click at [243, 485] on span "CR1064" at bounding box center [225, 481] width 36 height 14
type input "CR1064 - Natural Cream Cheese Flavor 26-053-1"
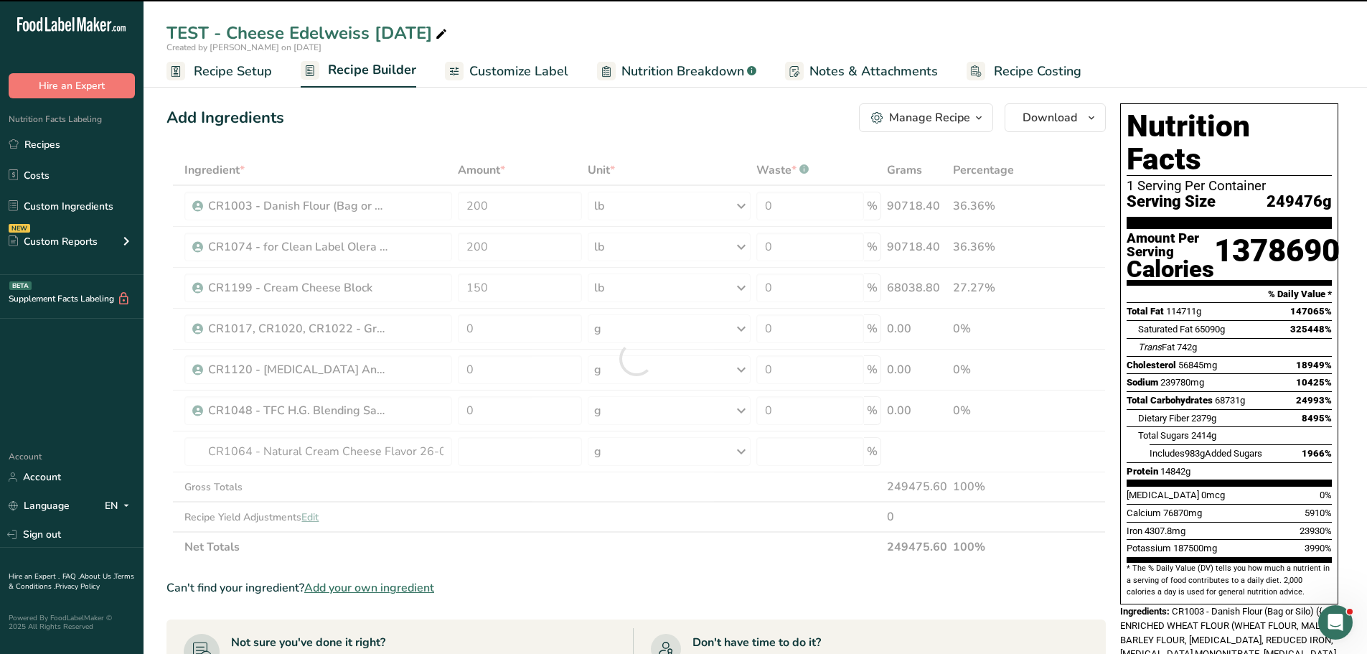
type input "0"
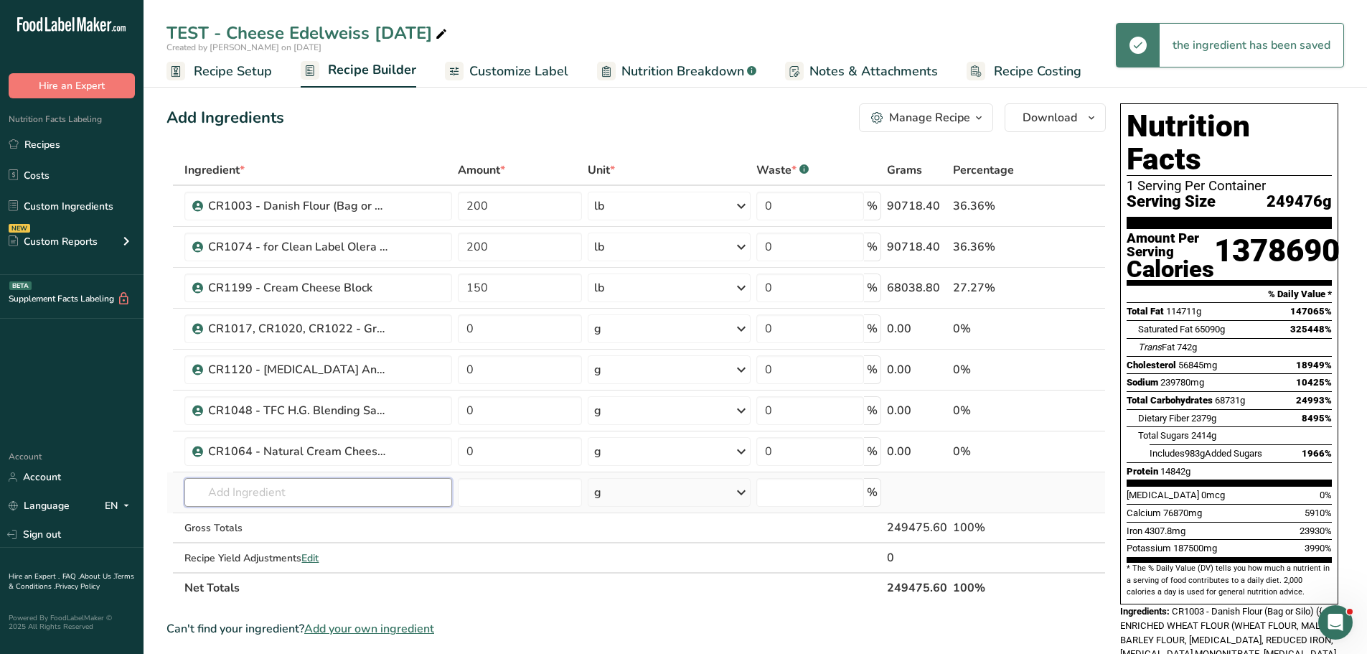
click at [229, 490] on input "text" at bounding box center [318, 492] width 268 height 29
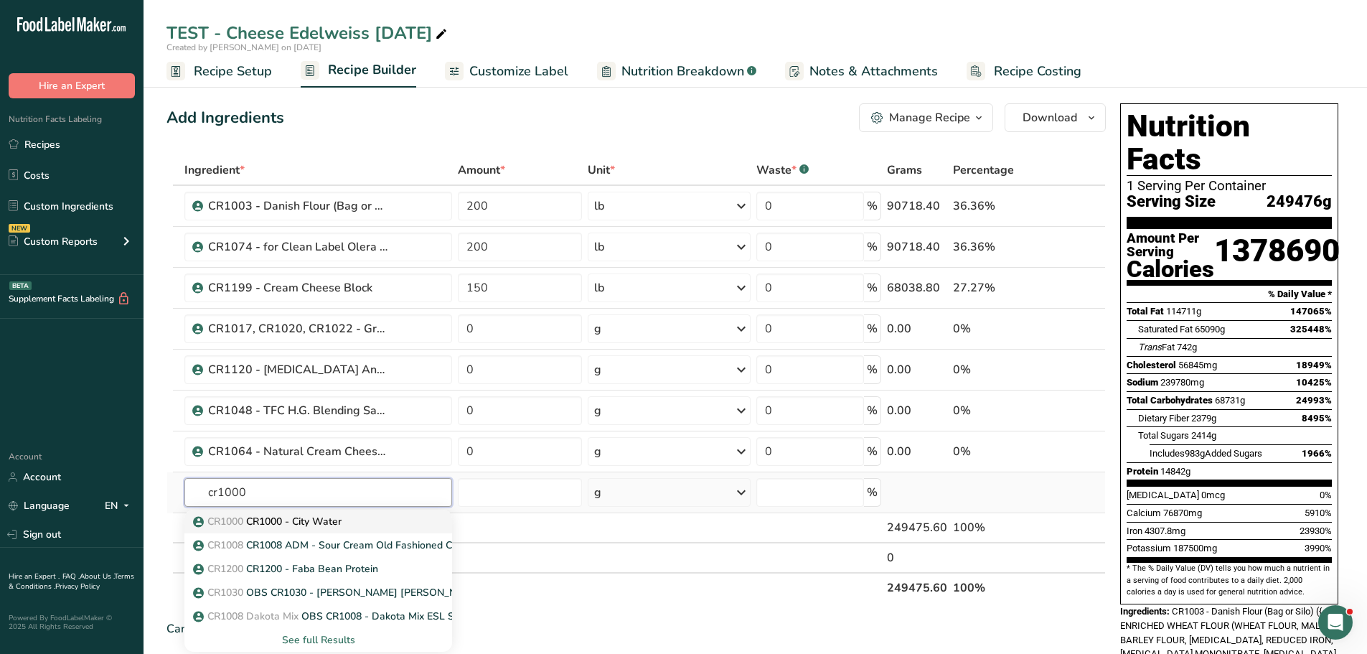
type input "cr1000"
click at [294, 518] on p "CR1000 CR1000 - City Water" at bounding box center [269, 521] width 146 height 15
type input "CR1000 - City Water"
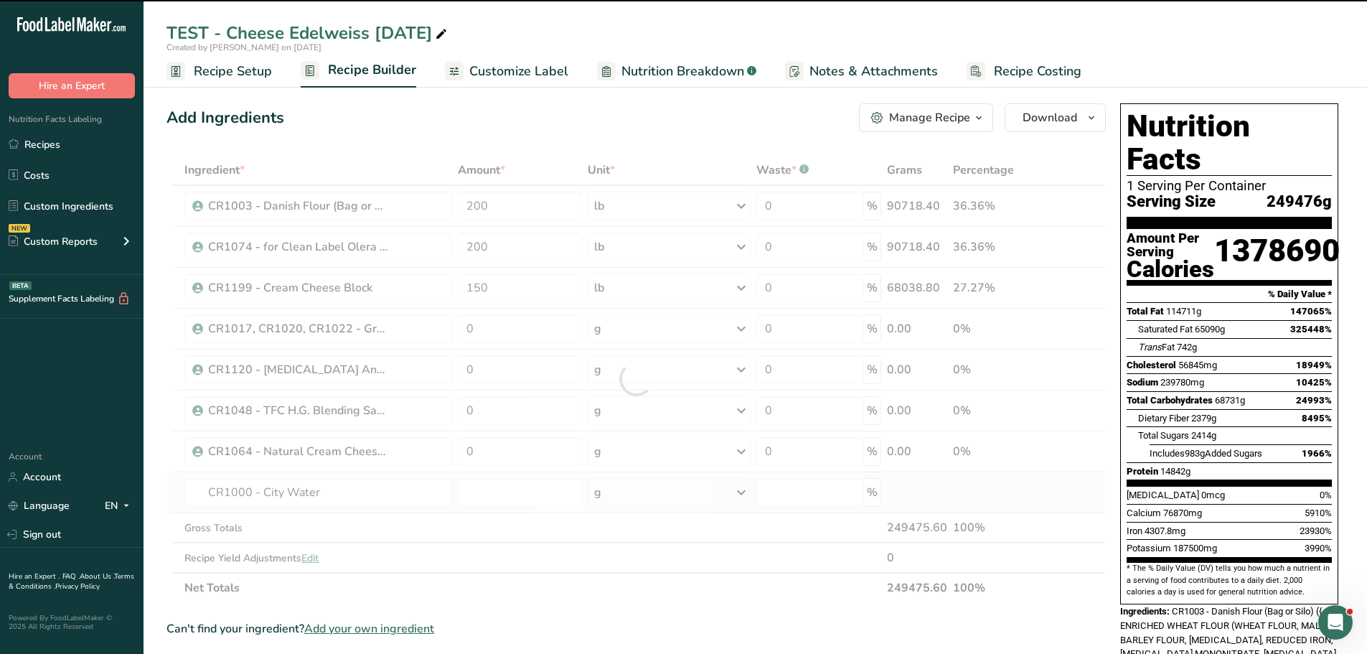
type input "0"
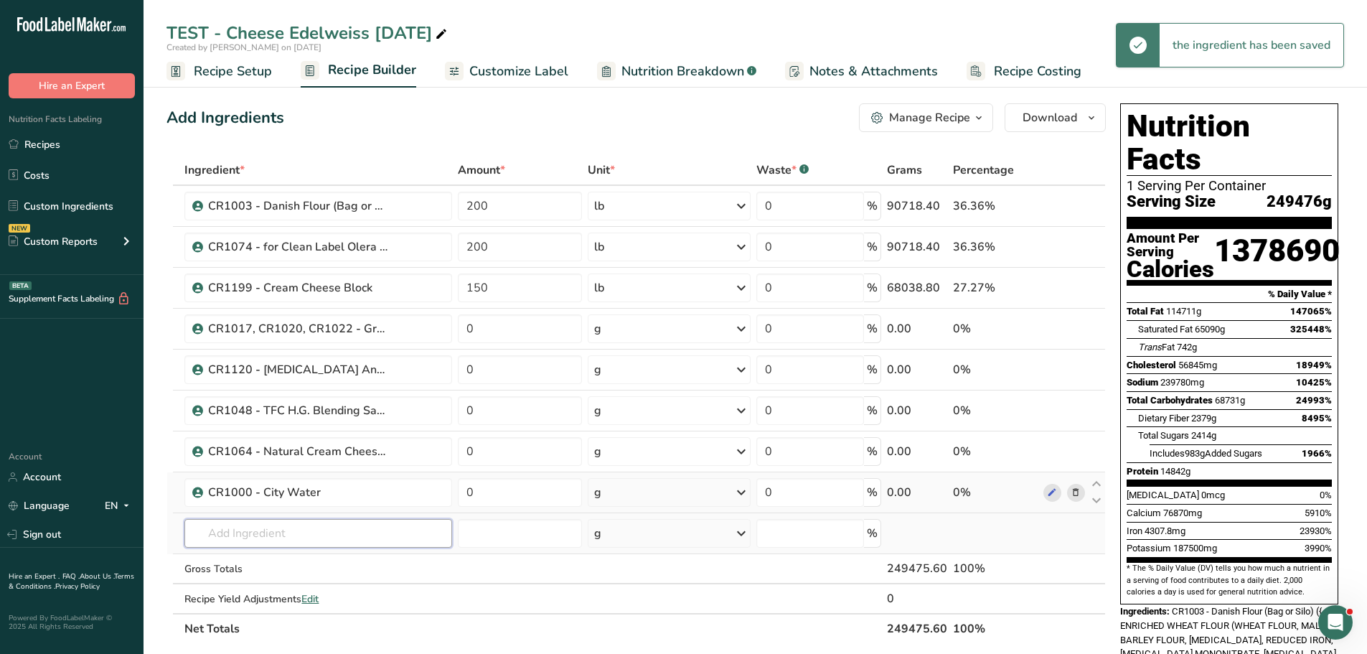
click at [291, 524] on input "text" at bounding box center [318, 533] width 268 height 29
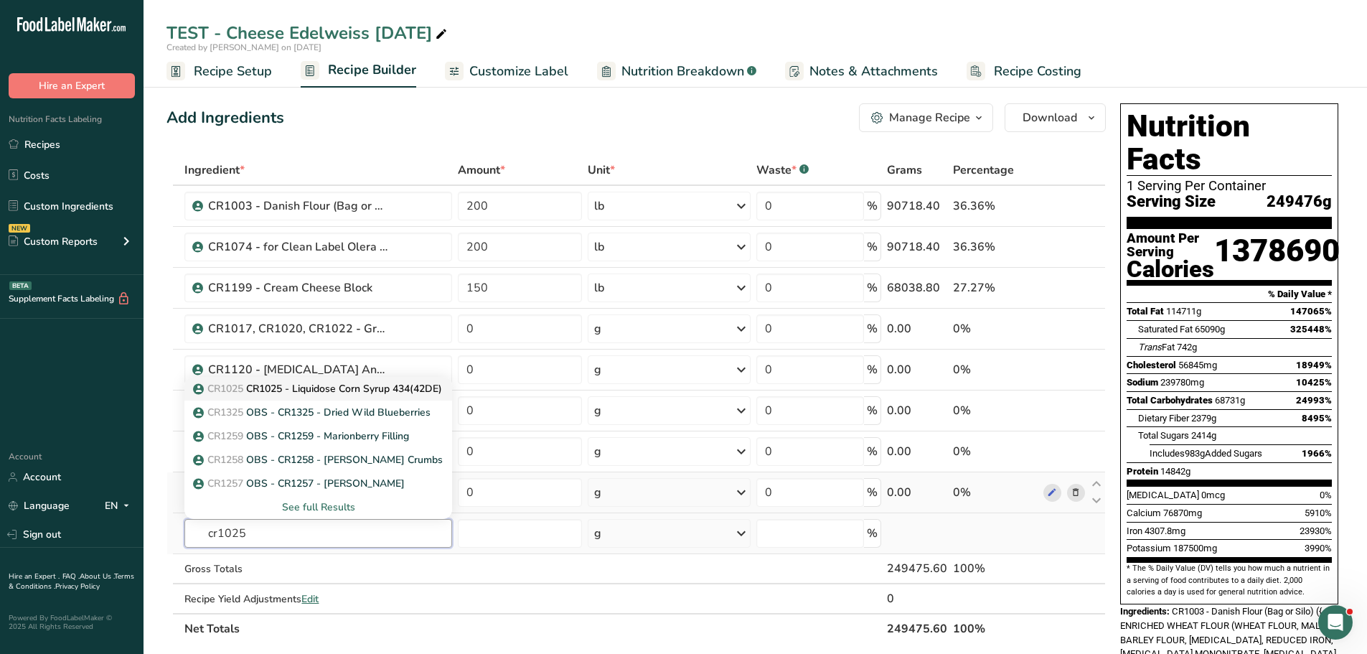
type input "cr1025"
click at [307, 392] on p "CR1025 CR1025 - Liquidose Corn Syrup 434(42DE)" at bounding box center [319, 388] width 246 height 15
type input "CR1025 - Liquidose Corn Syrup 434(42DE)"
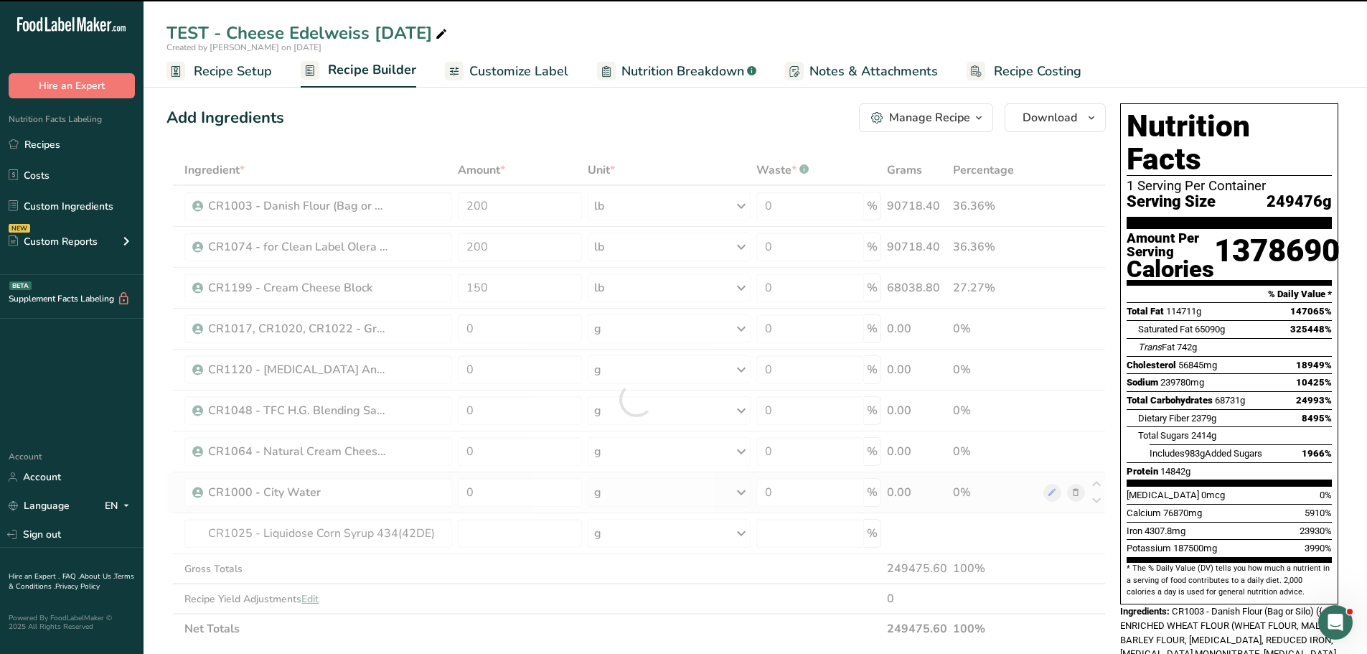
type input "0"
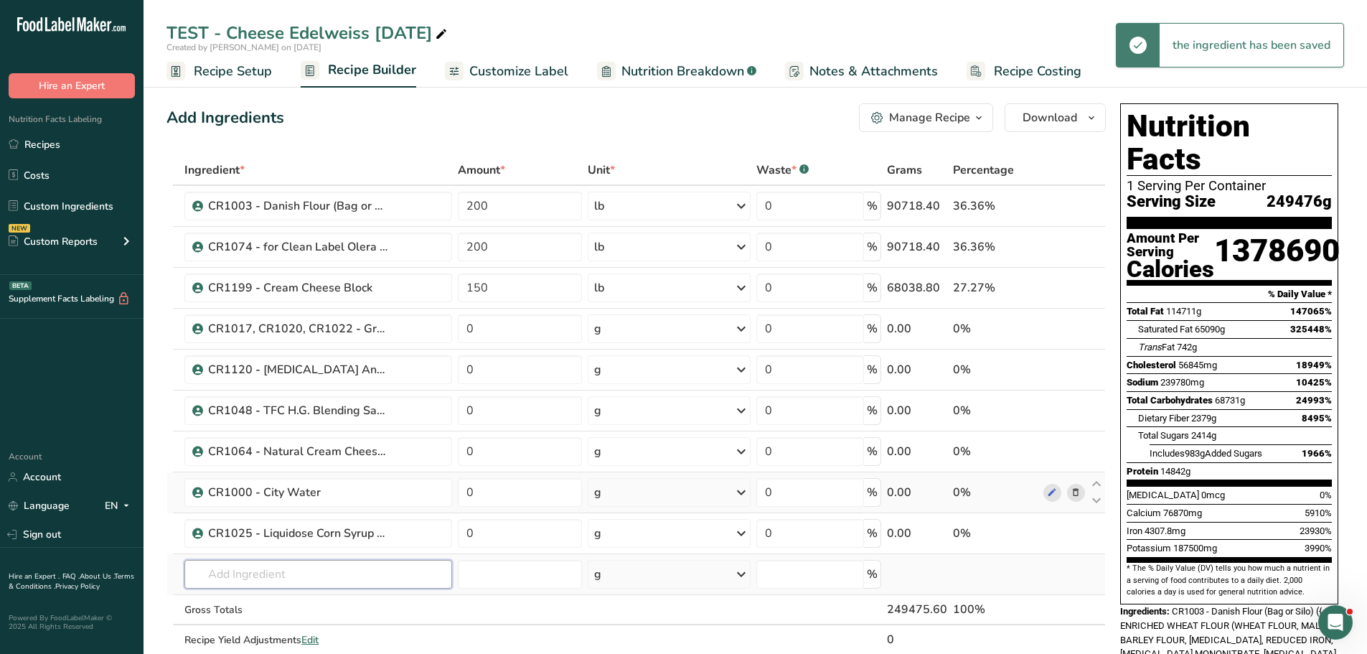
click at [270, 565] on input "text" at bounding box center [318, 574] width 268 height 29
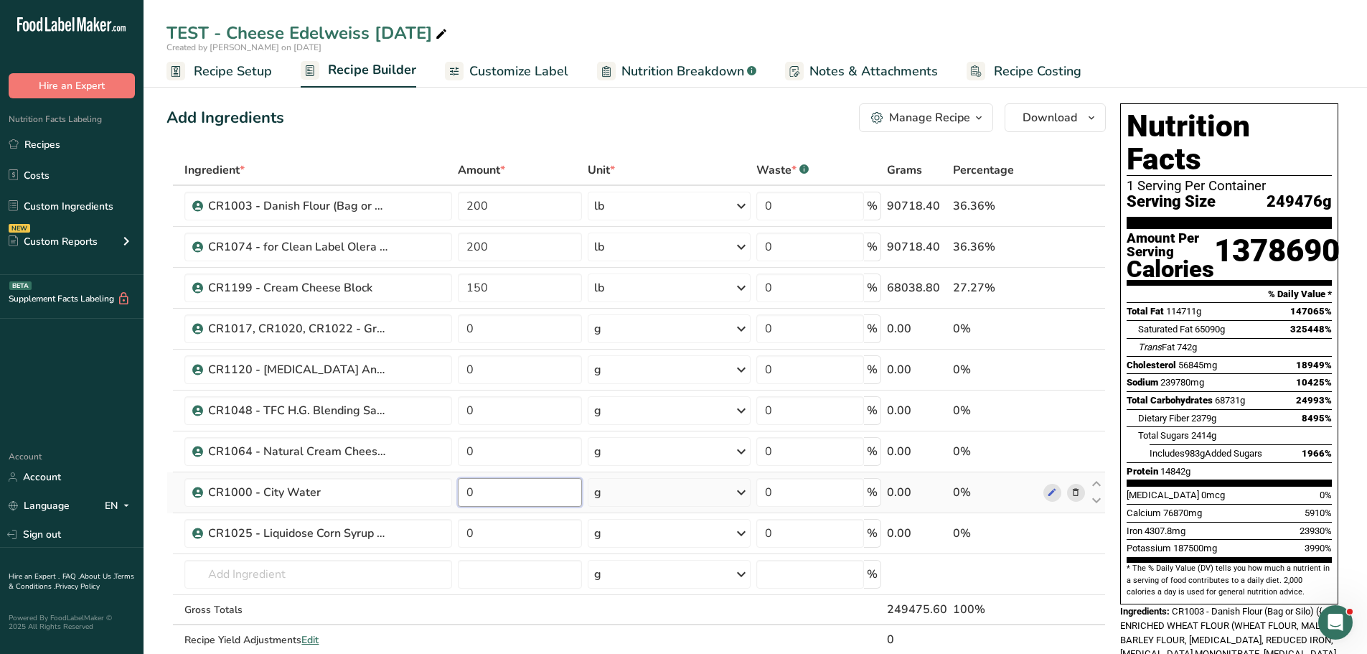
click at [507, 492] on input "0" at bounding box center [520, 492] width 124 height 29
type input "200"
click at [631, 493] on div "Ingredient * Amount * Unit * Waste * .a-a{fill:#347362;}.b-a{fill:#fff;} Grams …" at bounding box center [637, 420] width 940 height 530
click at [686, 492] on div "g" at bounding box center [670, 492] width 164 height 29
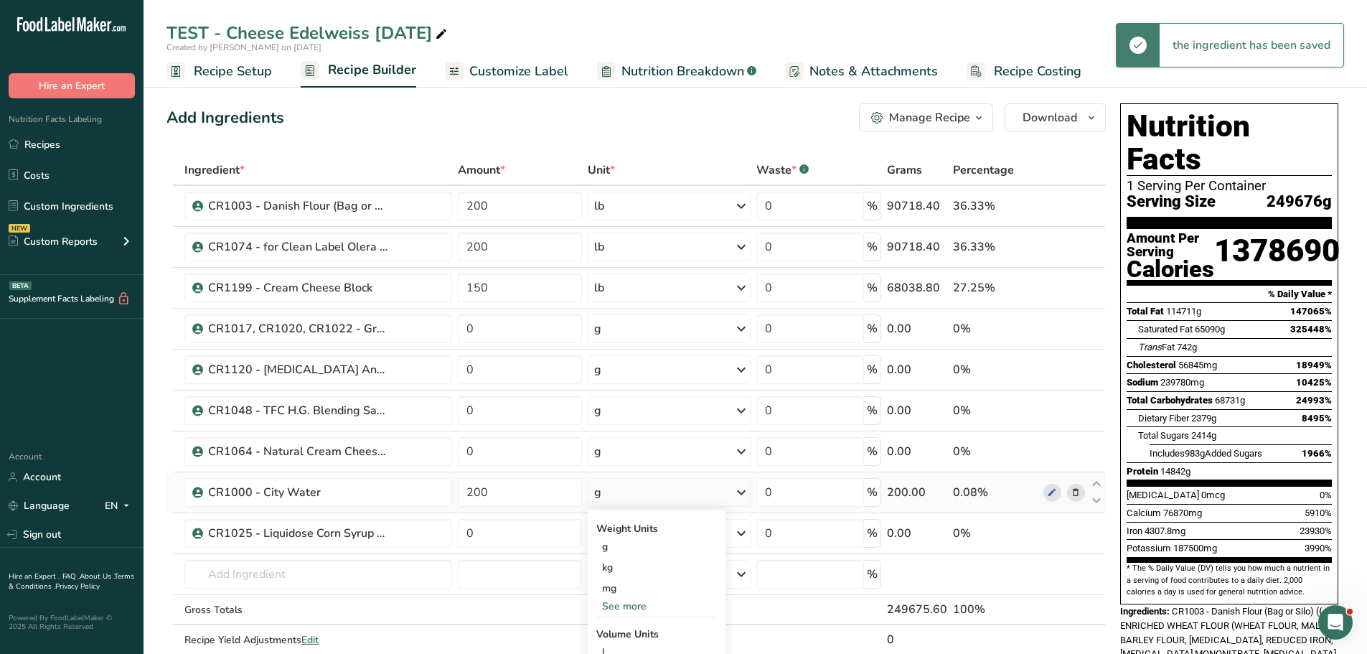
click at [625, 602] on div "See more" at bounding box center [657, 606] width 121 height 15
click at [640, 639] on div "lb" at bounding box center [657, 629] width 121 height 21
click at [513, 329] on input "0" at bounding box center [520, 328] width 124 height 29
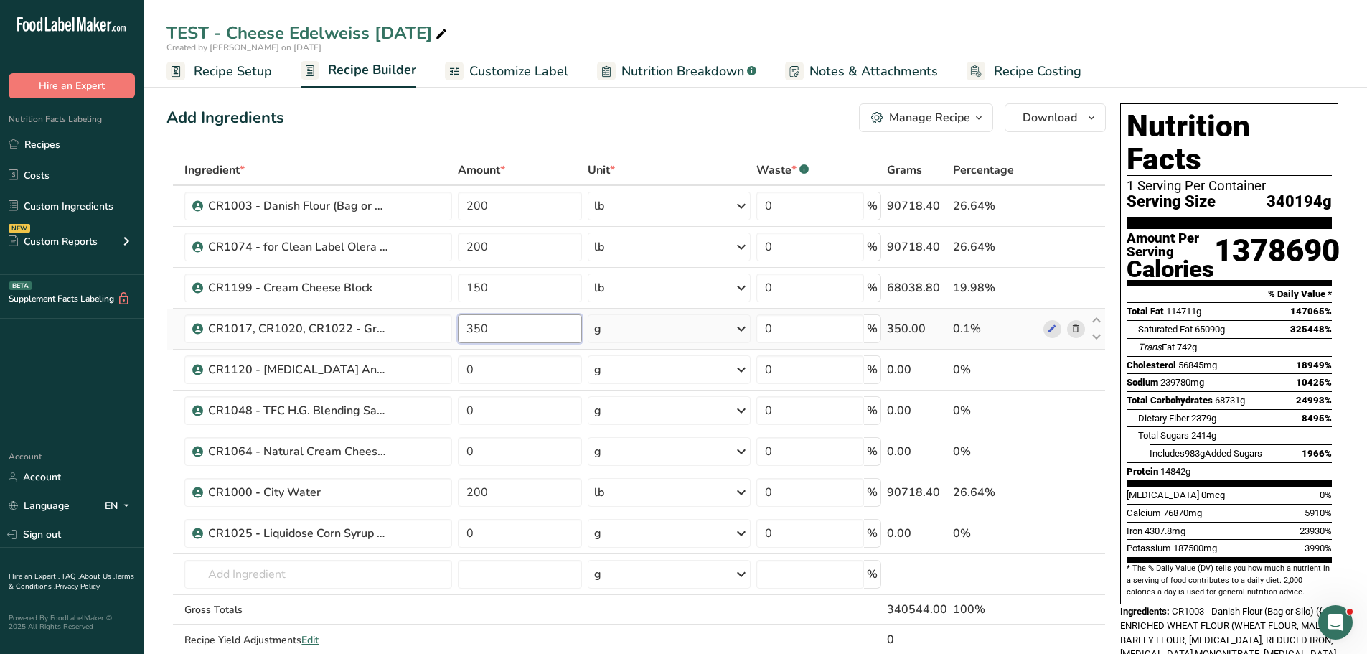
type input "350"
click at [635, 330] on div "Ingredient * Amount * Unit * Waste * .a-a{fill:#347362;}.b-a{fill:#fff;} Grams …" at bounding box center [637, 420] width 940 height 530
click at [635, 330] on div "g" at bounding box center [670, 328] width 164 height 29
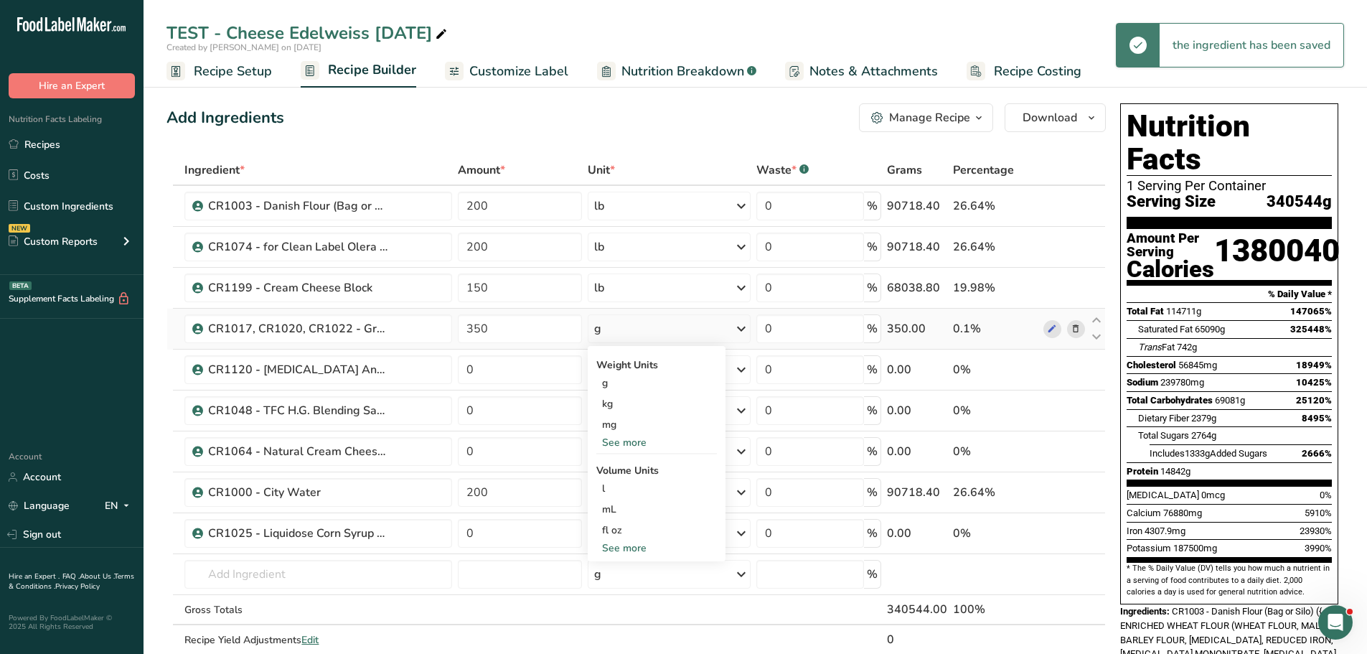
click at [619, 444] on div "See more" at bounding box center [657, 442] width 121 height 15
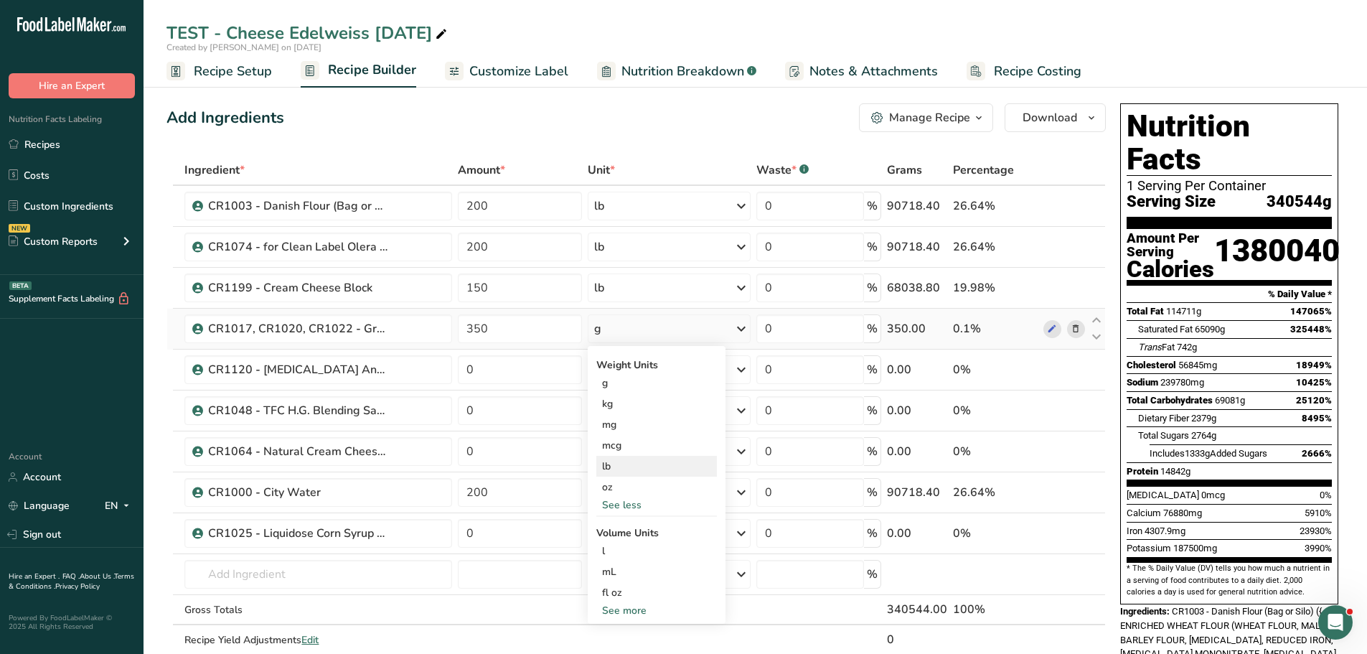
click at [615, 462] on div "lb" at bounding box center [657, 466] width 121 height 21
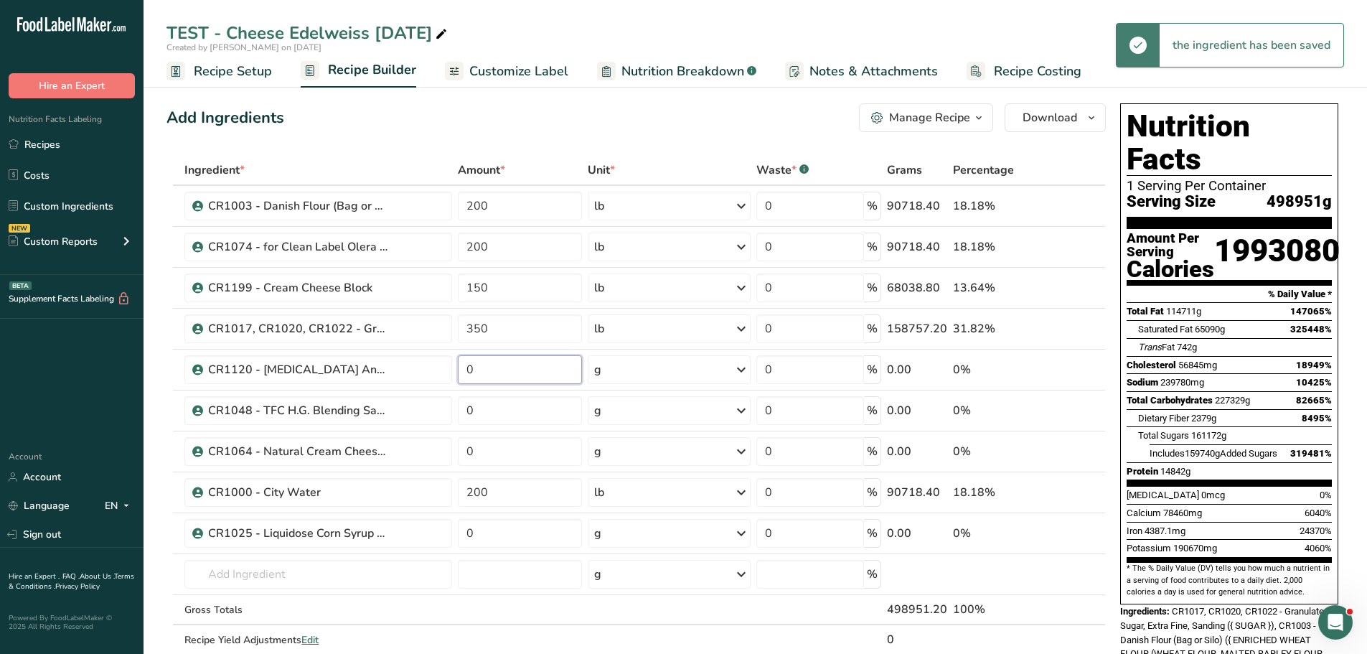
click at [499, 370] on input "0" at bounding box center [520, 369] width 124 height 29
type input "6"
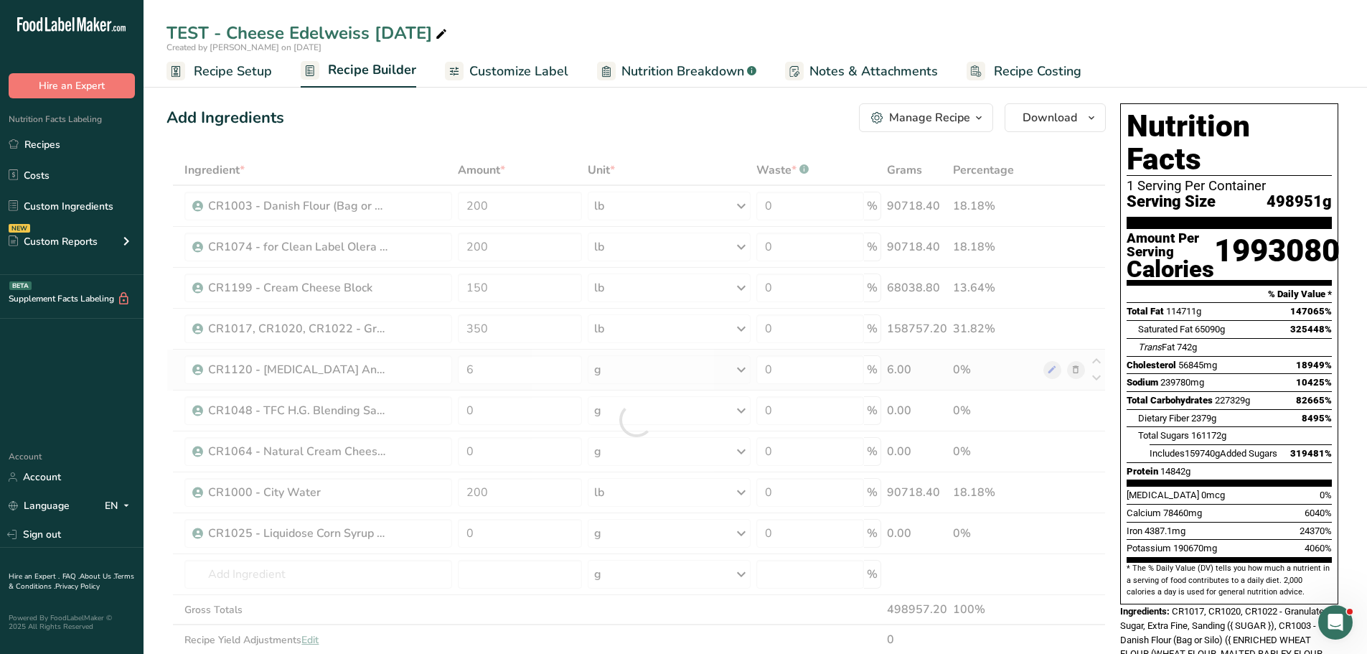
click at [698, 375] on div "Ingredient * Amount * Unit * Waste * .a-a{fill:#347362;}.b-a{fill:#fff;} Grams …" at bounding box center [637, 420] width 940 height 530
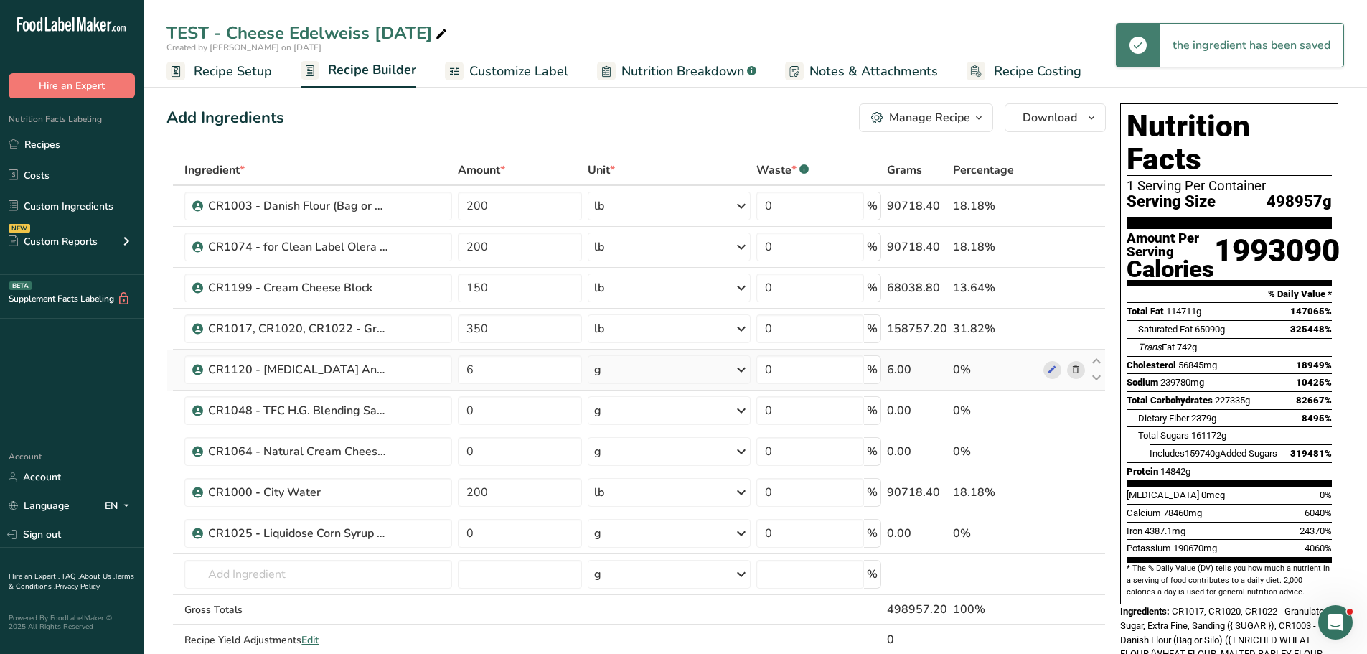
click at [698, 375] on div "g" at bounding box center [670, 369] width 164 height 29
click at [604, 479] on div "See more" at bounding box center [657, 483] width 121 height 15
click at [612, 513] on div "lb" at bounding box center [657, 507] width 121 height 21
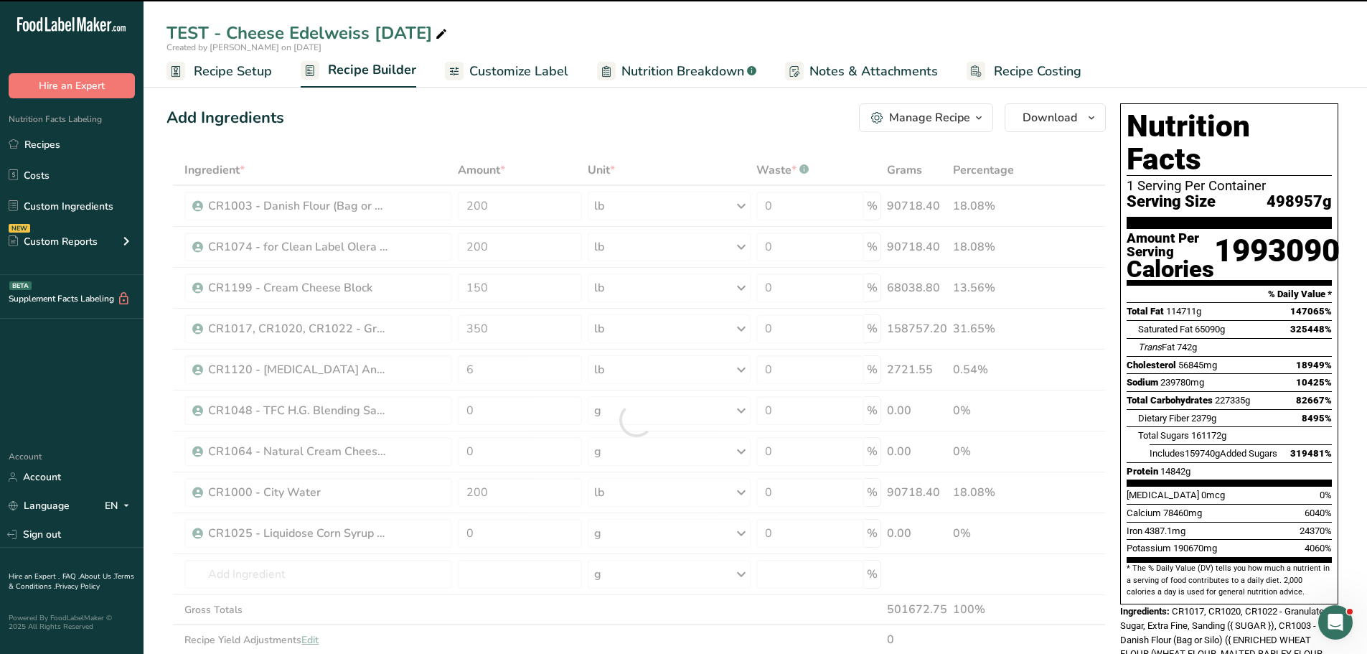
click at [520, 418] on div at bounding box center [637, 420] width 940 height 530
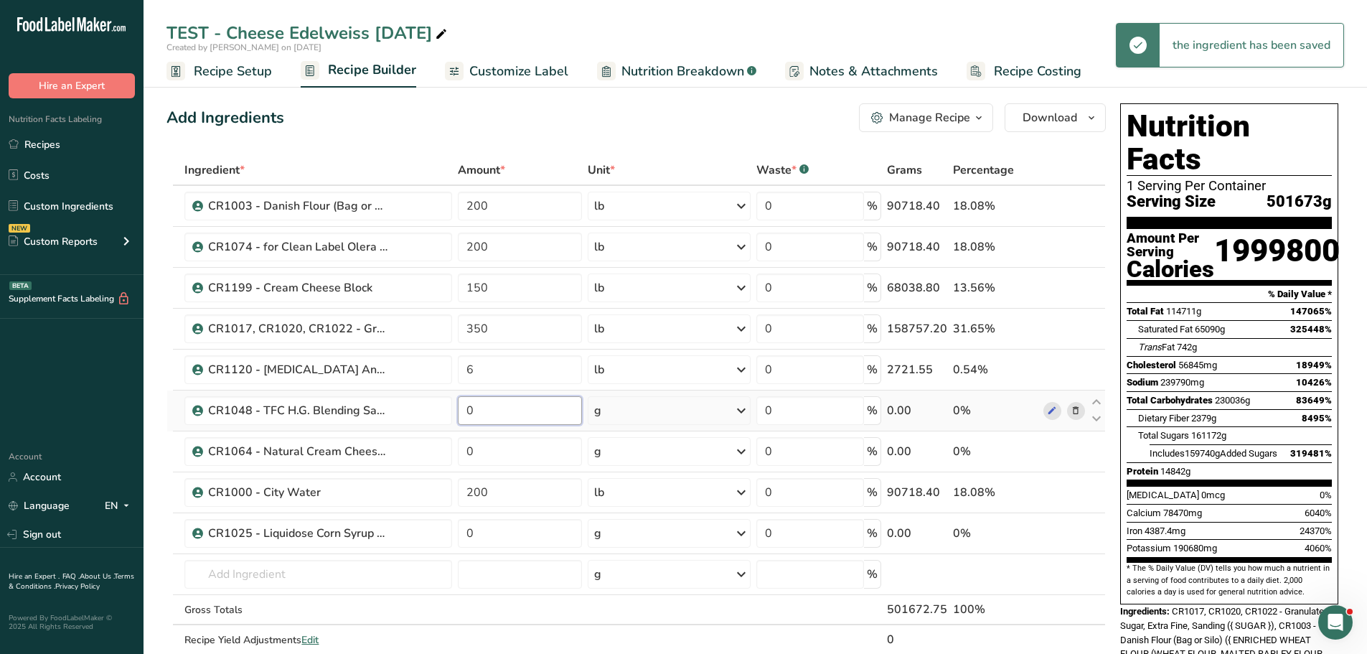
drag, startPoint x: 505, startPoint y: 413, endPoint x: 462, endPoint y: 412, distance: 43.1
click at [462, 412] on input "0" at bounding box center [520, 410] width 124 height 29
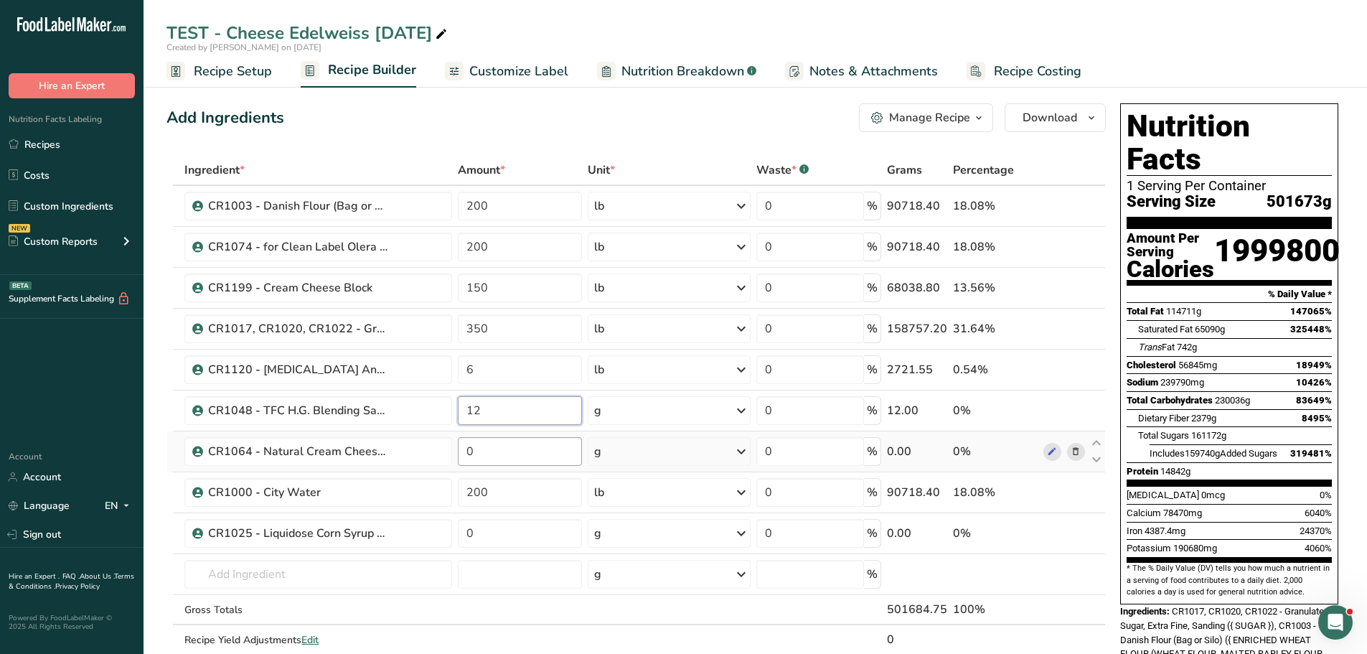
type input "12"
click at [536, 458] on div "Ingredient * Amount * Unit * Waste * .a-a{fill:#347362;}.b-a{fill:#fff;} Grams …" at bounding box center [637, 420] width 940 height 530
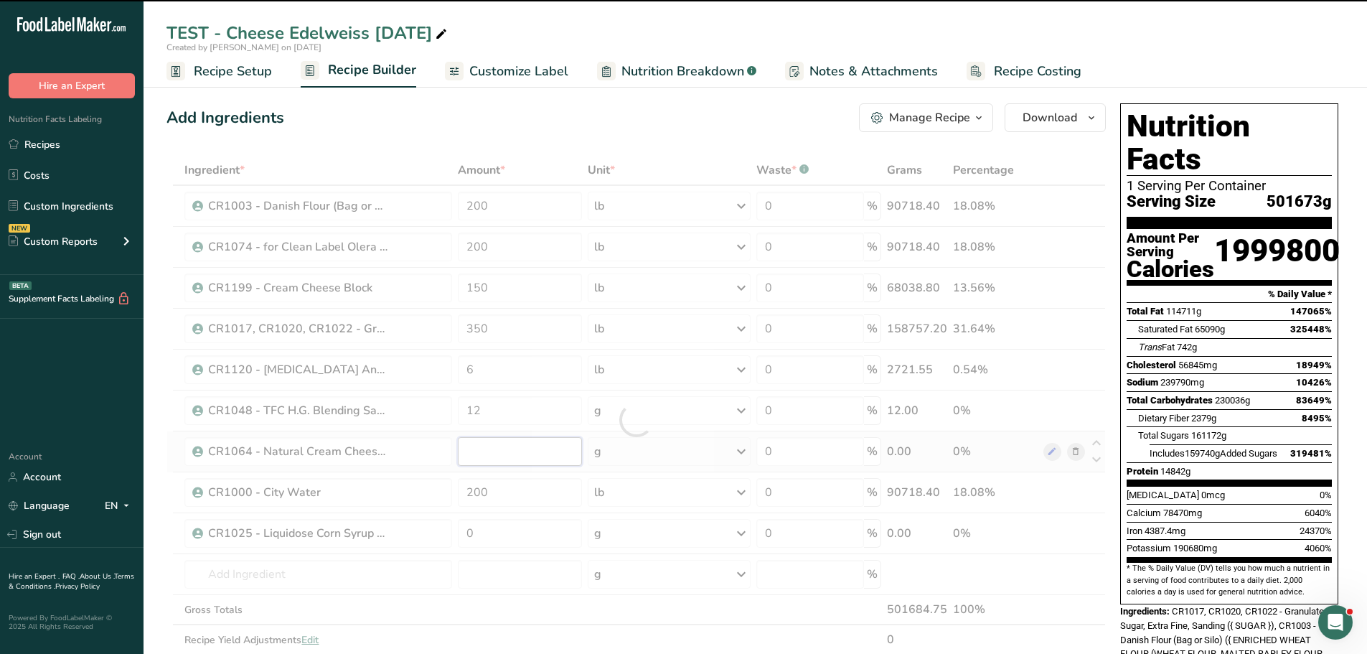
type input "0"
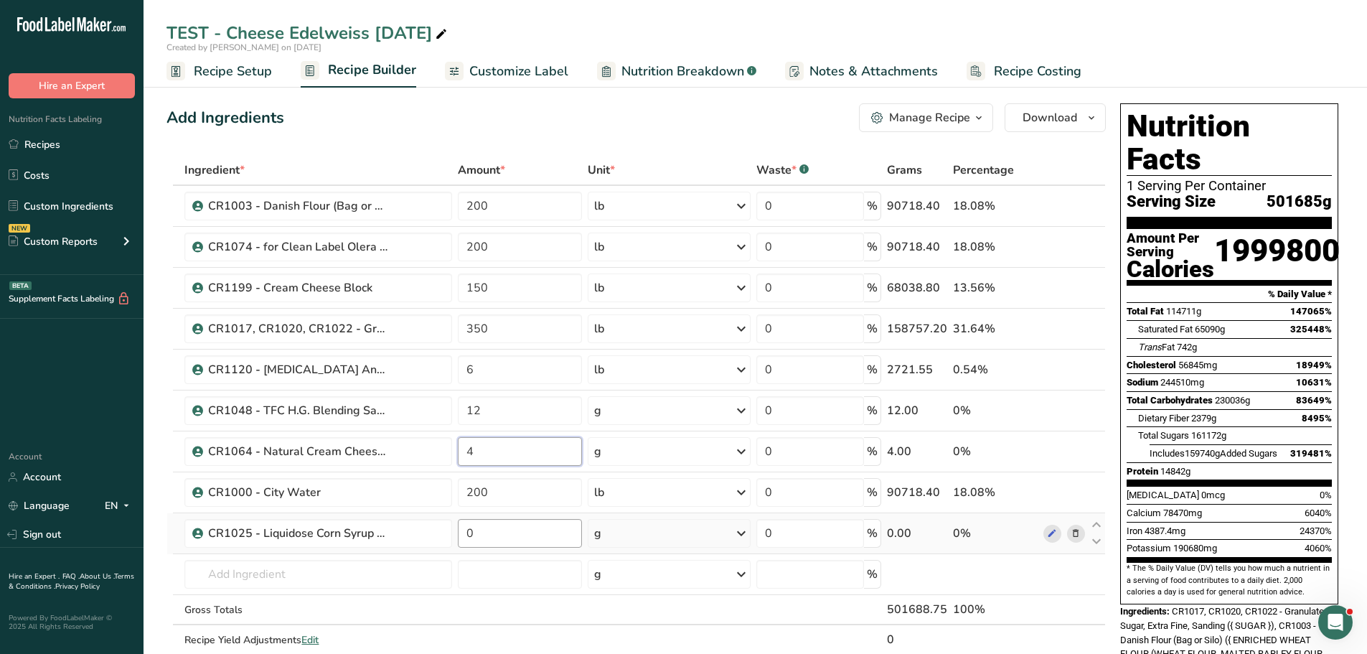
type input "4"
click at [525, 538] on div "Ingredient * Amount * Unit * Waste * .a-a{fill:#347362;}.b-a{fill:#fff;} Grams …" at bounding box center [637, 420] width 940 height 530
type input "100"
click at [633, 532] on div "Ingredient * Amount * Unit * Waste * .a-a{fill:#347362;}.b-a{fill:#fff;} Grams …" at bounding box center [637, 420] width 940 height 530
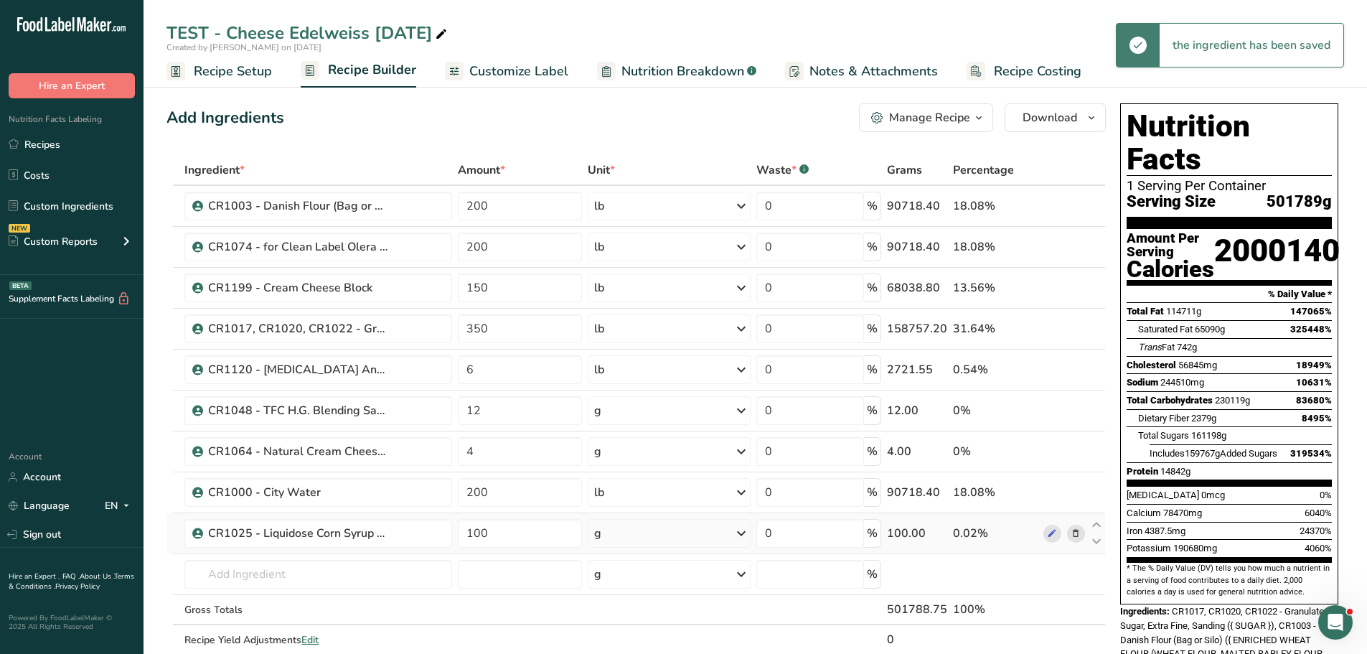
click at [633, 532] on div "g" at bounding box center [670, 533] width 164 height 29
click at [623, 640] on div "See more" at bounding box center [657, 647] width 121 height 15
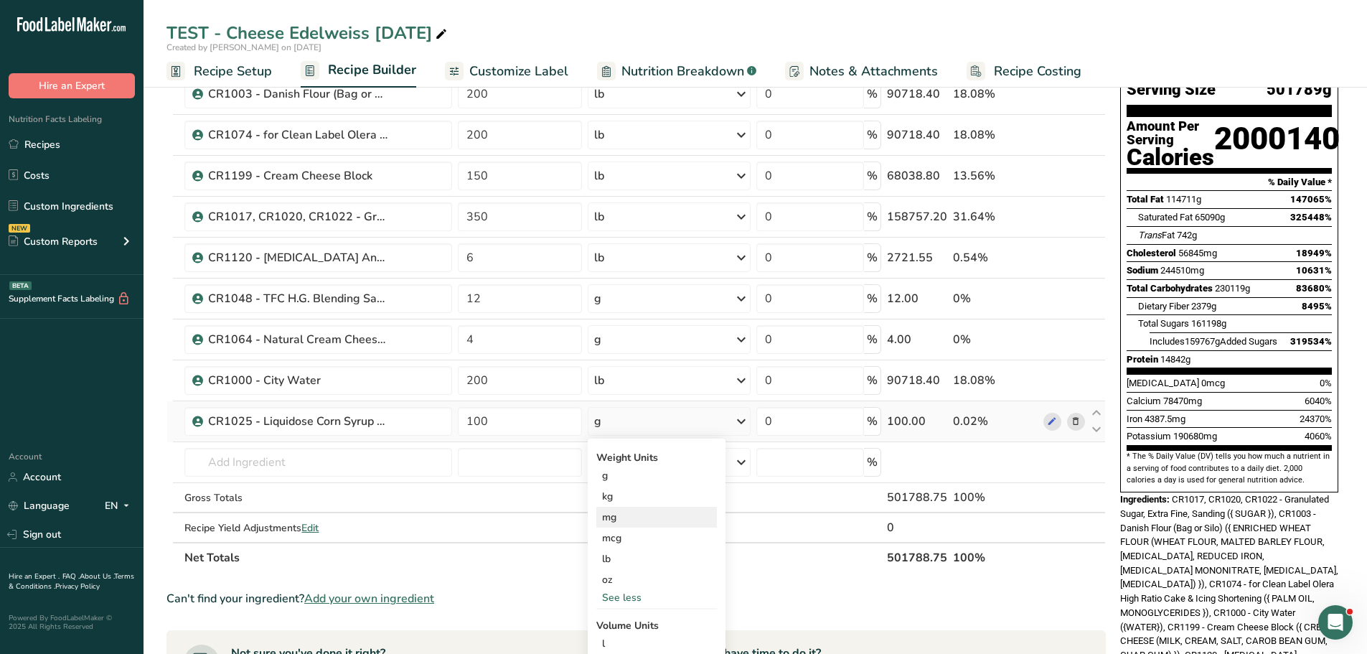
scroll to position [144, 0]
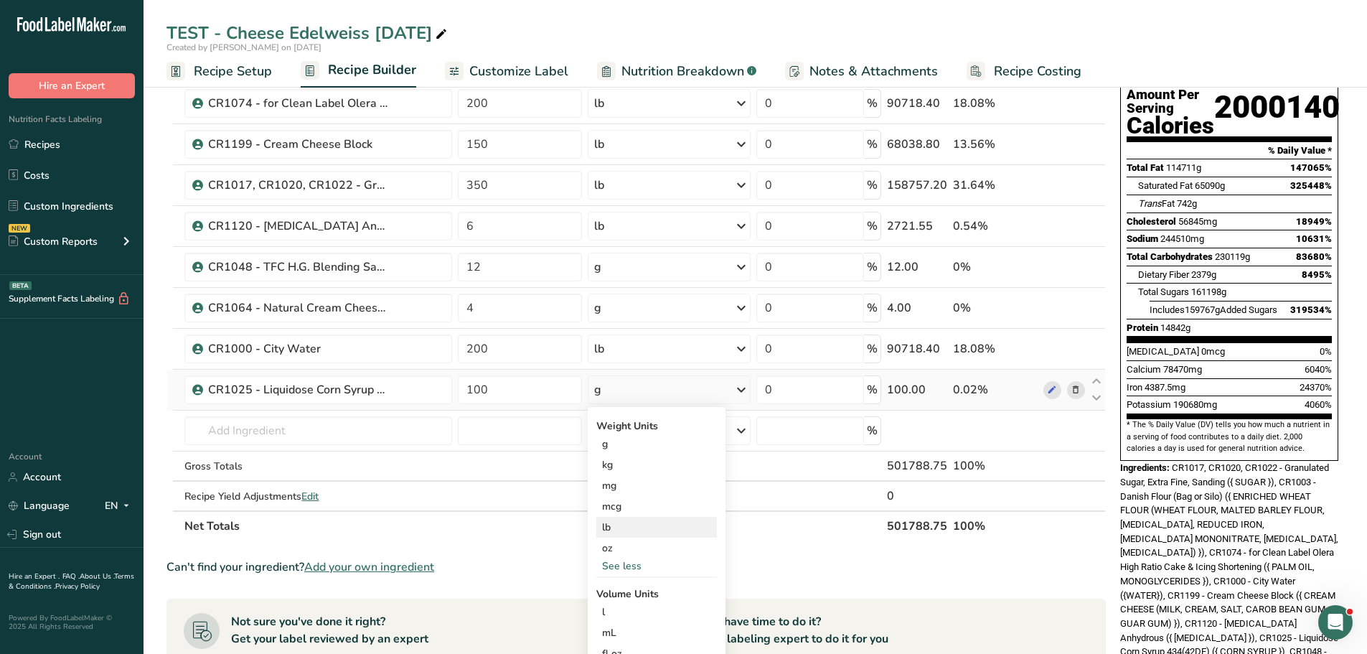
click at [636, 529] on div "lb" at bounding box center [657, 527] width 121 height 21
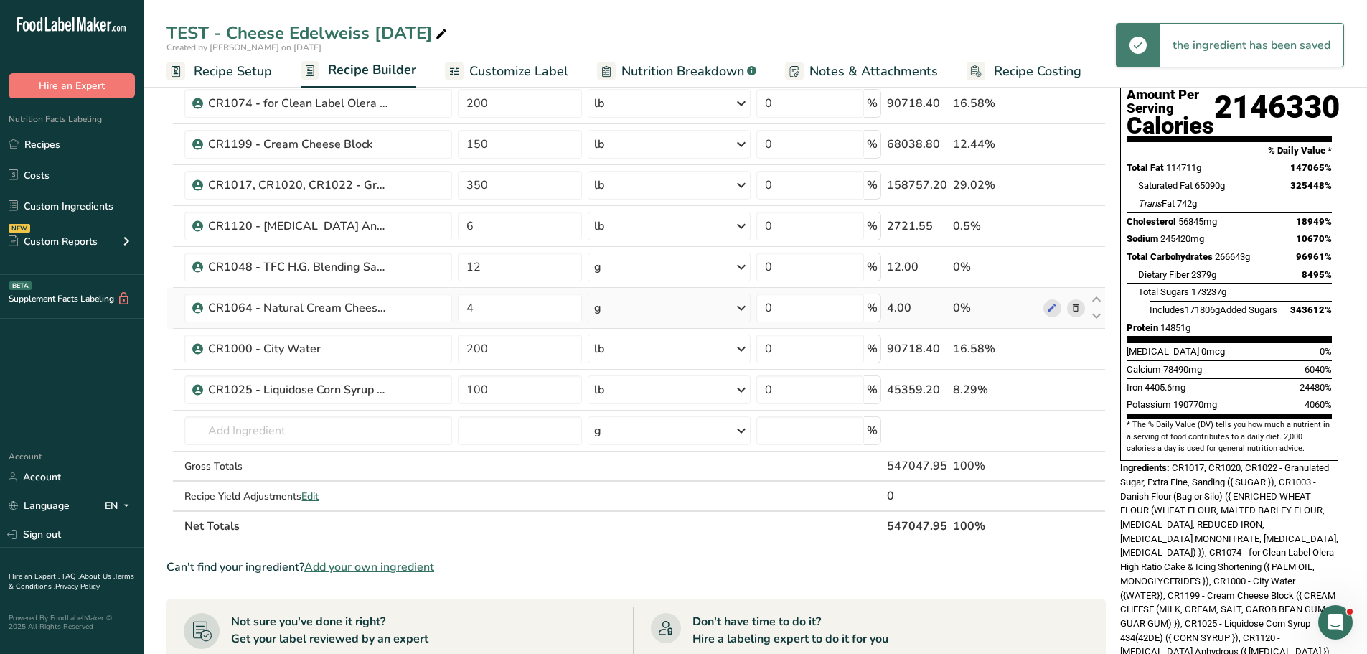
click at [635, 303] on div "g" at bounding box center [670, 308] width 164 height 29
click at [625, 426] on div "See more" at bounding box center [657, 421] width 121 height 15
click at [624, 442] on div "lb" at bounding box center [657, 445] width 121 height 21
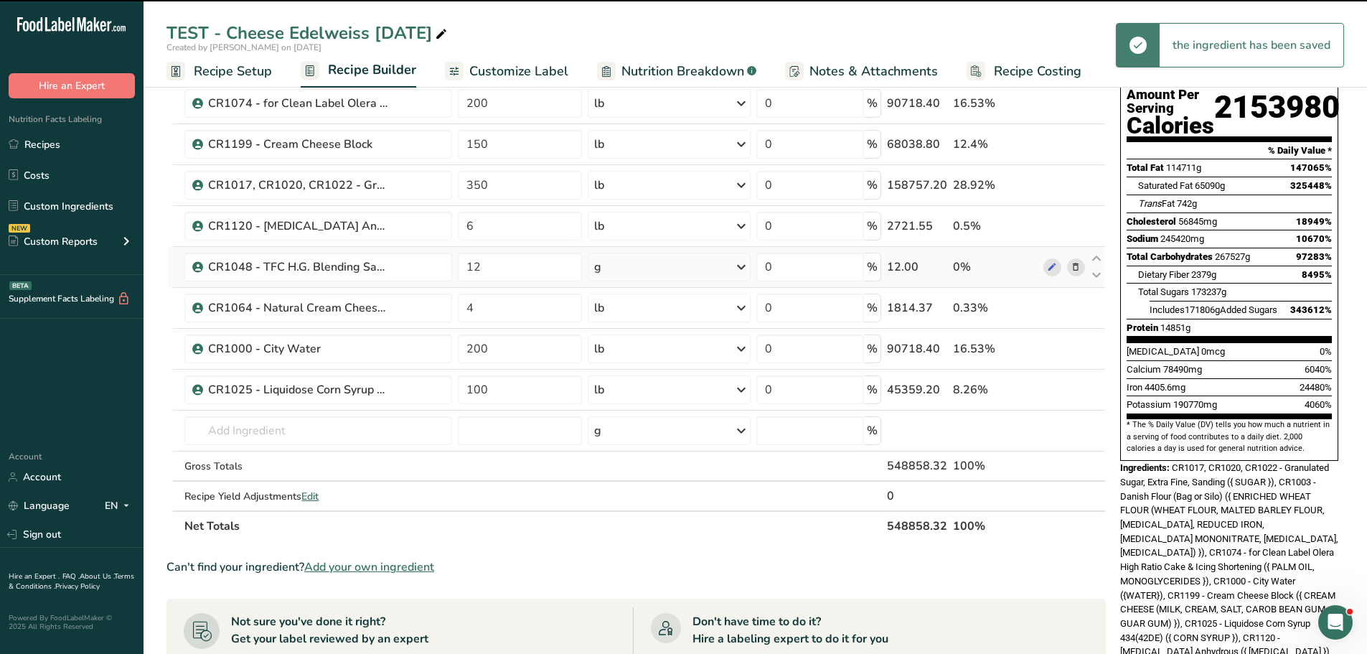
click at [670, 261] on div "g" at bounding box center [670, 267] width 164 height 29
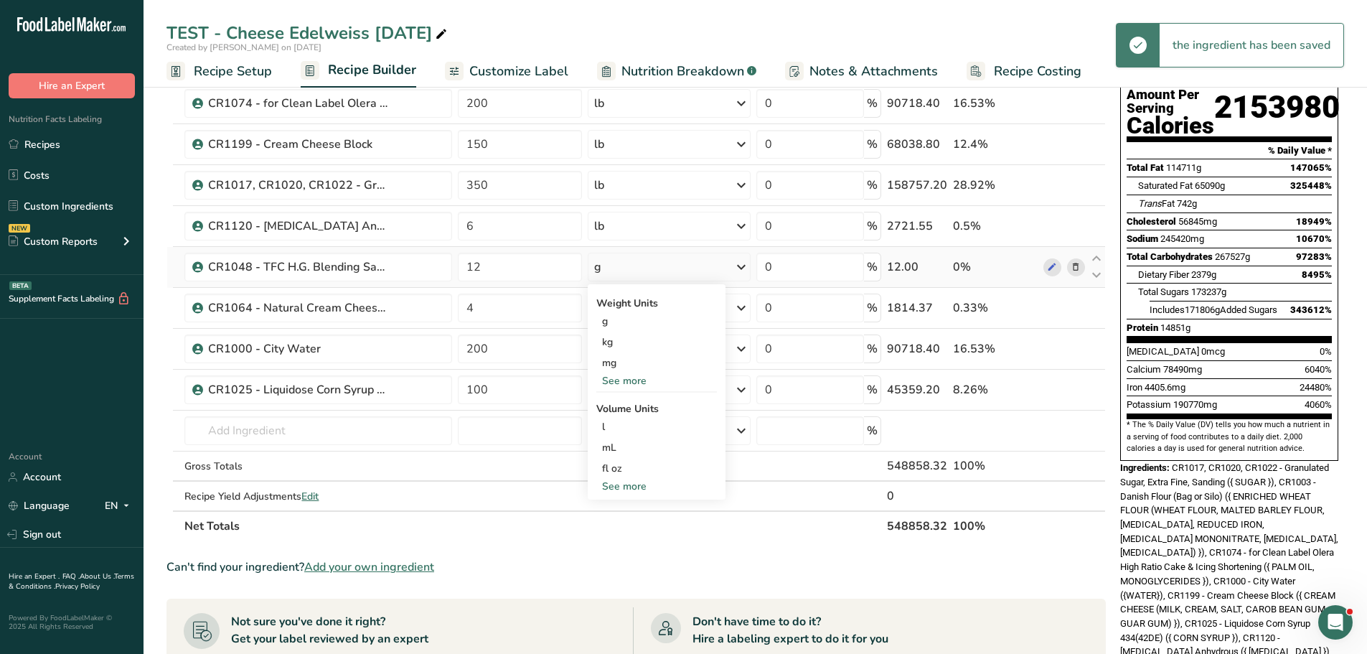
click at [642, 373] on div "See more" at bounding box center [657, 380] width 121 height 15
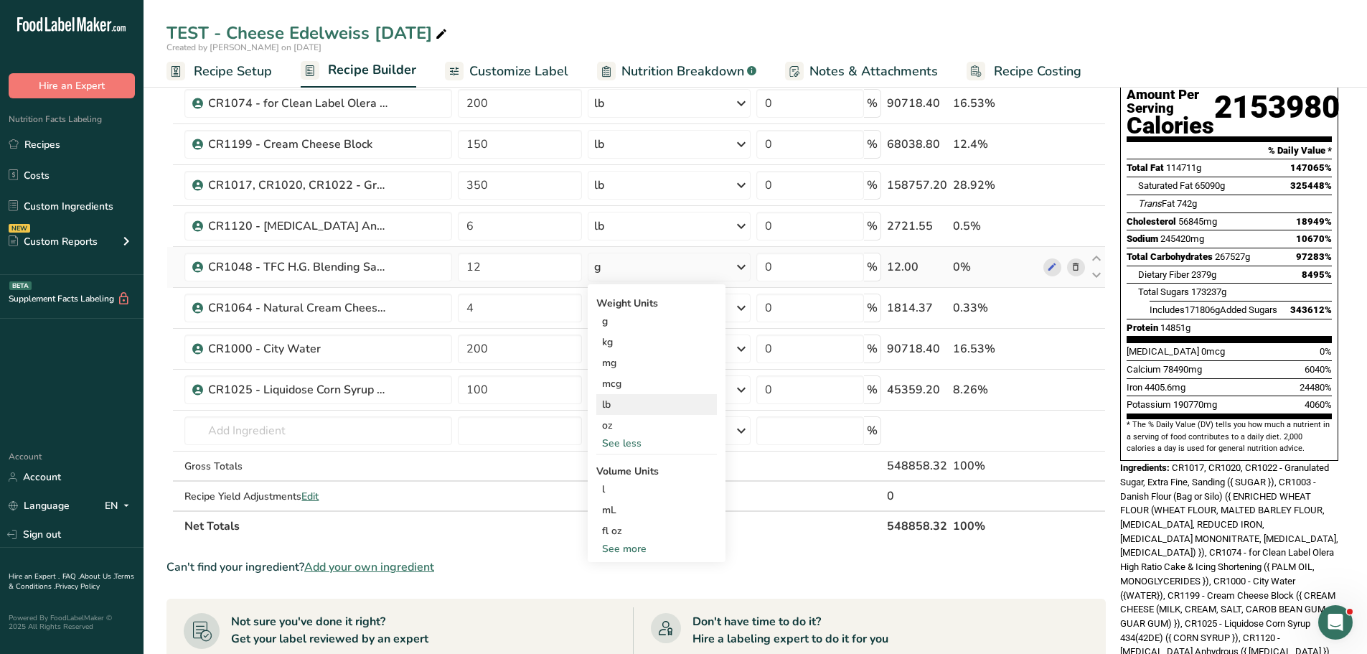
click at [627, 414] on div "lb" at bounding box center [657, 404] width 121 height 21
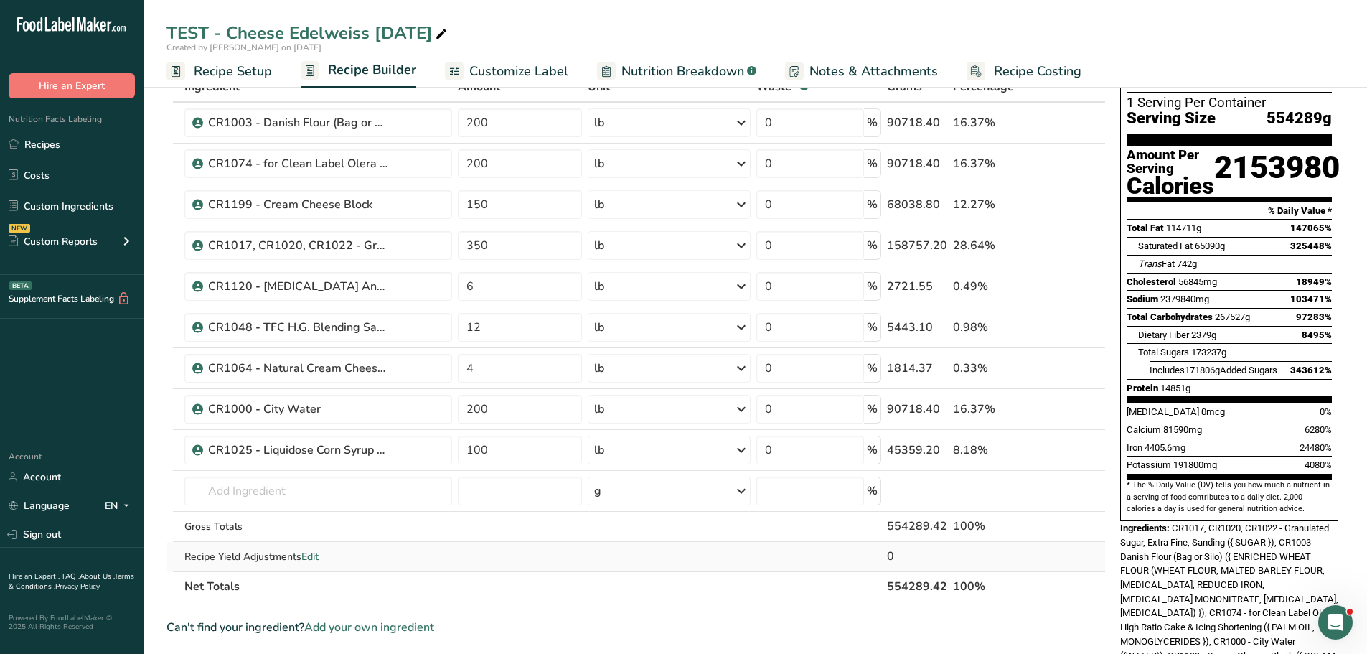
scroll to position [0, 0]
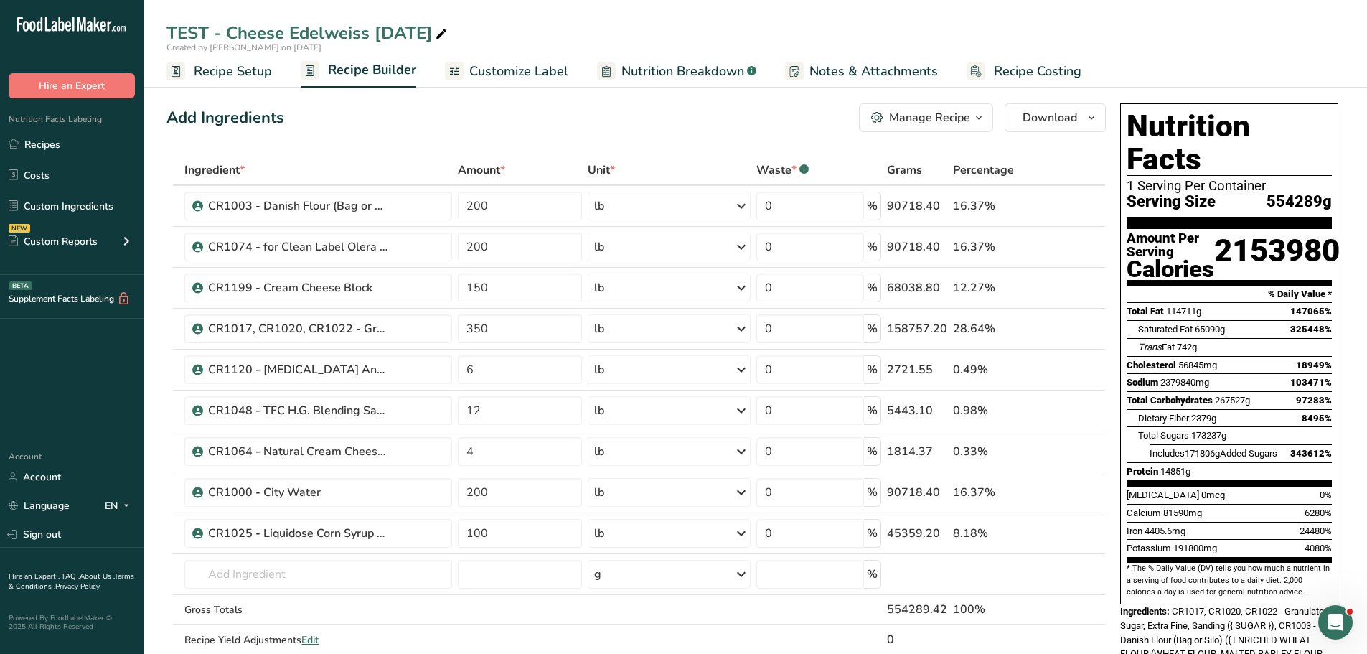
click at [614, 27] on div "TEST - Cheese Edelweiss 8-12-2025" at bounding box center [756, 33] width 1224 height 26
click at [226, 72] on span "Recipe Setup" at bounding box center [233, 71] width 78 height 19
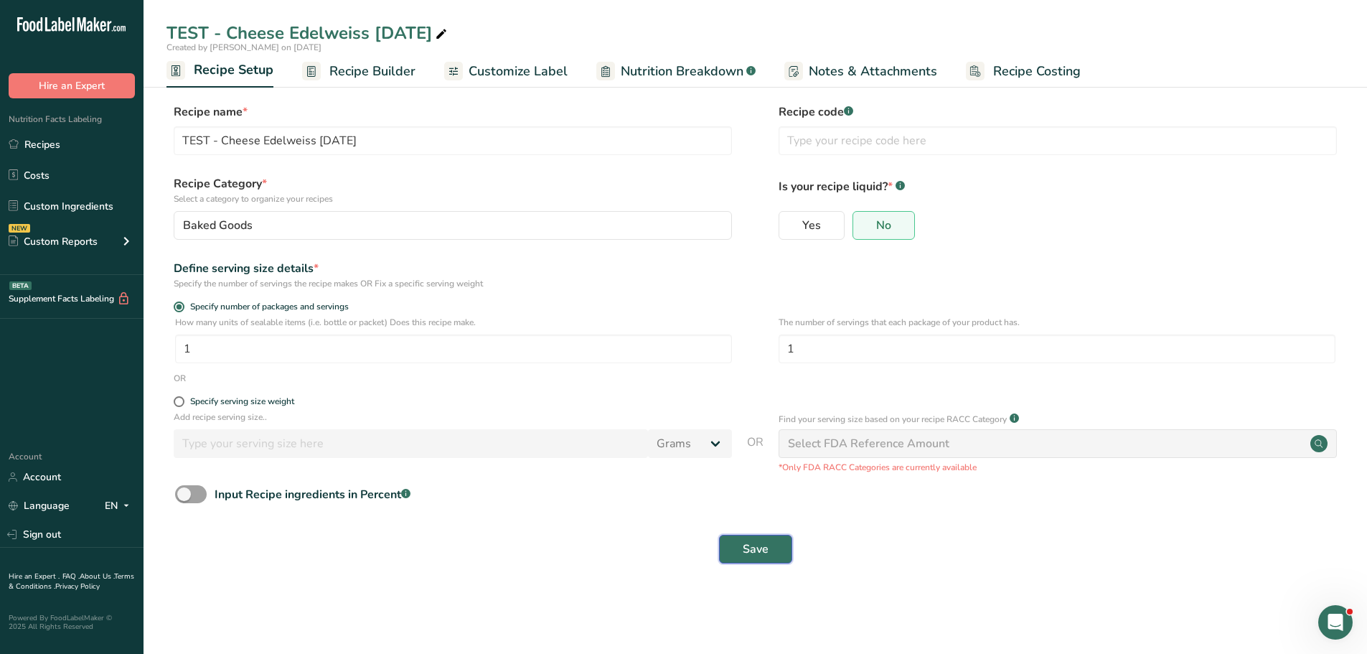
click at [749, 544] on span "Save" at bounding box center [756, 549] width 26 height 17
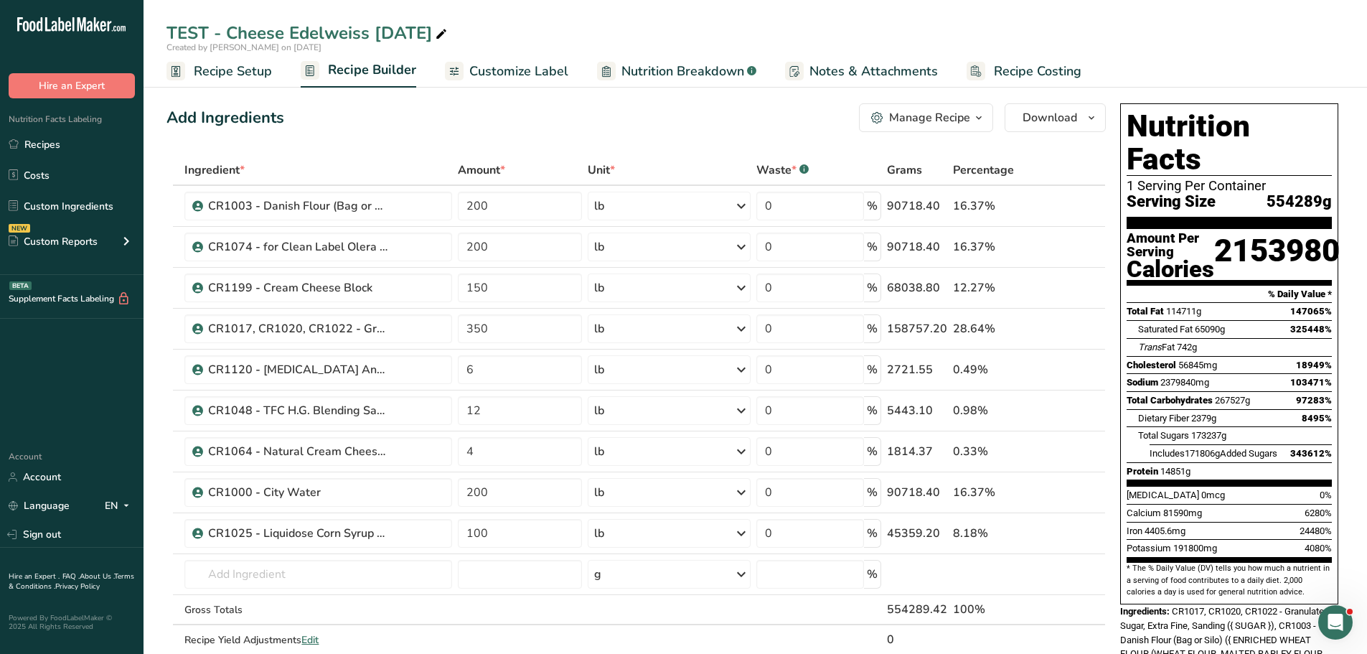
click at [927, 114] on div "Manage Recipe" at bounding box center [929, 117] width 81 height 17
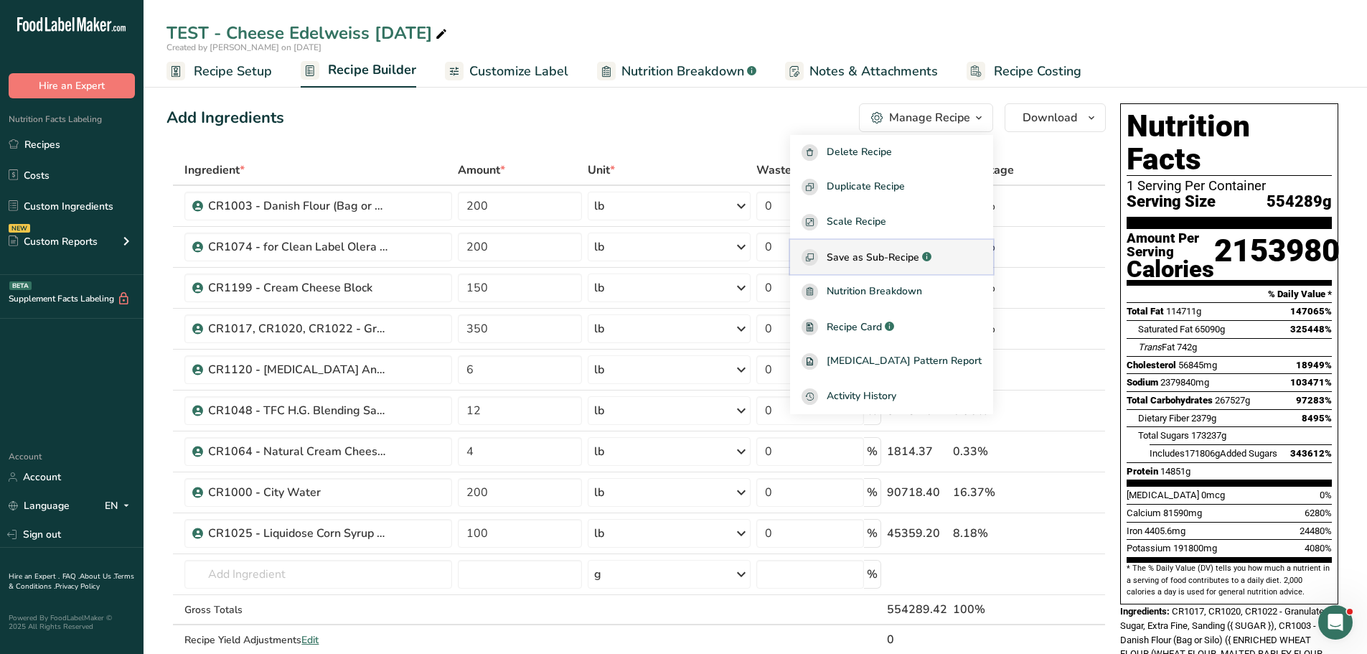
click at [887, 256] on span "Save as Sub-Recipe" at bounding box center [873, 257] width 93 height 15
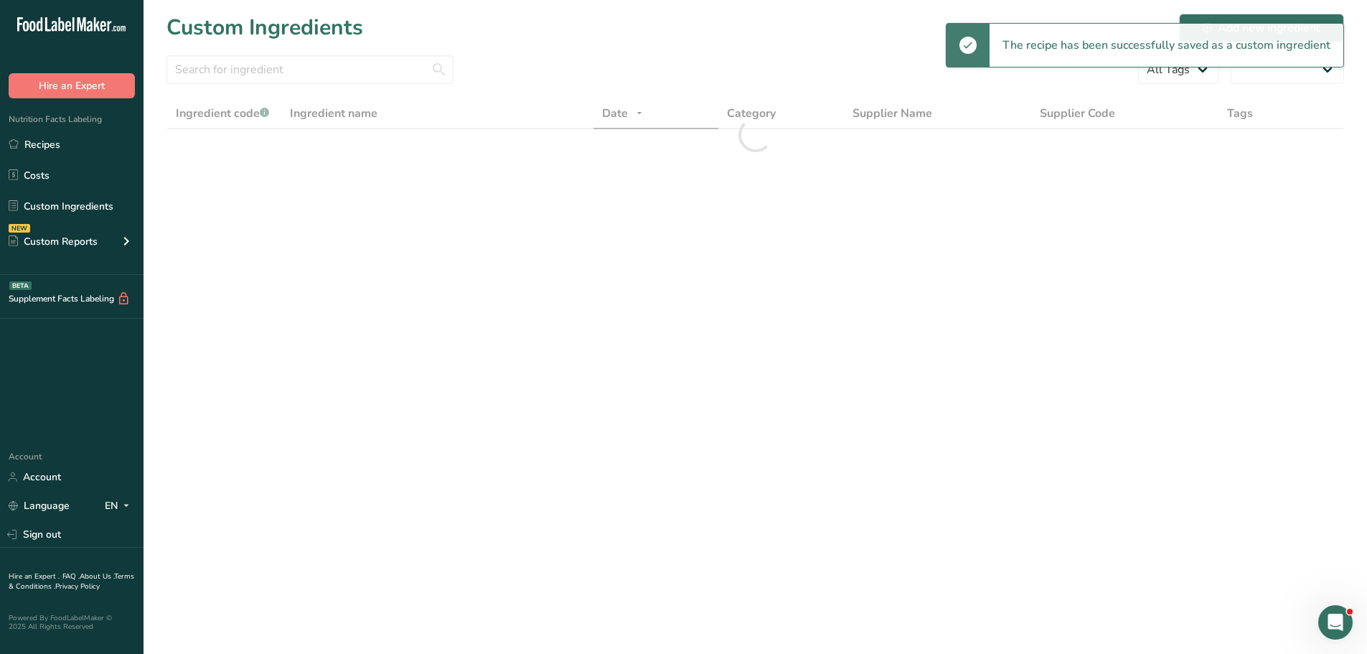
select select "30"
